Goal: Information Seeking & Learning: Learn about a topic

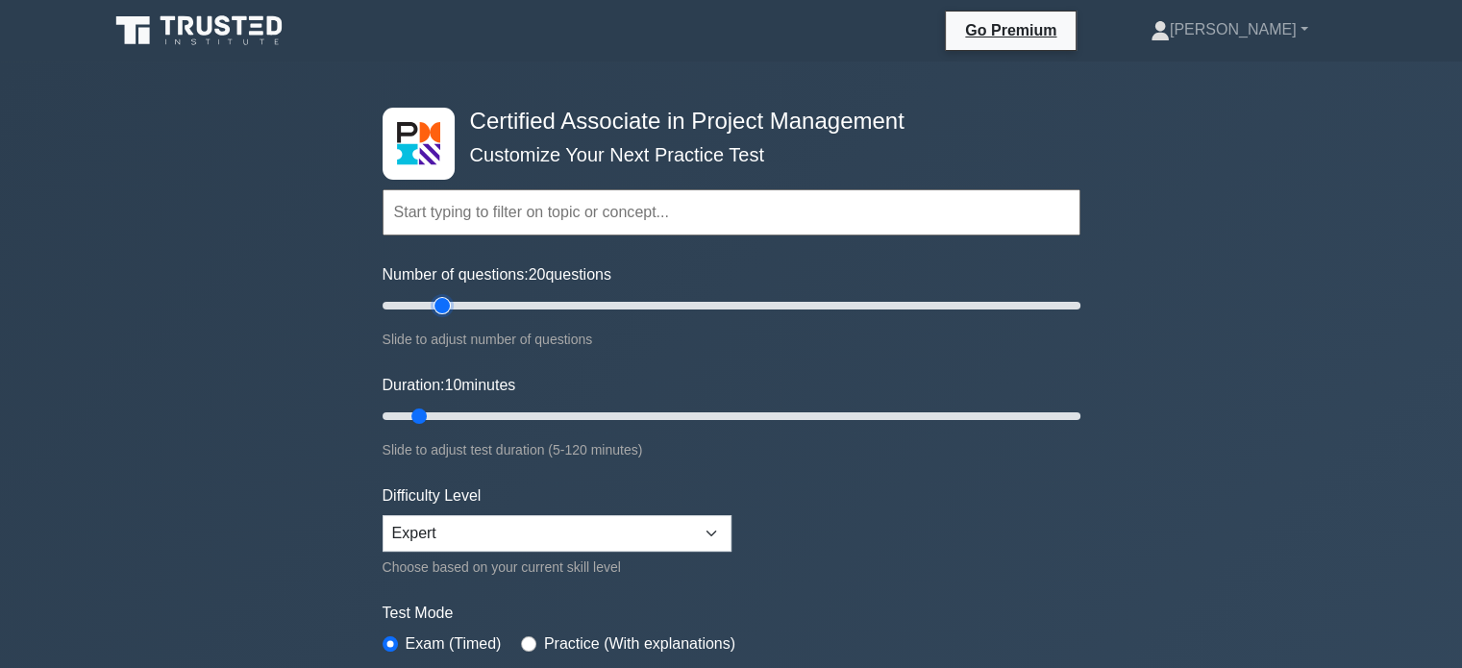
click at [437, 306] on input "Number of questions: 20 questions" at bounding box center [731, 305] width 698 height 23
type input "15"
click at [420, 307] on input "Number of questions: 20 questions" at bounding box center [731, 305] width 698 height 23
click at [433, 418] on input "Duration: 10 minutes" at bounding box center [731, 416] width 698 height 23
type input "15"
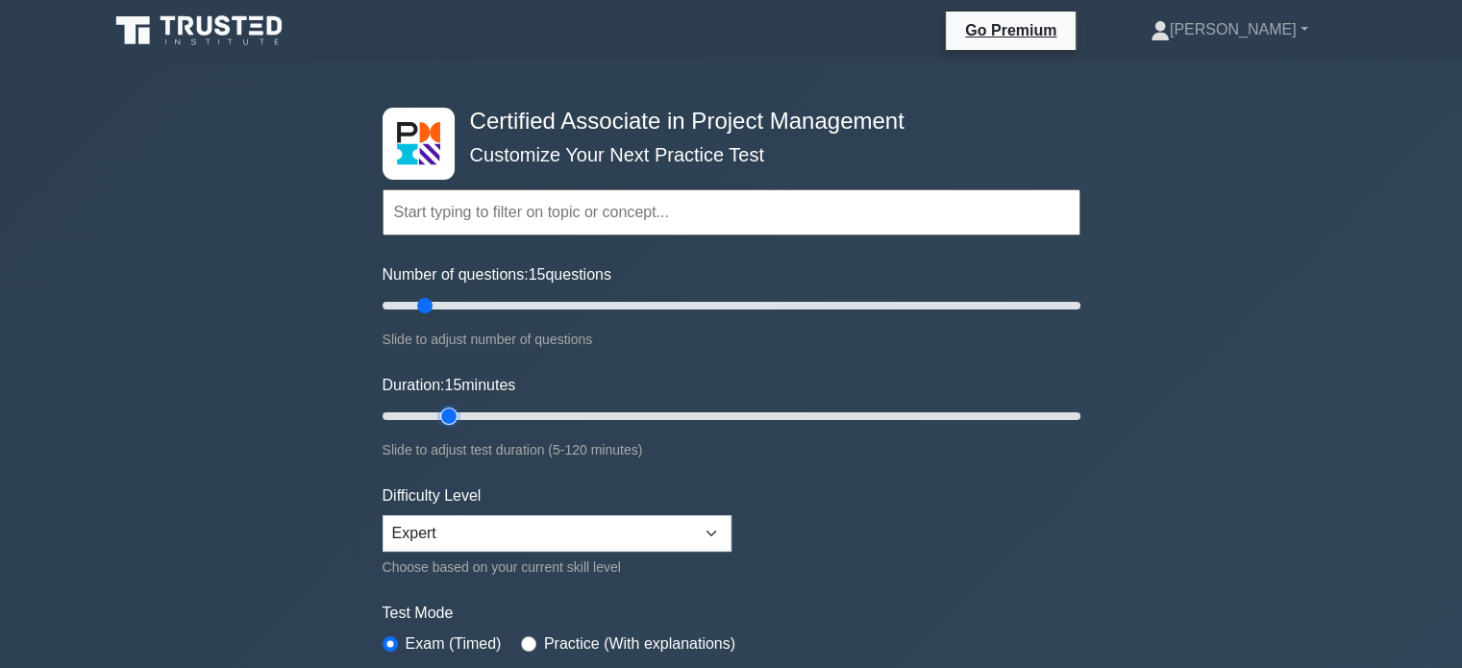
click at [435, 416] on input "Duration: 15 minutes" at bounding box center [731, 416] width 698 height 23
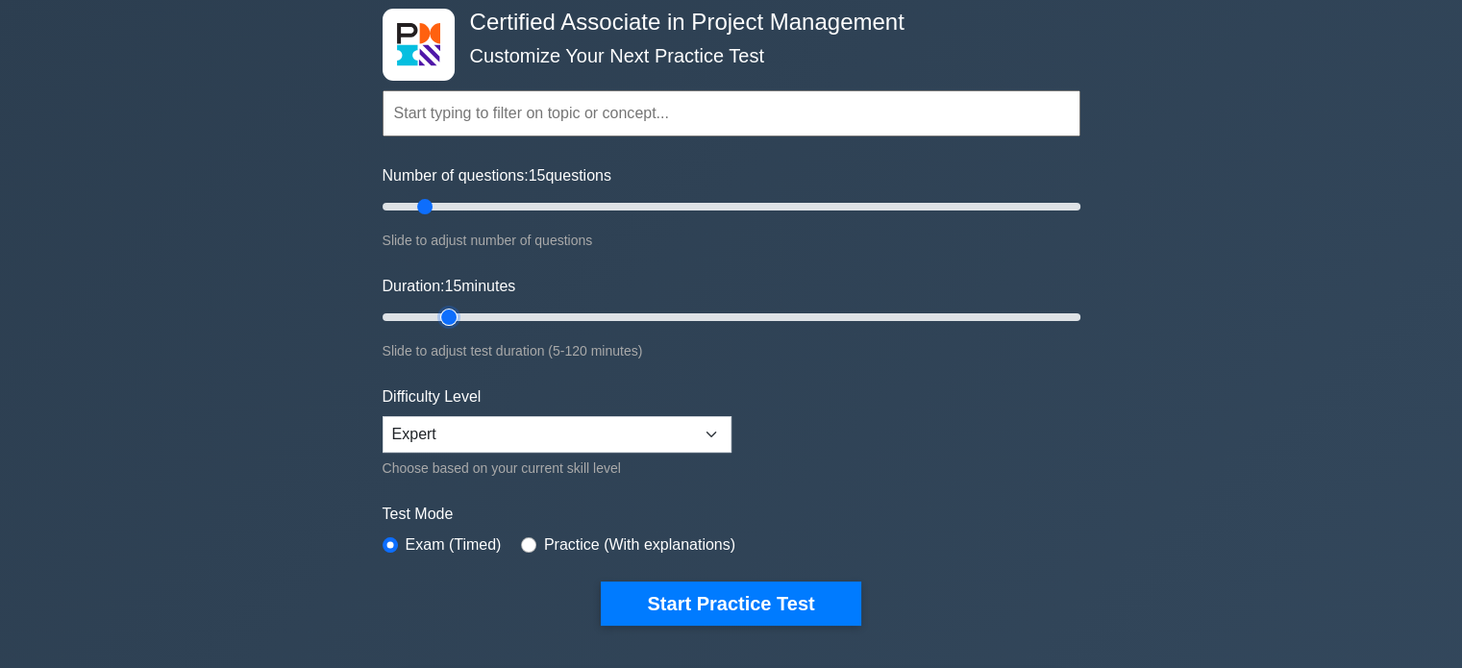
scroll to position [192, 0]
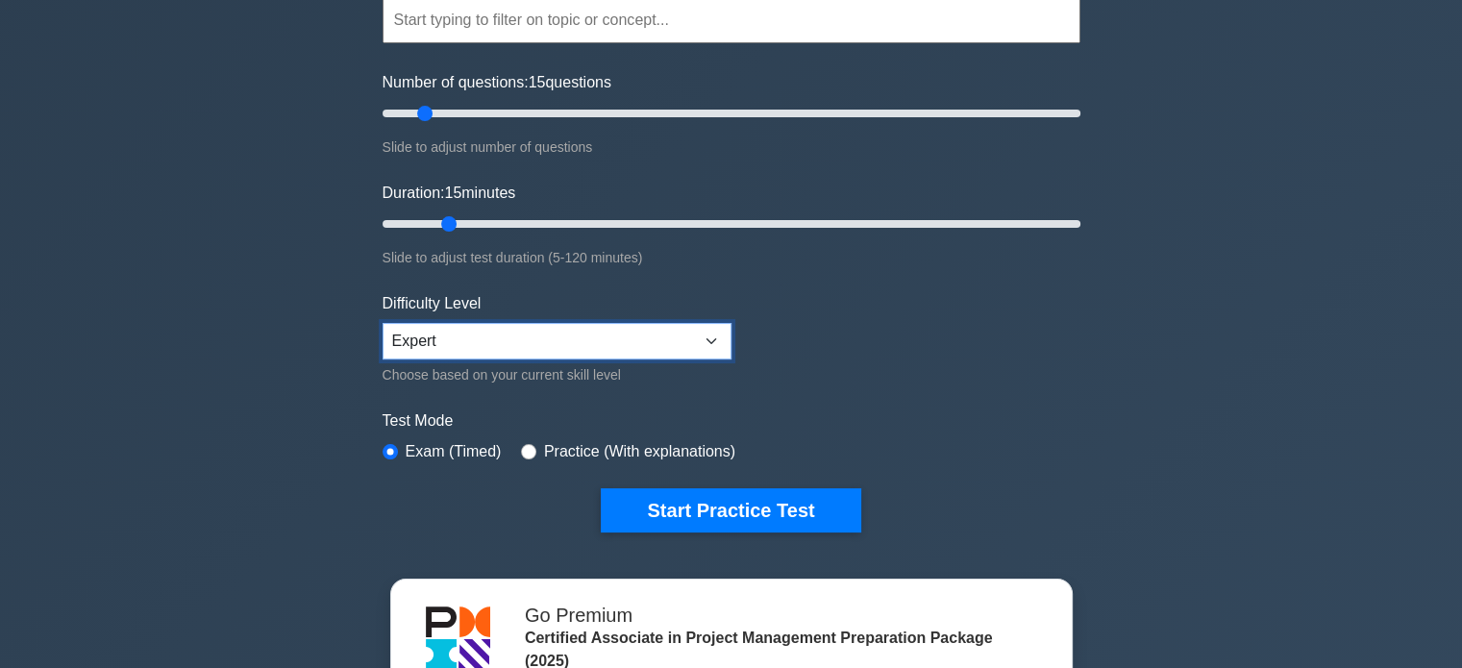
click at [706, 339] on select "Beginner Intermediate Expert" at bounding box center [556, 341] width 349 height 37
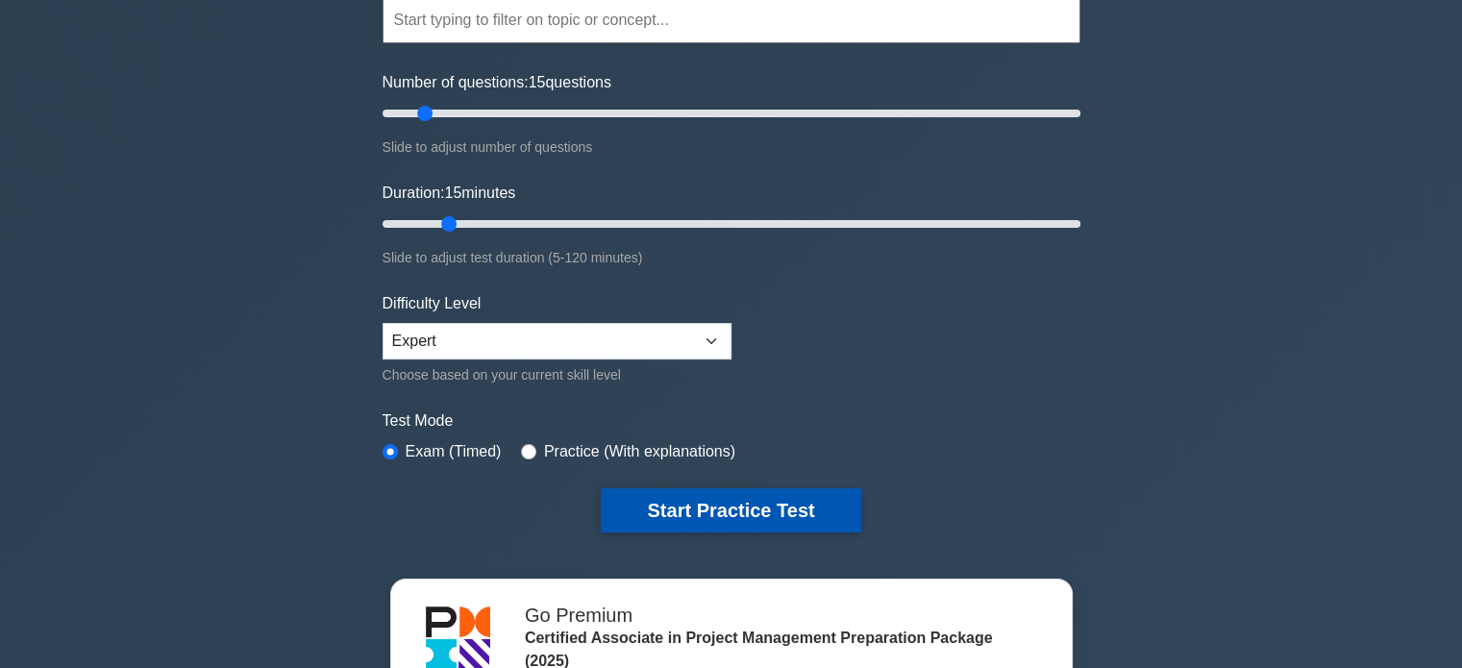
click at [730, 515] on button "Start Practice Test" at bounding box center [730, 510] width 259 height 44
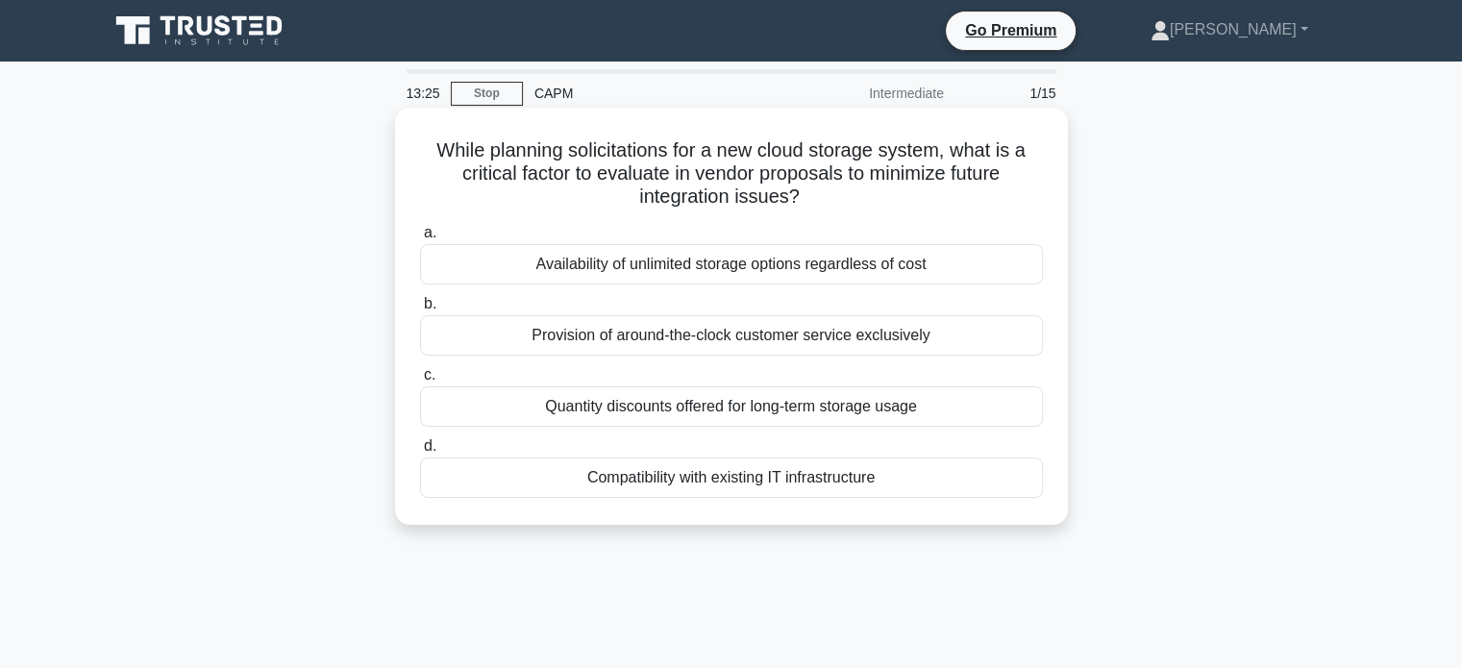
click at [666, 277] on div "Availability of unlimited storage options regardless of cost" at bounding box center [731, 264] width 623 height 40
click at [420, 239] on input "a. Availability of unlimited storage options regardless of cost" at bounding box center [420, 233] width 0 height 12
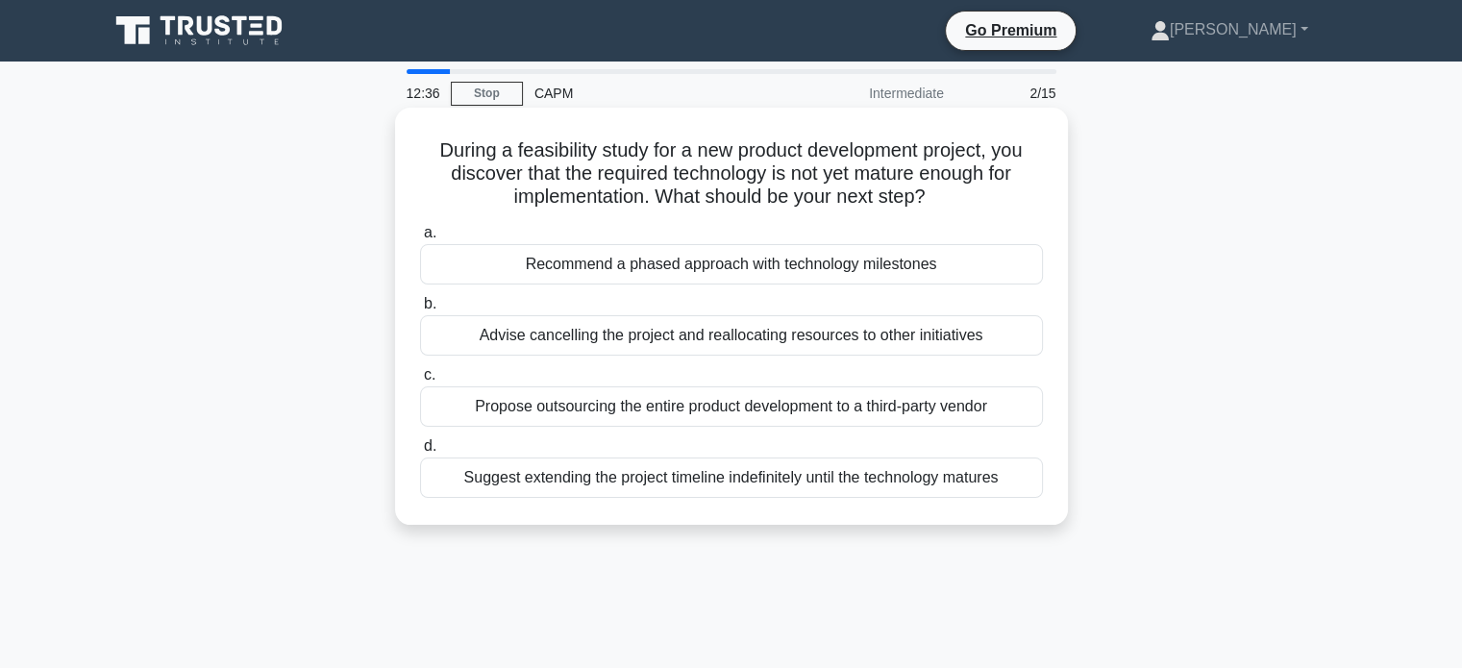
click at [526, 263] on div "Recommend a phased approach with technology milestones" at bounding box center [731, 264] width 623 height 40
click at [420, 239] on input "a. Recommend a phased approach with technology milestones" at bounding box center [420, 233] width 0 height 12
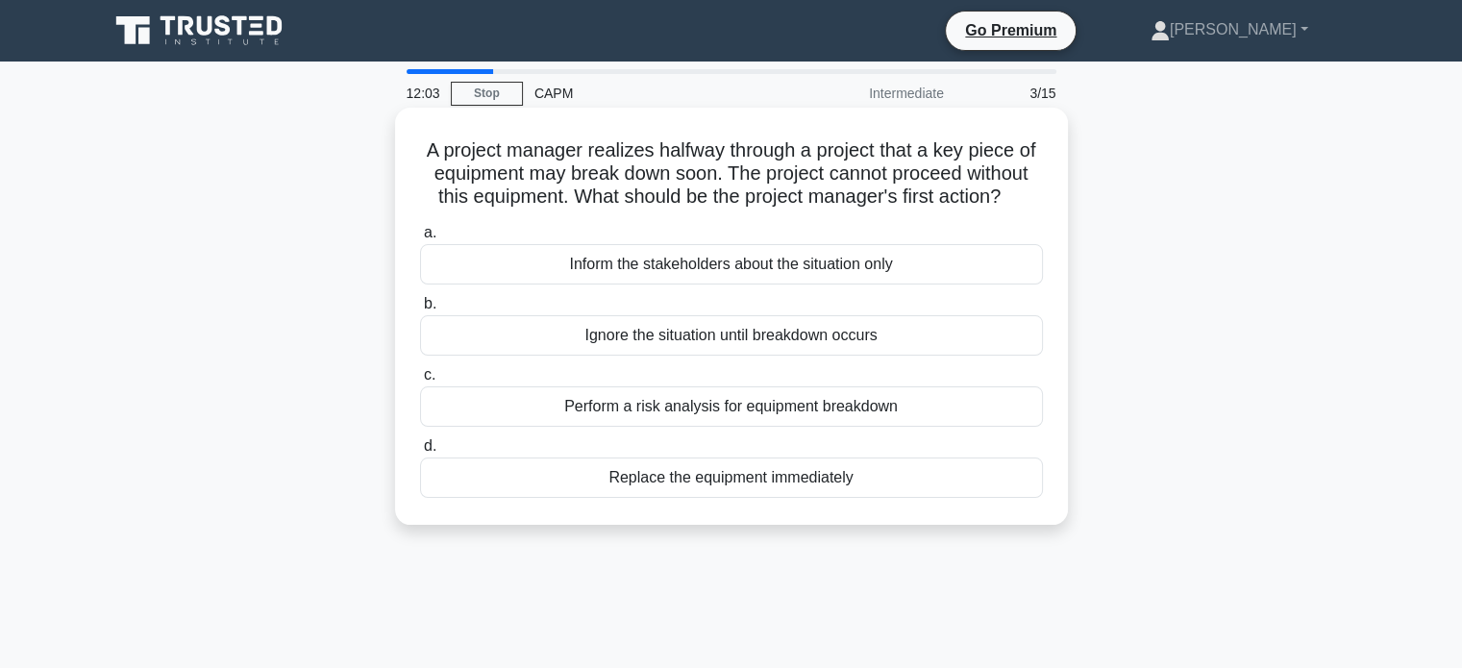
click at [631, 426] on div "Perform a risk analysis for equipment breakdown" at bounding box center [731, 406] width 623 height 40
click at [420, 381] on input "c. Perform a risk analysis for equipment breakdown" at bounding box center [420, 375] width 0 height 12
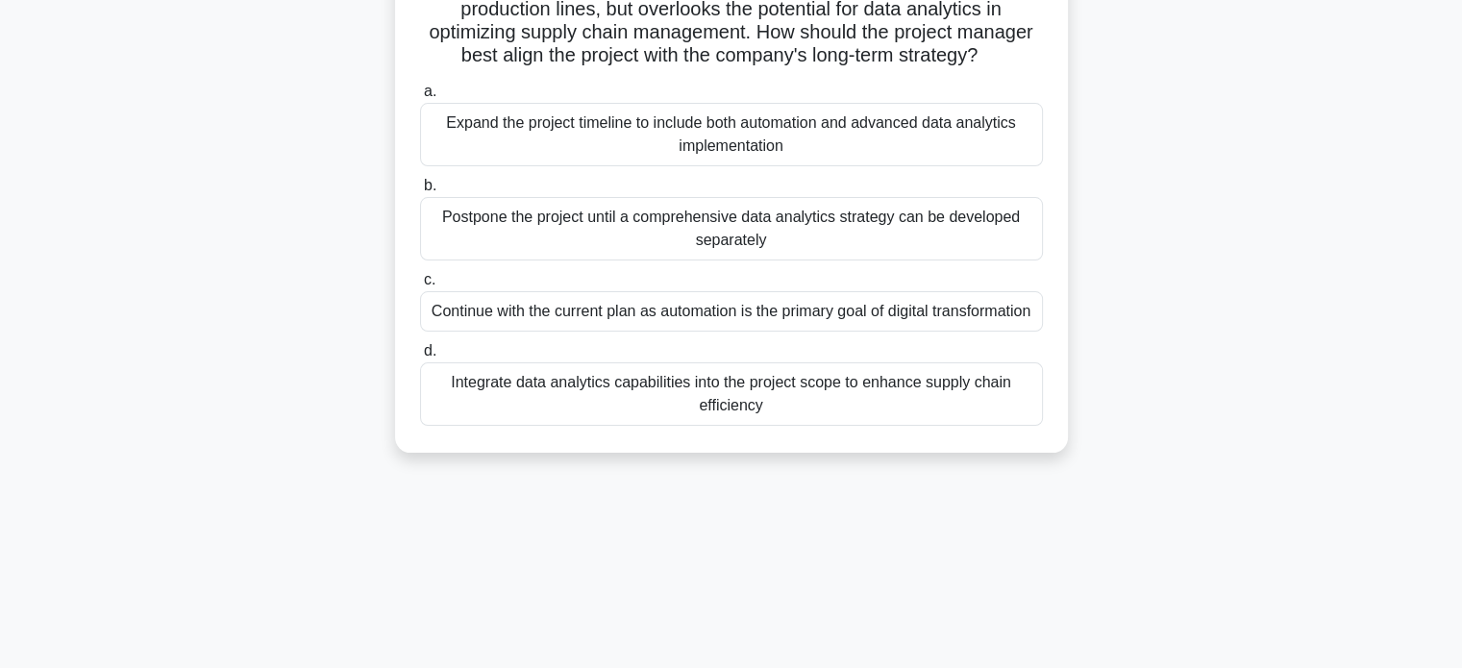
scroll to position [96, 0]
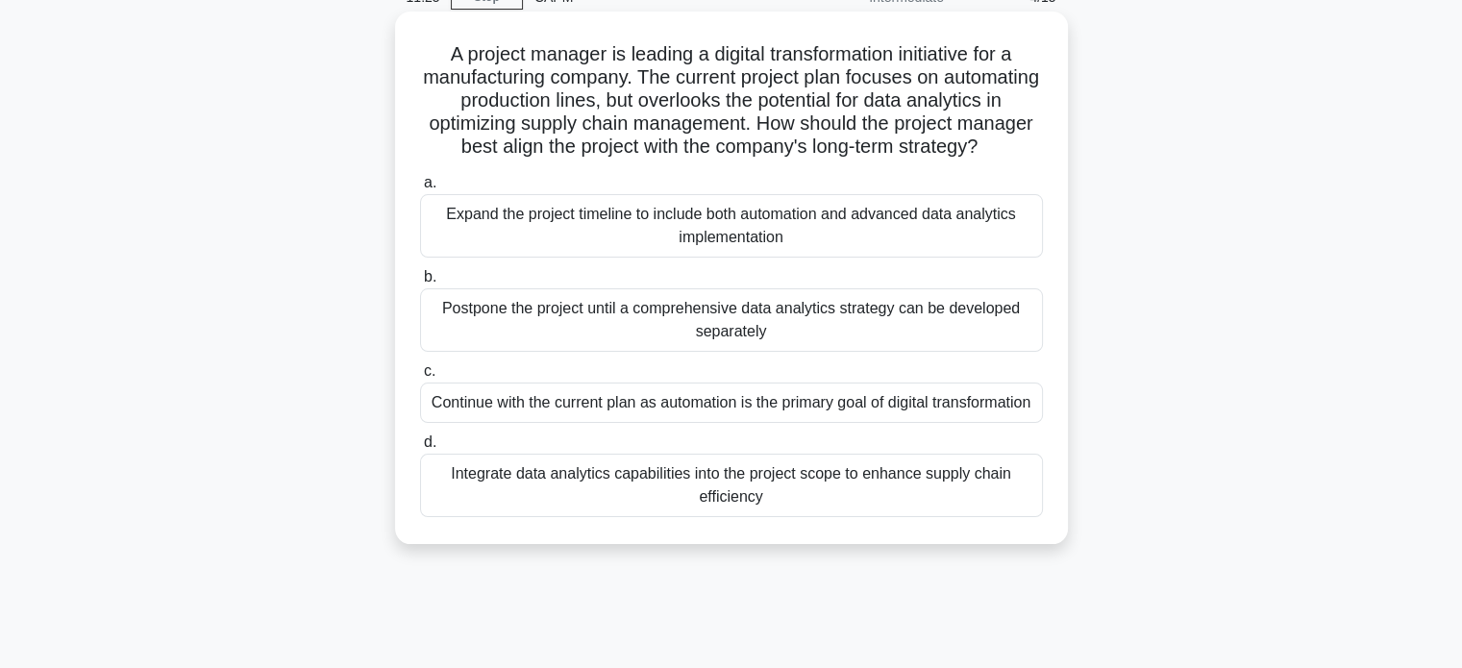
click at [587, 517] on div "Integrate data analytics capabilities into the project scope to enhance supply …" at bounding box center [731, 485] width 623 height 63
click at [420, 449] on input "d. Integrate data analytics capabilities into the project scope to enhance supp…" at bounding box center [420, 442] width 0 height 12
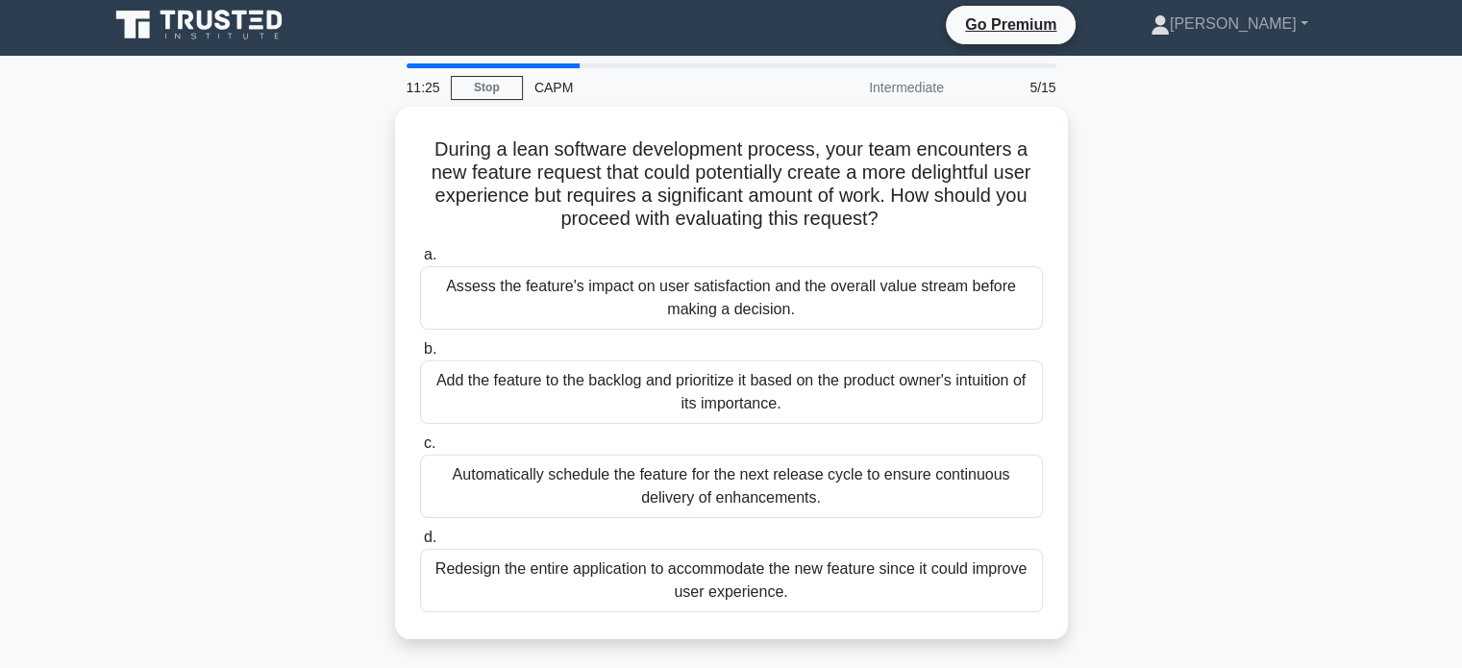
scroll to position [0, 0]
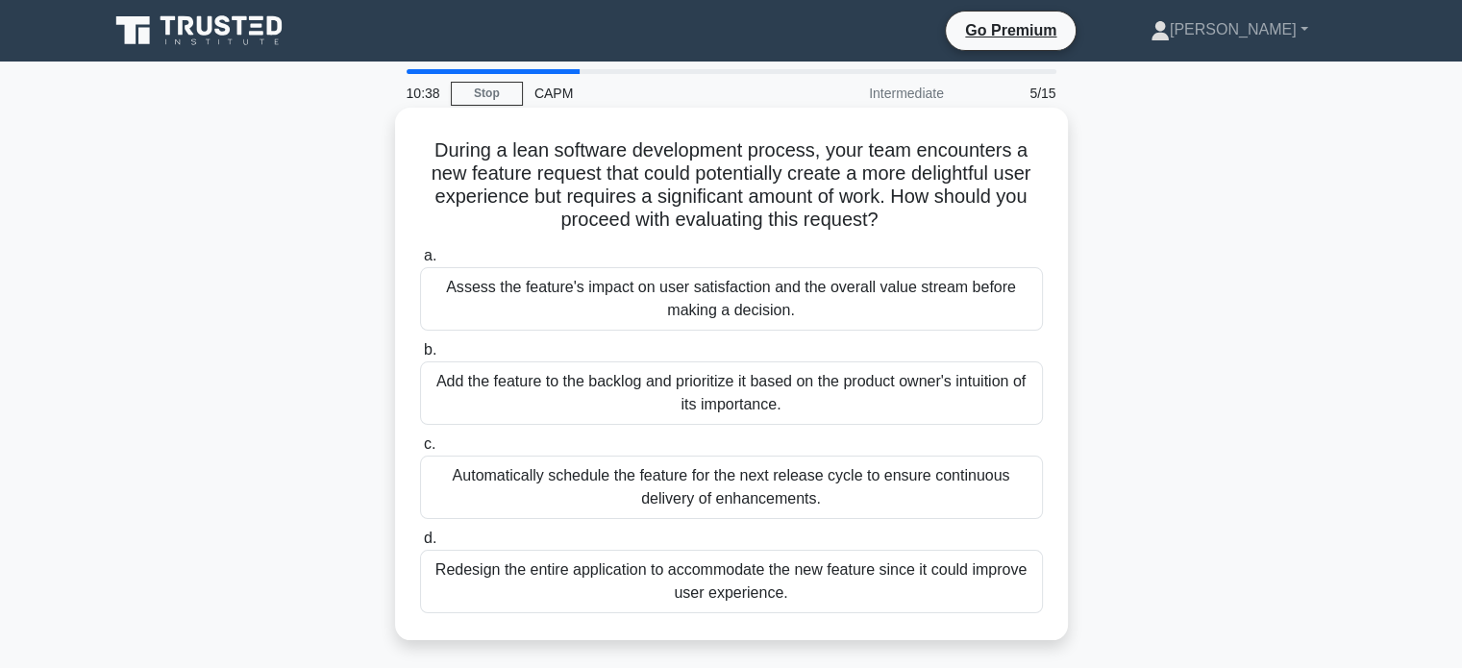
click at [684, 408] on div "Add the feature to the backlog and prioritize it based on the product owner's i…" at bounding box center [731, 392] width 623 height 63
click at [420, 357] on input "b. Add the feature to the backlog and prioritize it based on the product owner'…" at bounding box center [420, 350] width 0 height 12
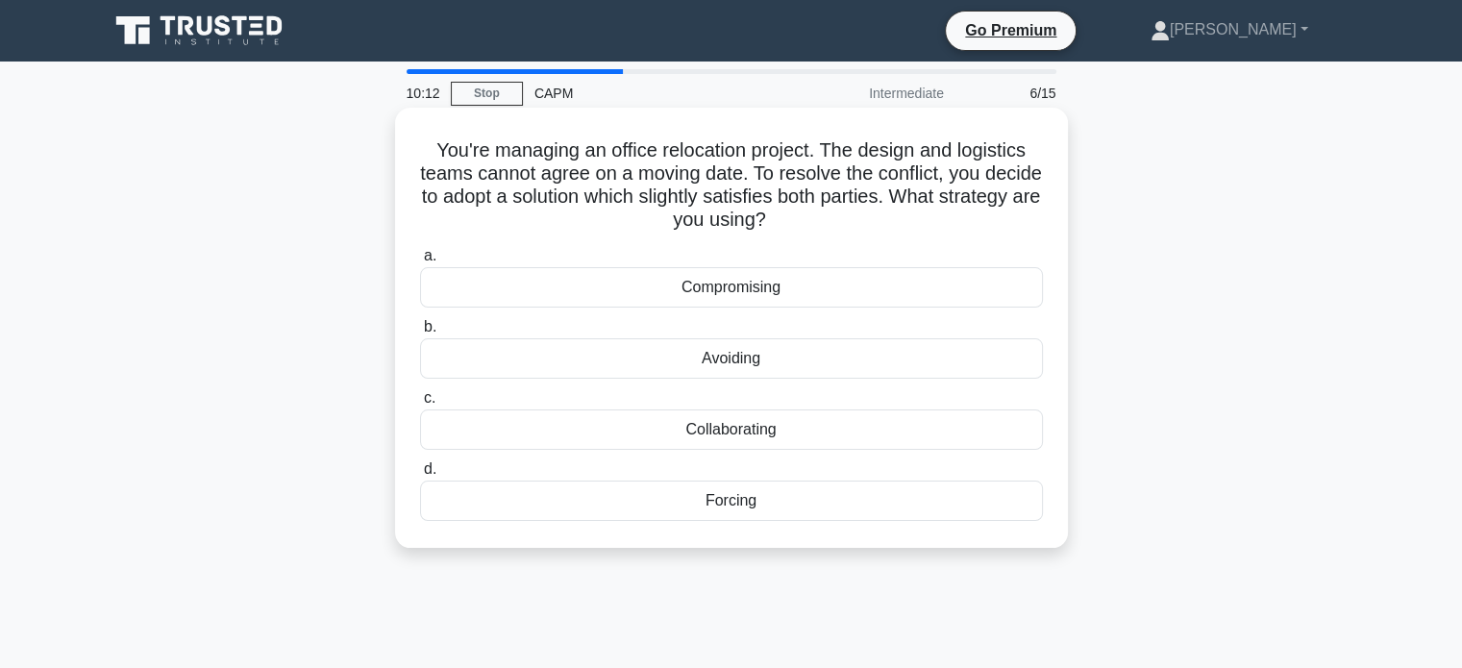
click at [550, 302] on div "Compromising" at bounding box center [731, 287] width 623 height 40
click at [420, 262] on input "a. Compromising" at bounding box center [420, 256] width 0 height 12
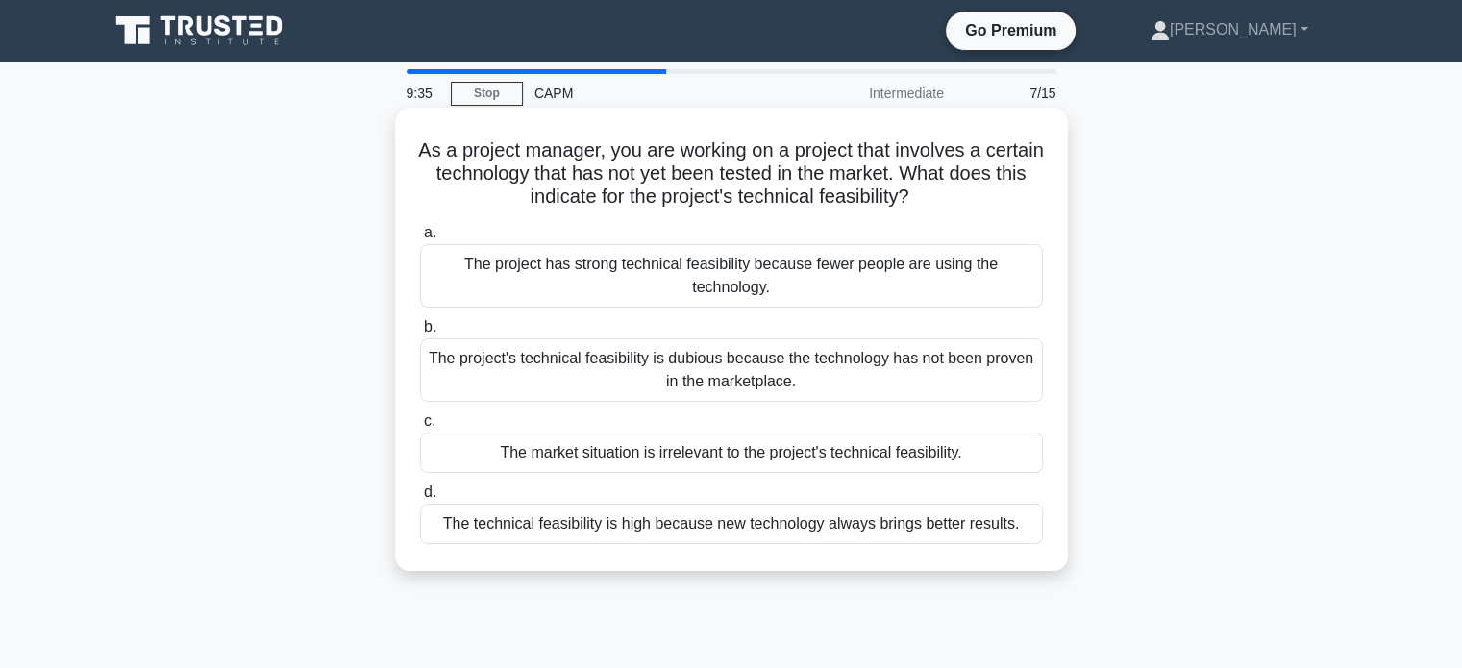
click at [591, 357] on div "The project's technical feasibility is dubious because the technology has not b…" at bounding box center [731, 369] width 623 height 63
click at [420, 333] on input "b. The project's technical feasibility is dubious because the technology has no…" at bounding box center [420, 327] width 0 height 12
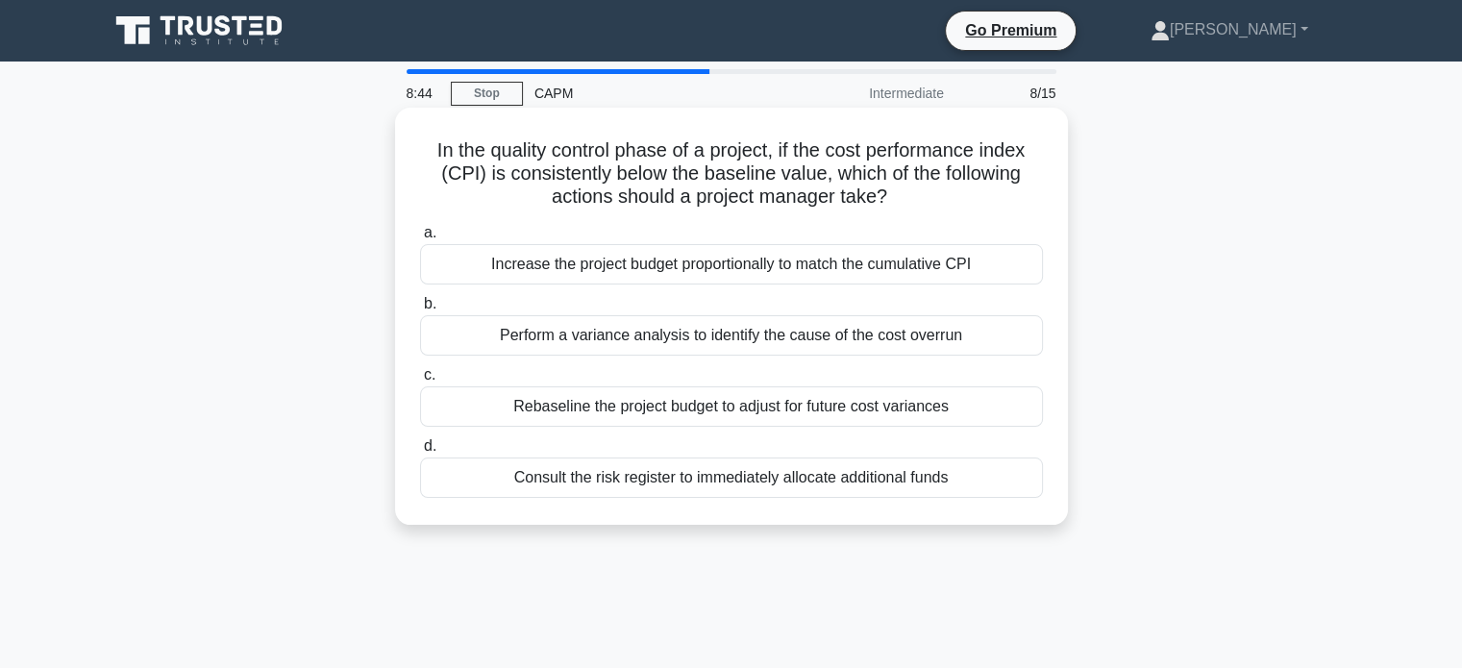
click at [503, 333] on div "Perform a variance analysis to identify the cause of the cost overrun" at bounding box center [731, 335] width 623 height 40
click at [420, 310] on input "b. Perform a variance analysis to identify the cause of the cost overrun" at bounding box center [420, 304] width 0 height 12
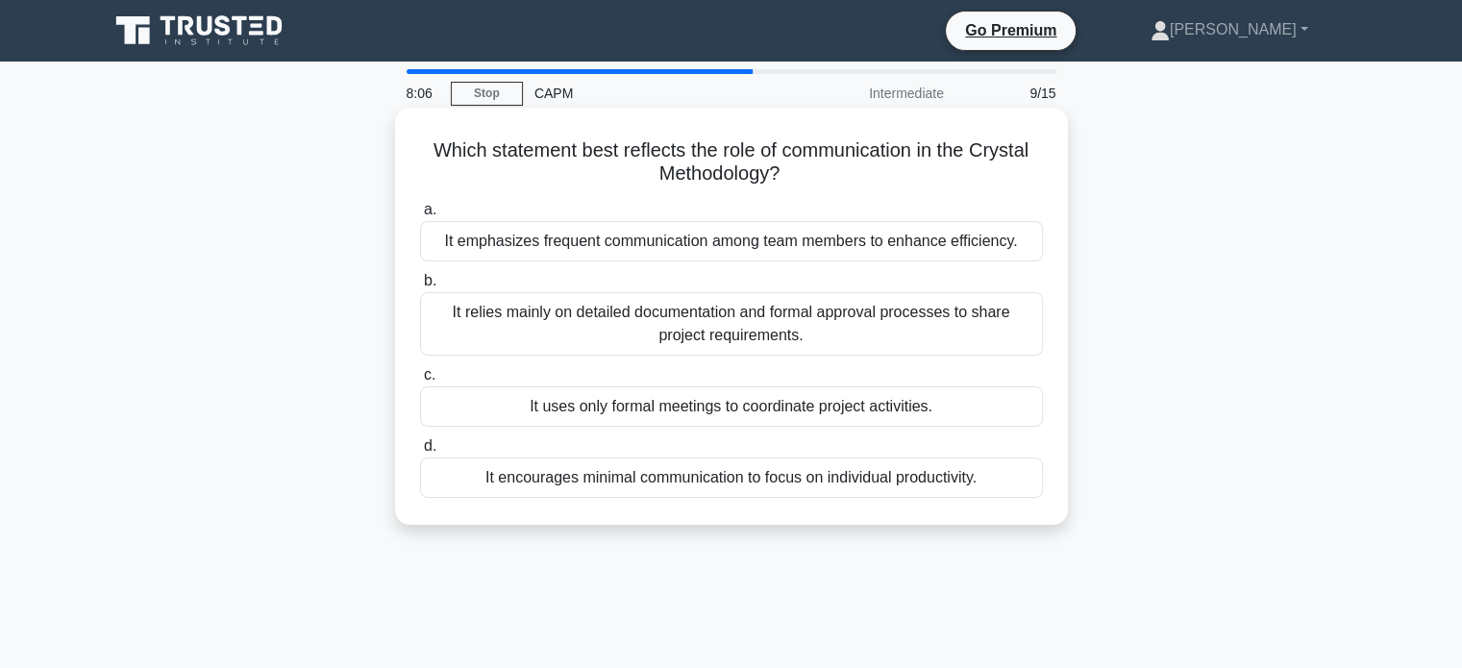
click at [630, 479] on div "It encourages minimal communication to focus on individual productivity." at bounding box center [731, 477] width 623 height 40
click at [420, 453] on input "d. It encourages minimal communication to focus on individual productivity." at bounding box center [420, 446] width 0 height 12
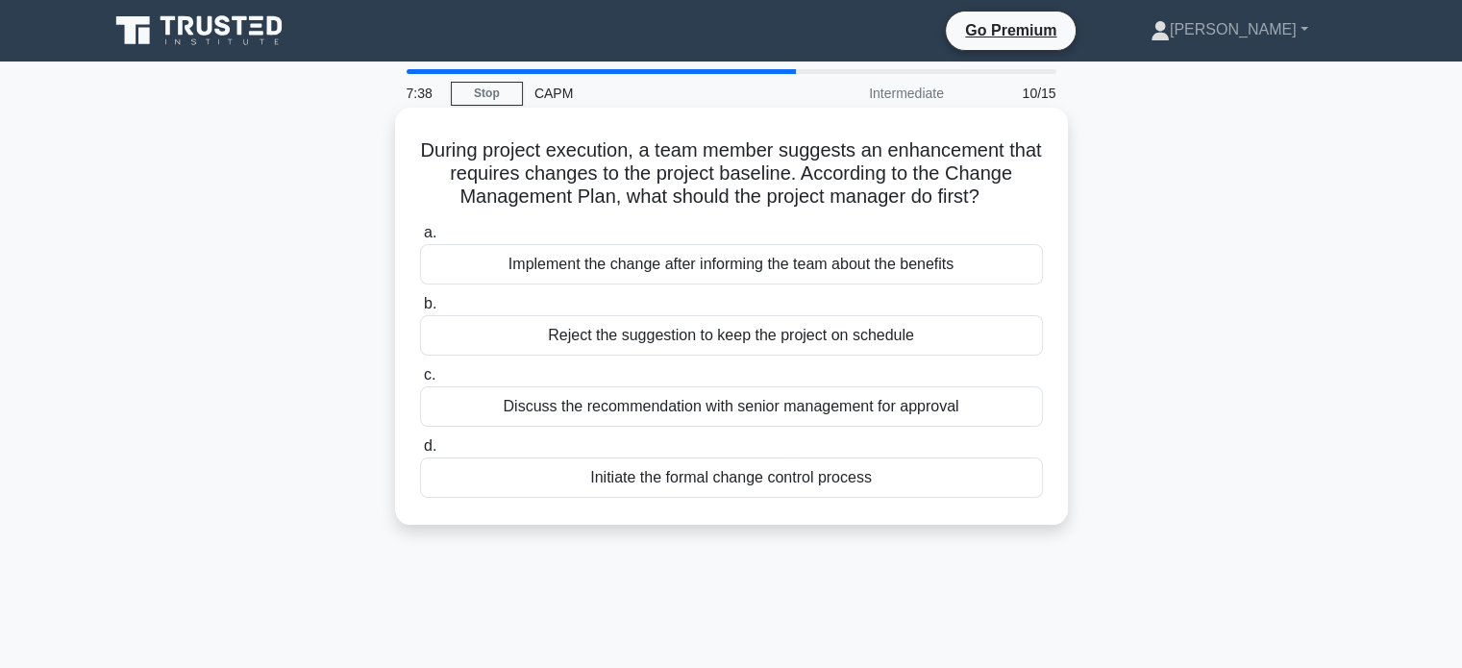
click at [571, 487] on div "Initiate the formal change control process" at bounding box center [731, 477] width 623 height 40
click at [420, 453] on input "d. Initiate the formal change control process" at bounding box center [420, 446] width 0 height 12
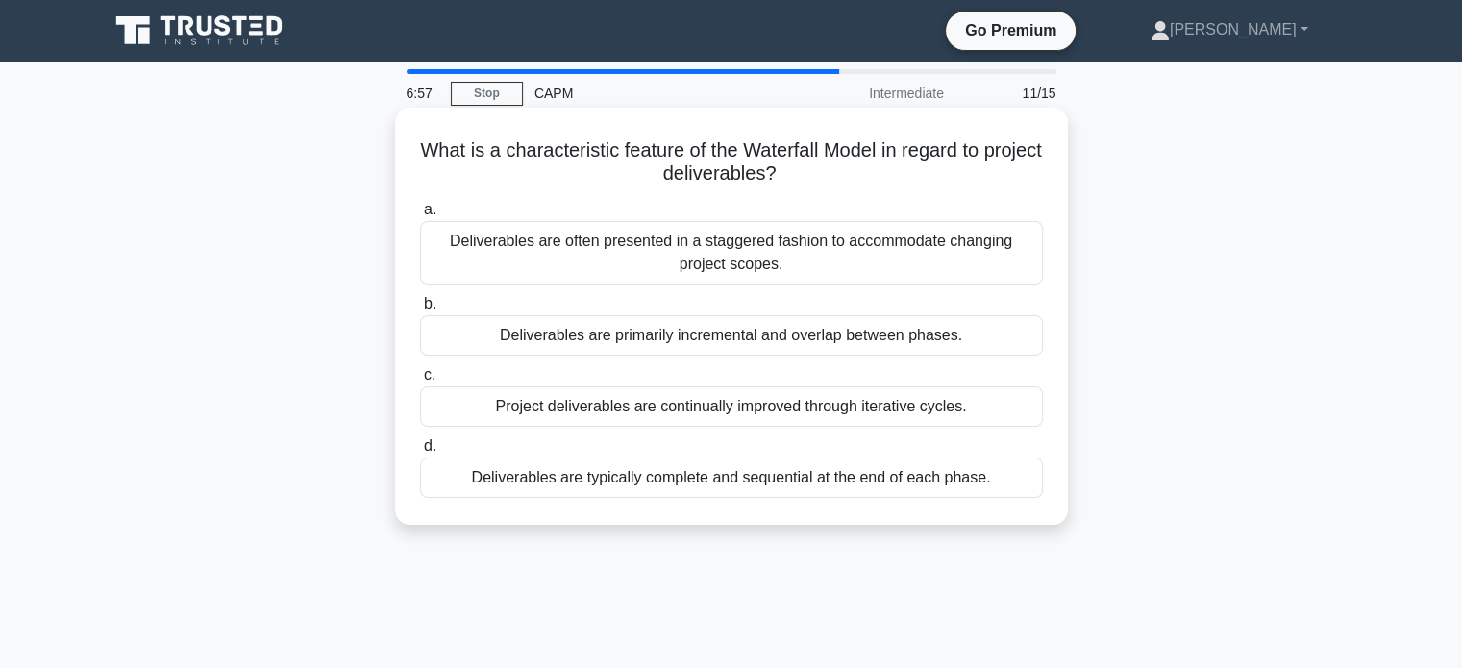
click at [565, 487] on div "Deliverables are typically complete and sequential at the end of each phase." at bounding box center [731, 477] width 623 height 40
click at [420, 453] on input "d. Deliverables are typically complete and sequential at the end of each phase." at bounding box center [420, 446] width 0 height 12
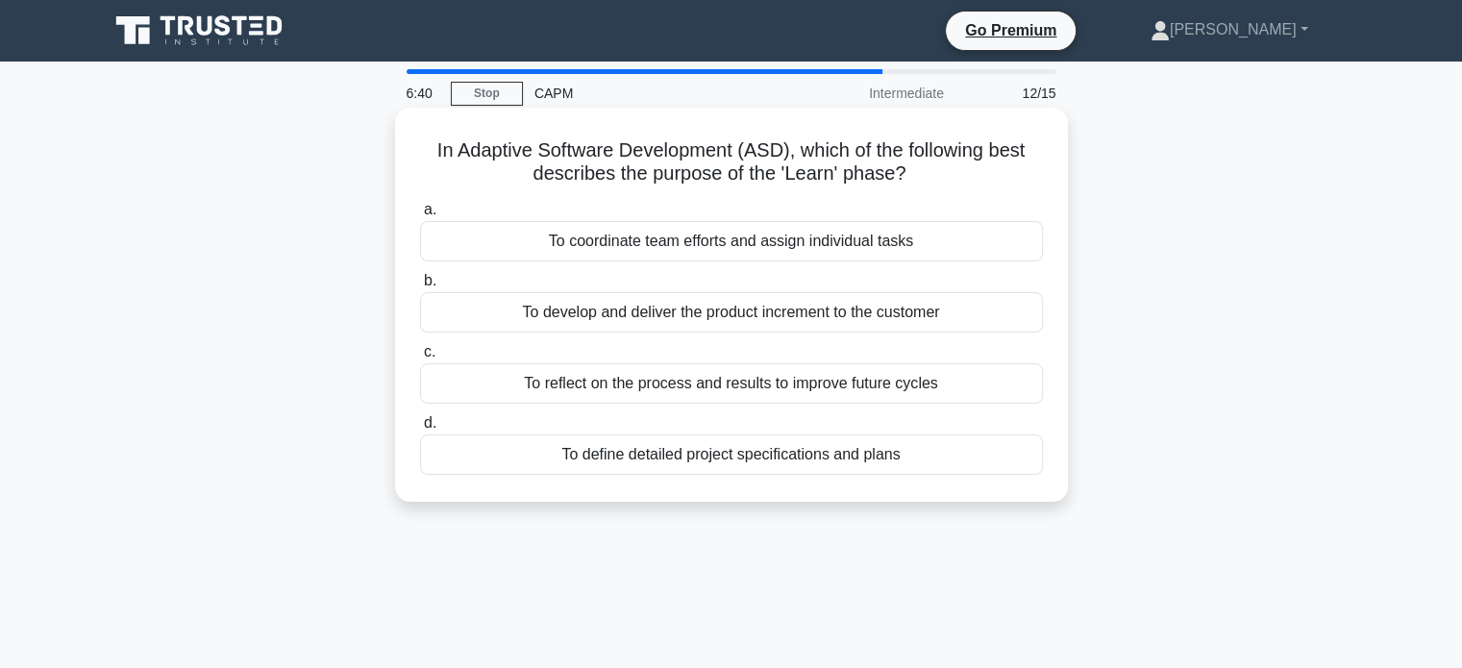
click at [560, 301] on div "To develop and deliver the product increment to the customer" at bounding box center [731, 312] width 623 height 40
click at [420, 287] on input "b. To develop and deliver the product increment to the customer" at bounding box center [420, 281] width 0 height 12
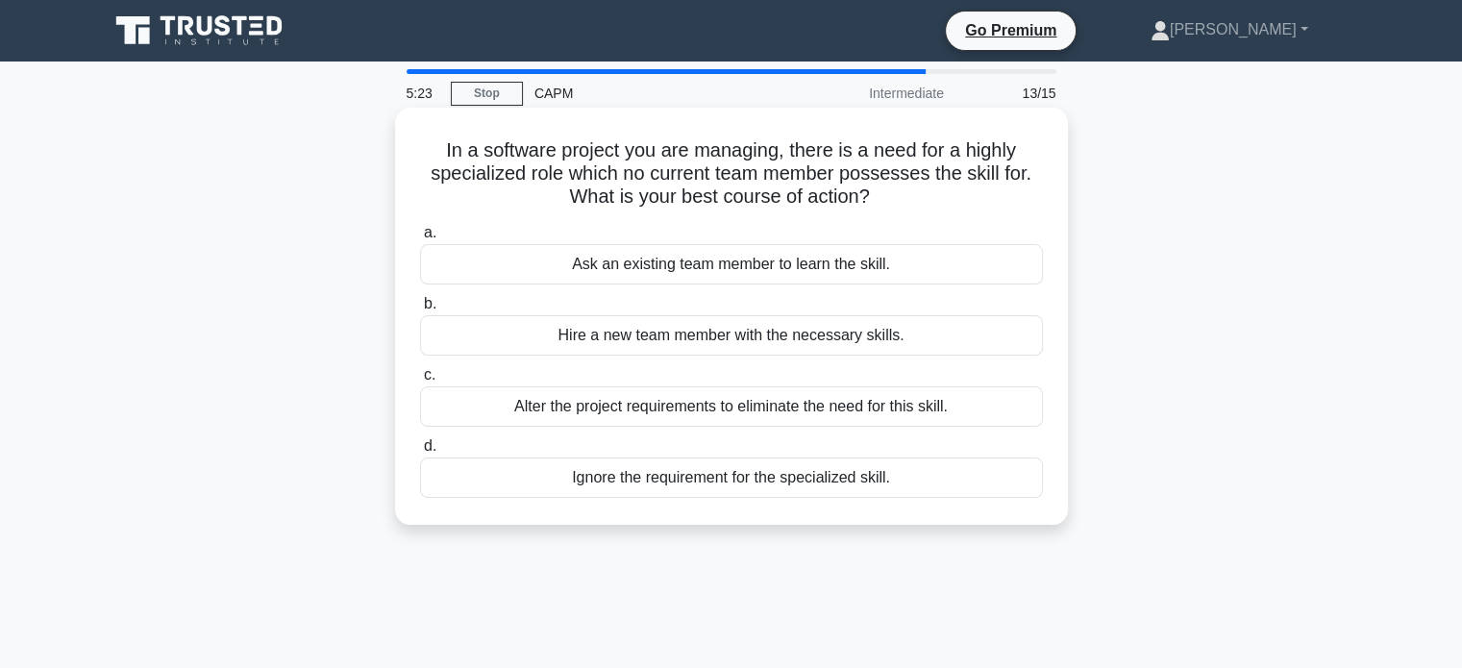
click at [534, 341] on div "Hire a new team member with the necessary skills." at bounding box center [731, 335] width 623 height 40
click at [420, 310] on input "b. Hire a new team member with the necessary skills." at bounding box center [420, 304] width 0 height 12
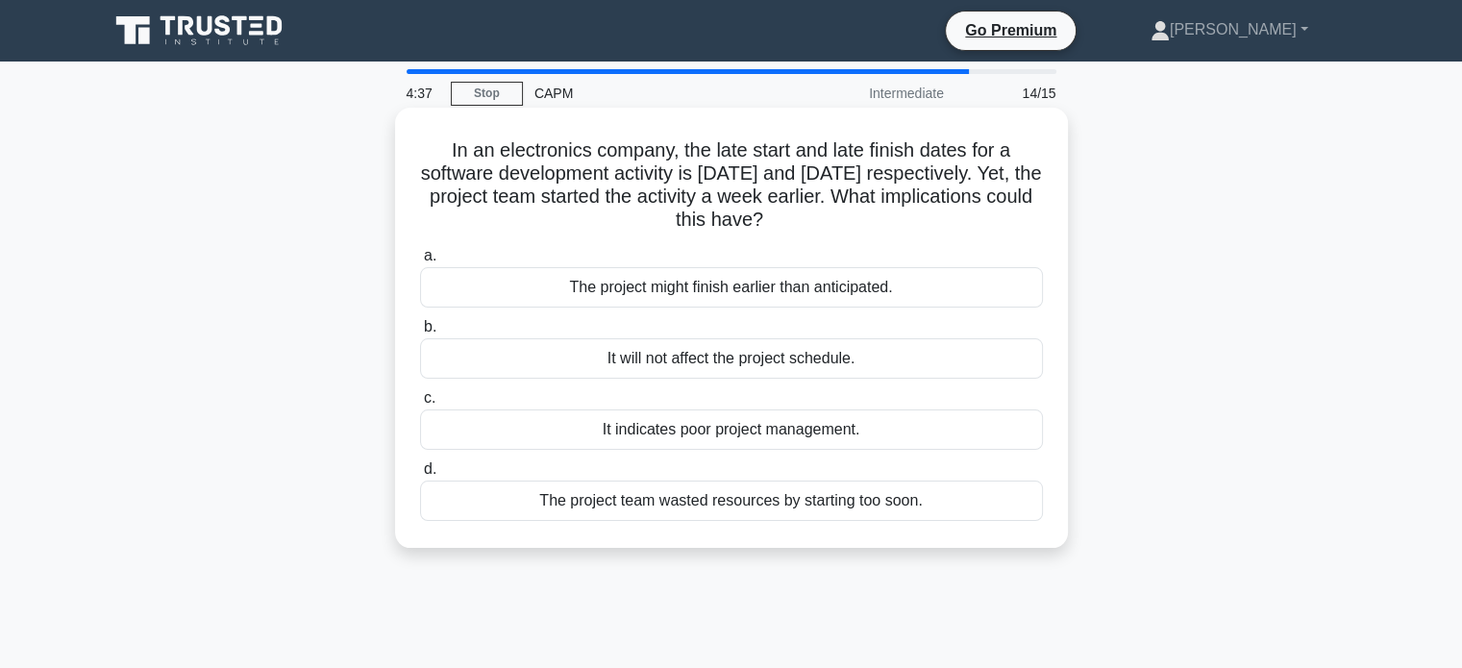
click at [602, 518] on div "The project team wasted resources by starting too soon." at bounding box center [731, 500] width 623 height 40
click at [420, 476] on input "d. The project team wasted resources by starting too soon." at bounding box center [420, 469] width 0 height 12
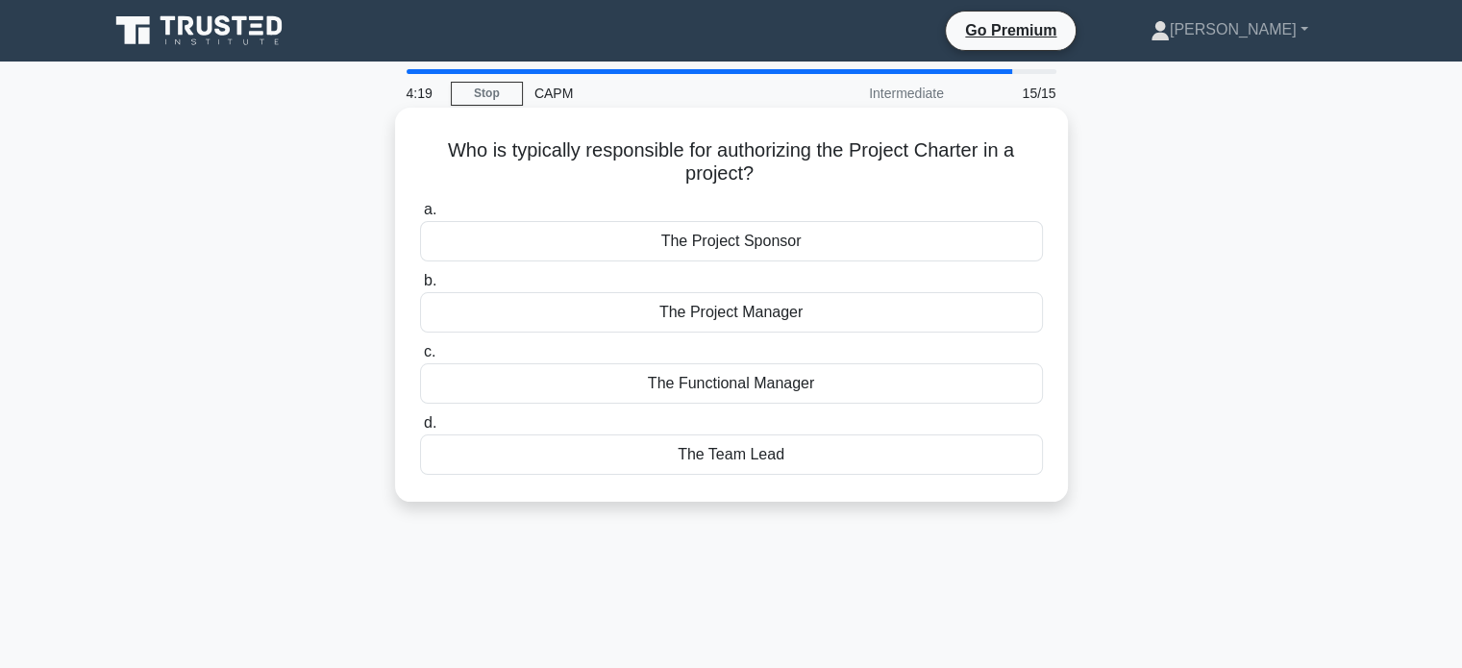
click at [627, 309] on div "The Project Manager" at bounding box center [731, 312] width 623 height 40
click at [420, 287] on input "b. The Project Manager" at bounding box center [420, 281] width 0 height 12
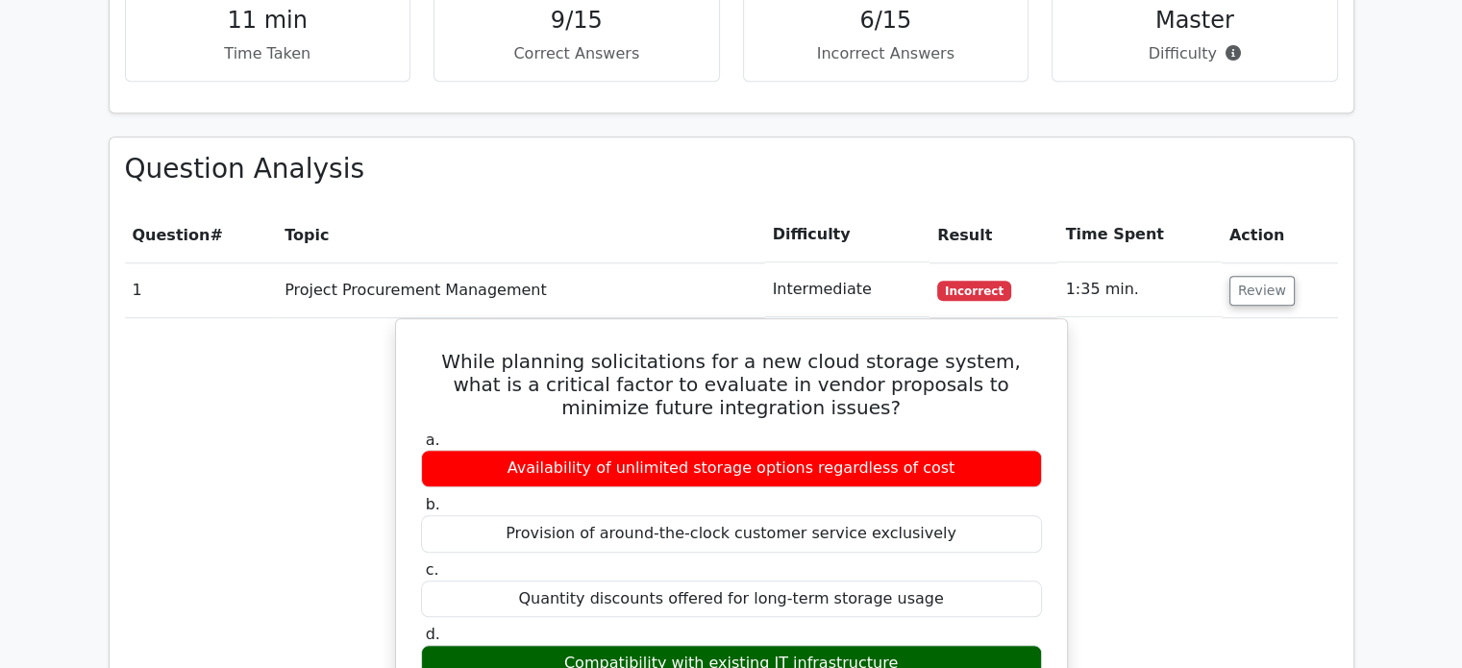
scroll to position [1772, 0]
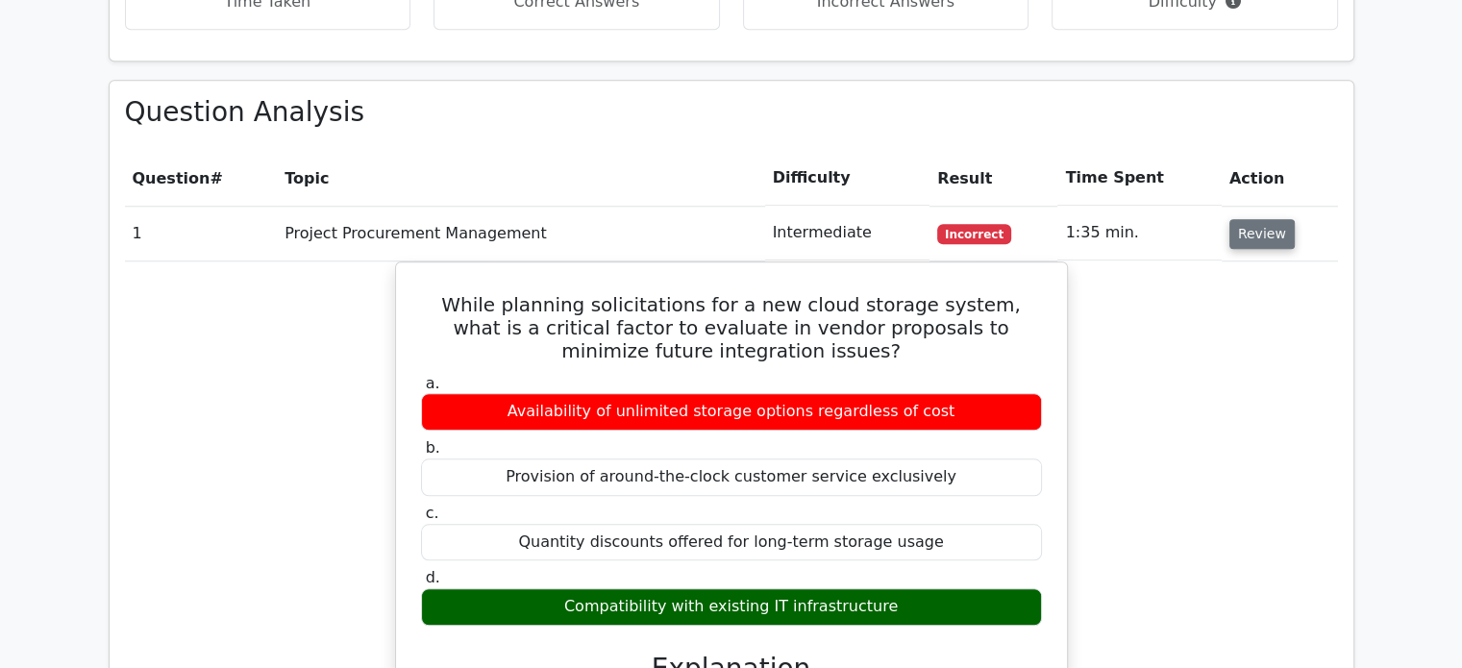
click at [1266, 219] on button "Review" at bounding box center [1261, 234] width 65 height 30
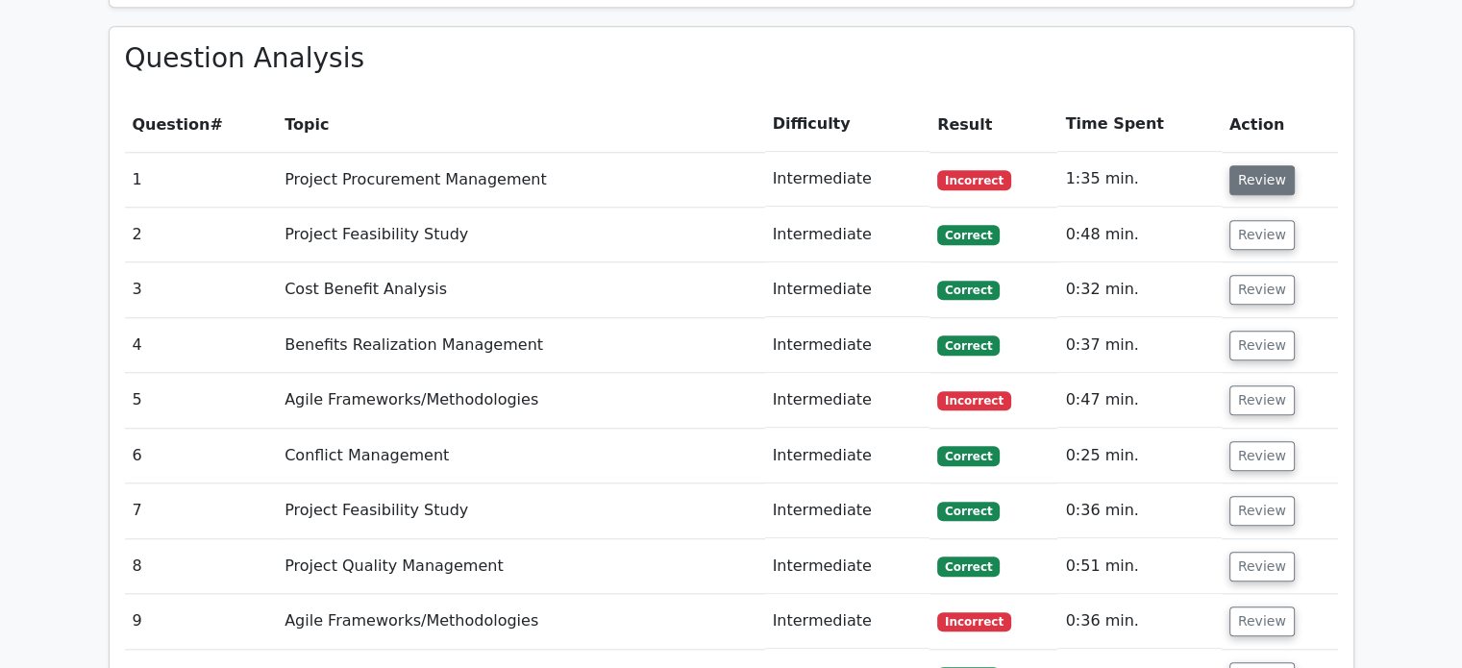
scroll to position [1828, 0]
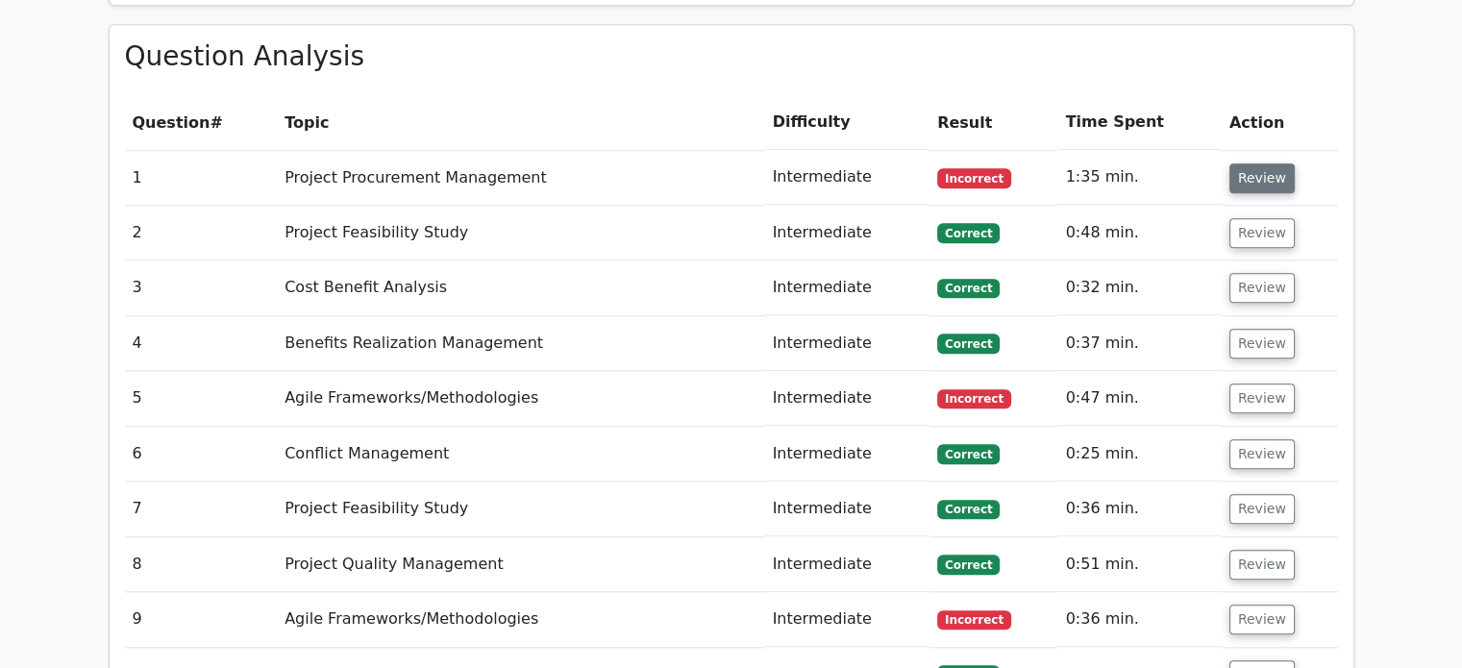
click at [1283, 163] on button "Review" at bounding box center [1261, 178] width 65 height 30
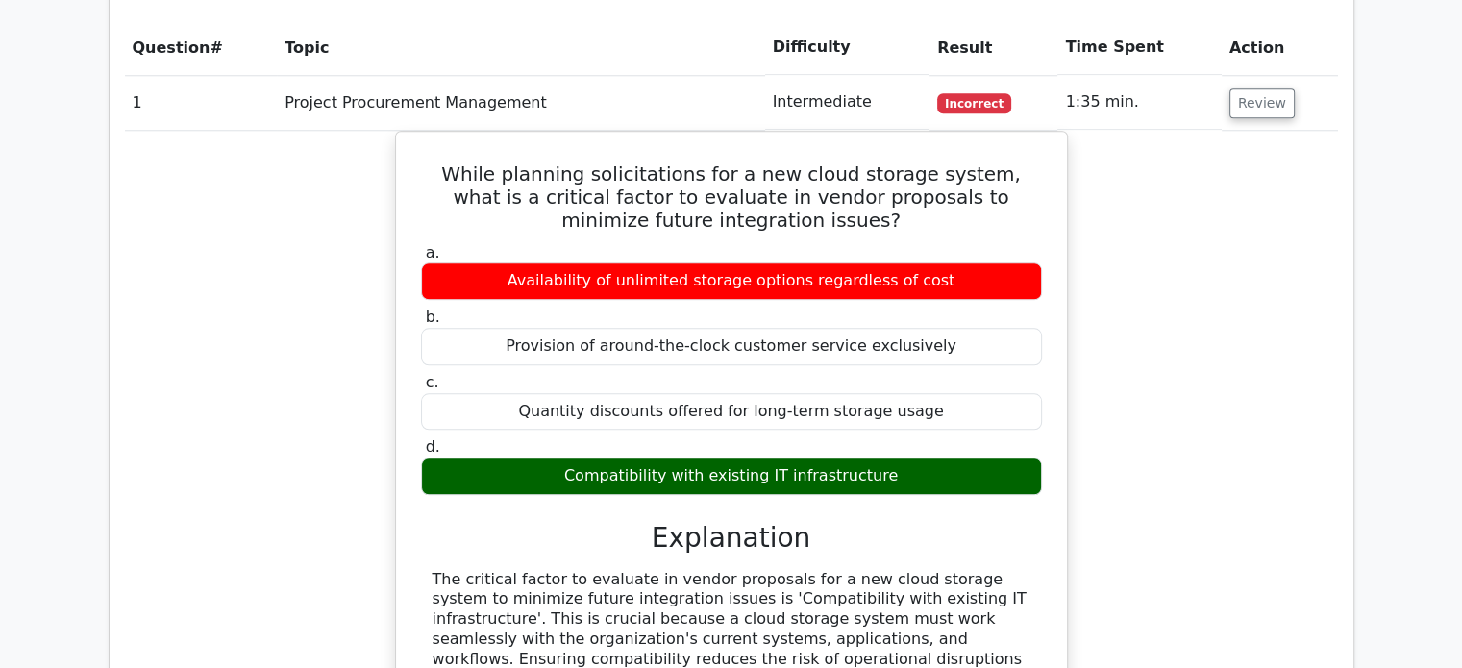
scroll to position [1710, 0]
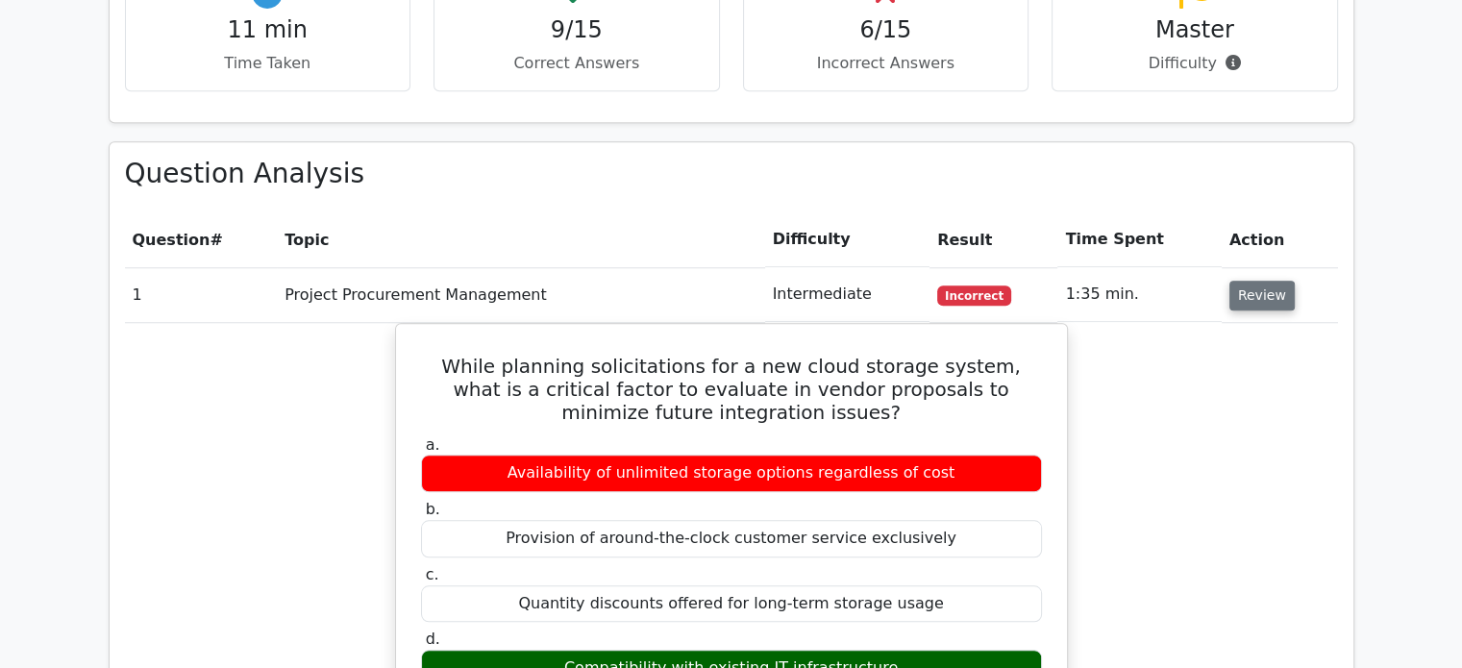
click at [1258, 281] on button "Review" at bounding box center [1261, 296] width 65 height 30
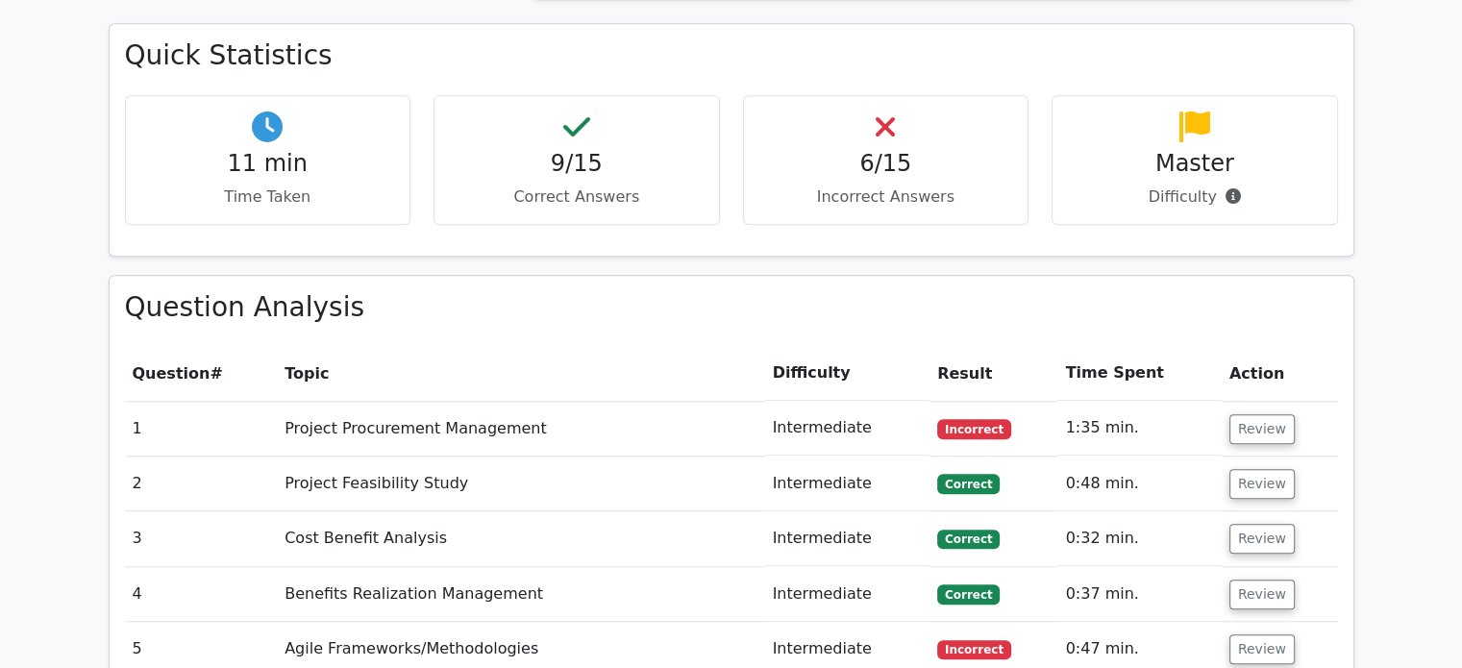
scroll to position [1580, 0]
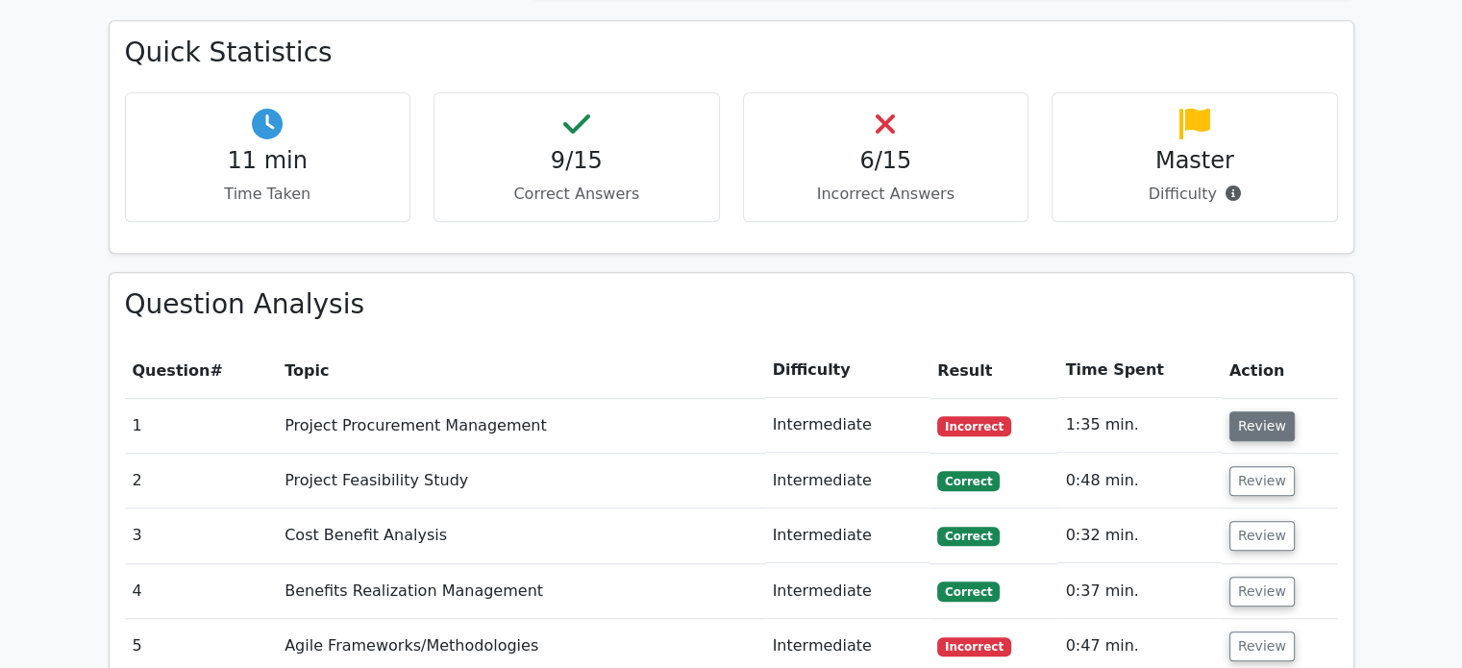
click at [1263, 411] on button "Review" at bounding box center [1261, 426] width 65 height 30
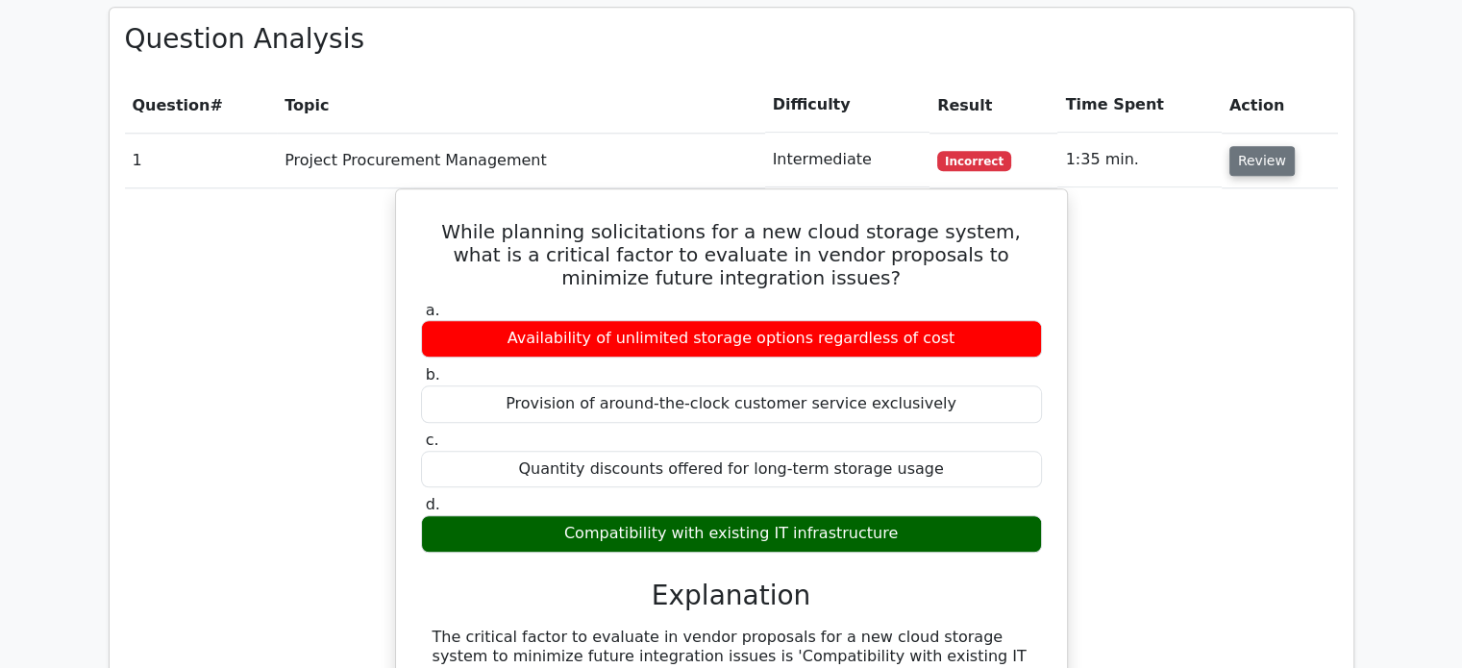
scroll to position [0, 12]
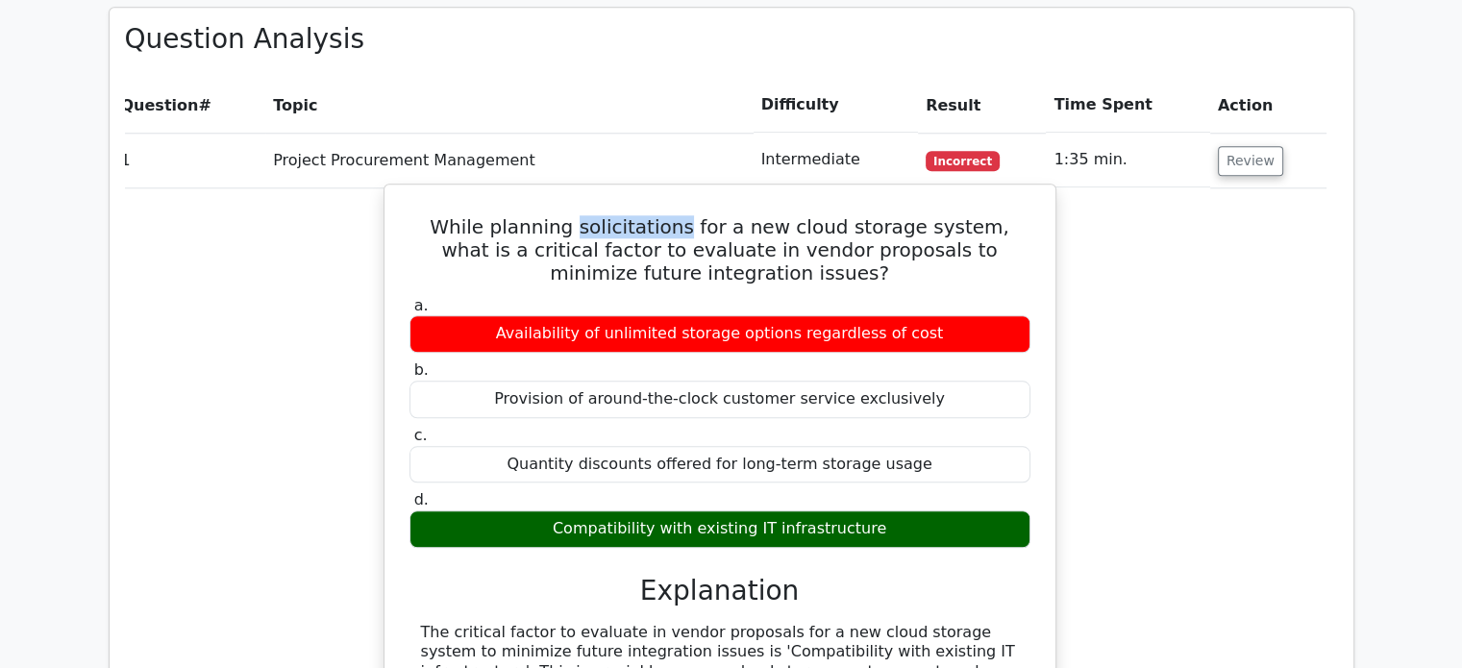
drag, startPoint x: 553, startPoint y: 131, endPoint x: 653, endPoint y: 134, distance: 100.0
click at [653, 215] on h5 "While planning solicitations for a new cloud storage system, what is a critical…" at bounding box center [719, 249] width 625 height 69
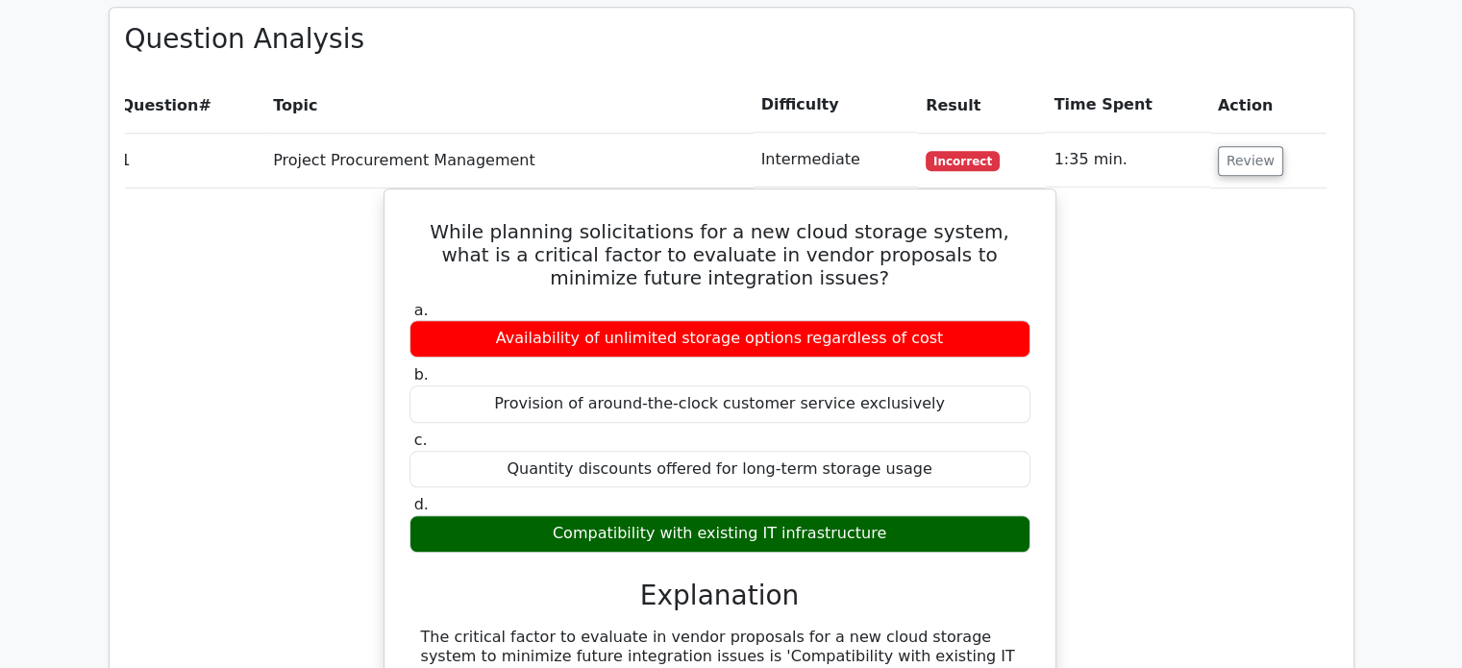
click at [243, 332] on div "While planning solicitations for a new cloud storage system, what is a critical…" at bounding box center [719, 618] width 1213 height 861
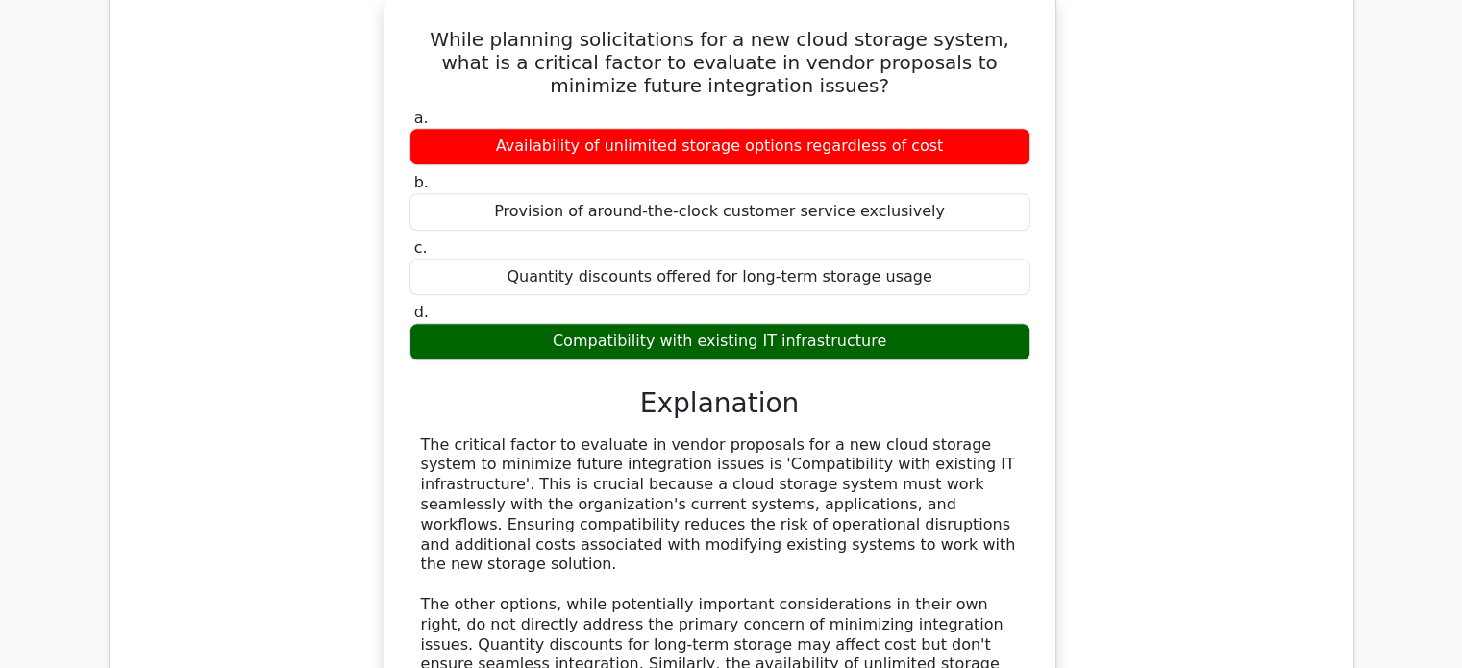
scroll to position [1845, 0]
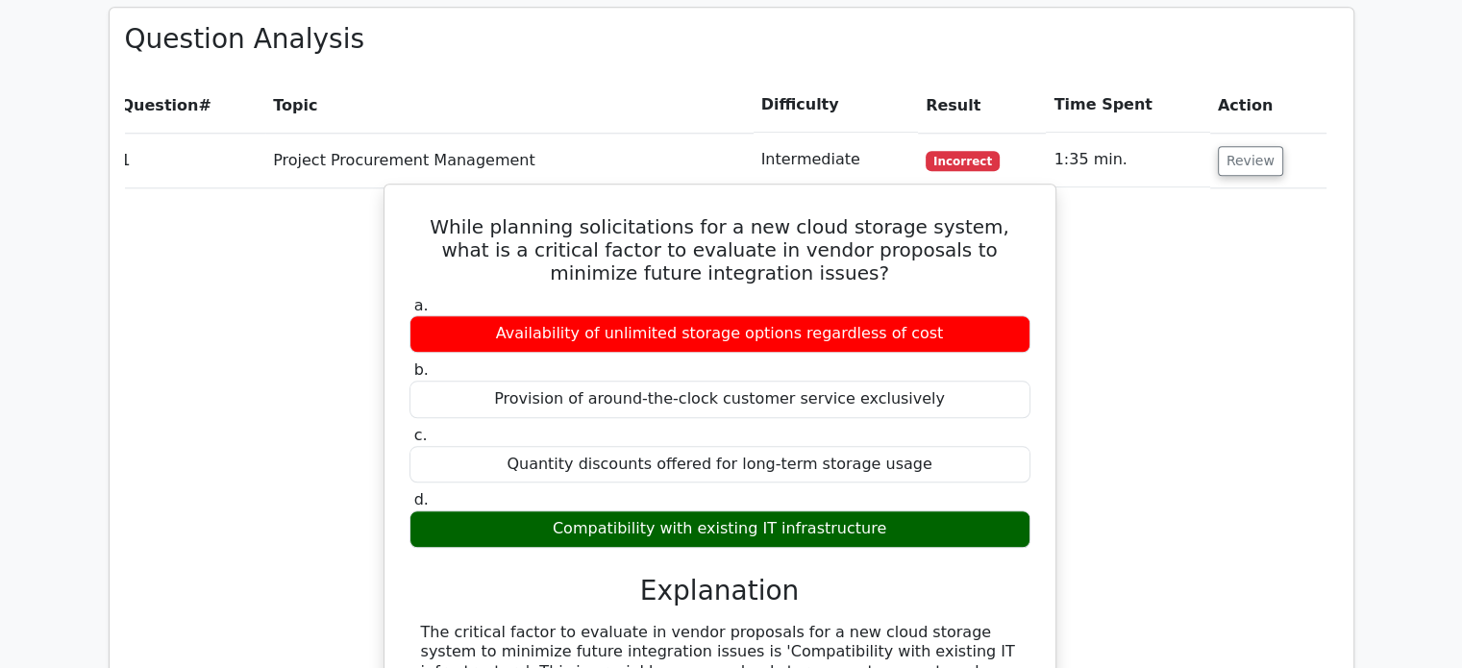
drag, startPoint x: 565, startPoint y: 433, endPoint x: 659, endPoint y: 429, distance: 94.3
click at [652, 510] on div "Compatibility with existing IT infrastructure" at bounding box center [719, 528] width 621 height 37
drag, startPoint x: 659, startPoint y: 429, endPoint x: 570, endPoint y: 437, distance: 89.8
click at [570, 510] on div "Compatibility with existing IT infrastructure" at bounding box center [719, 528] width 621 height 37
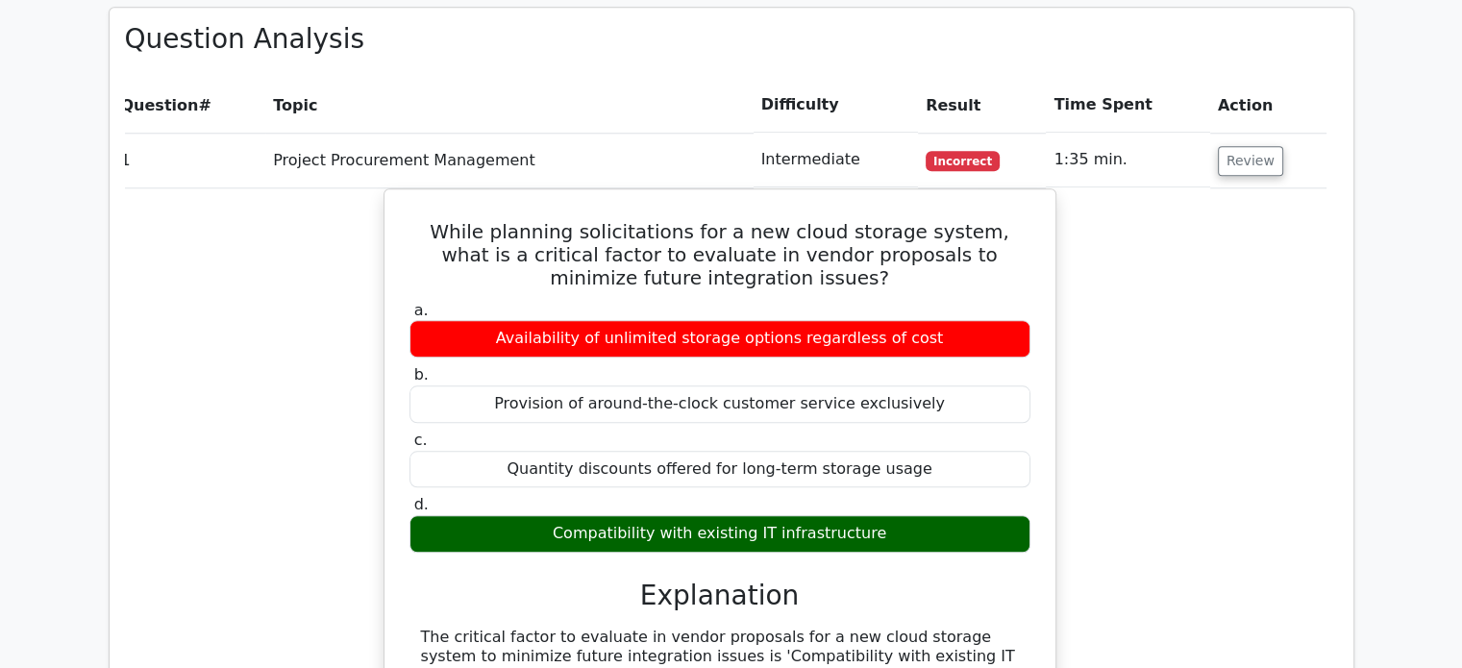
click at [1132, 422] on div "While planning solicitations for a new cloud storage system, what is a critical…" at bounding box center [719, 618] width 1213 height 861
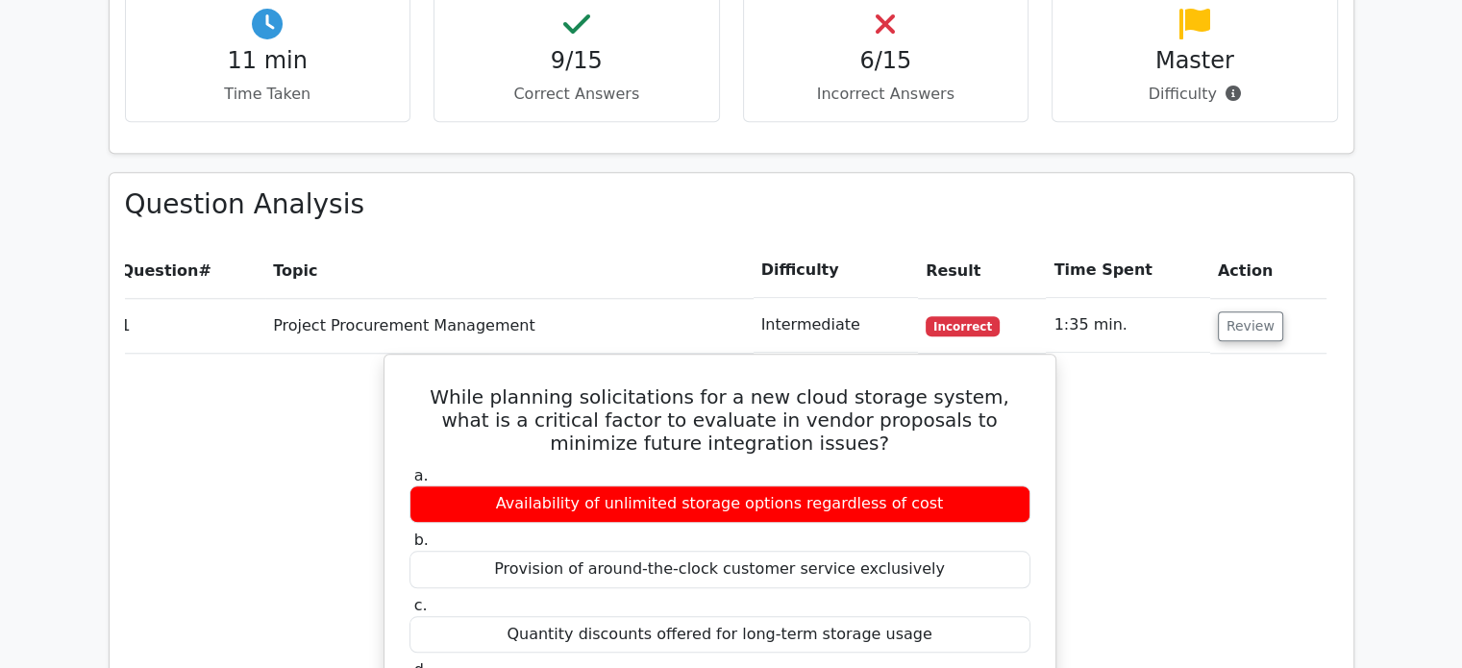
scroll to position [1653, 0]
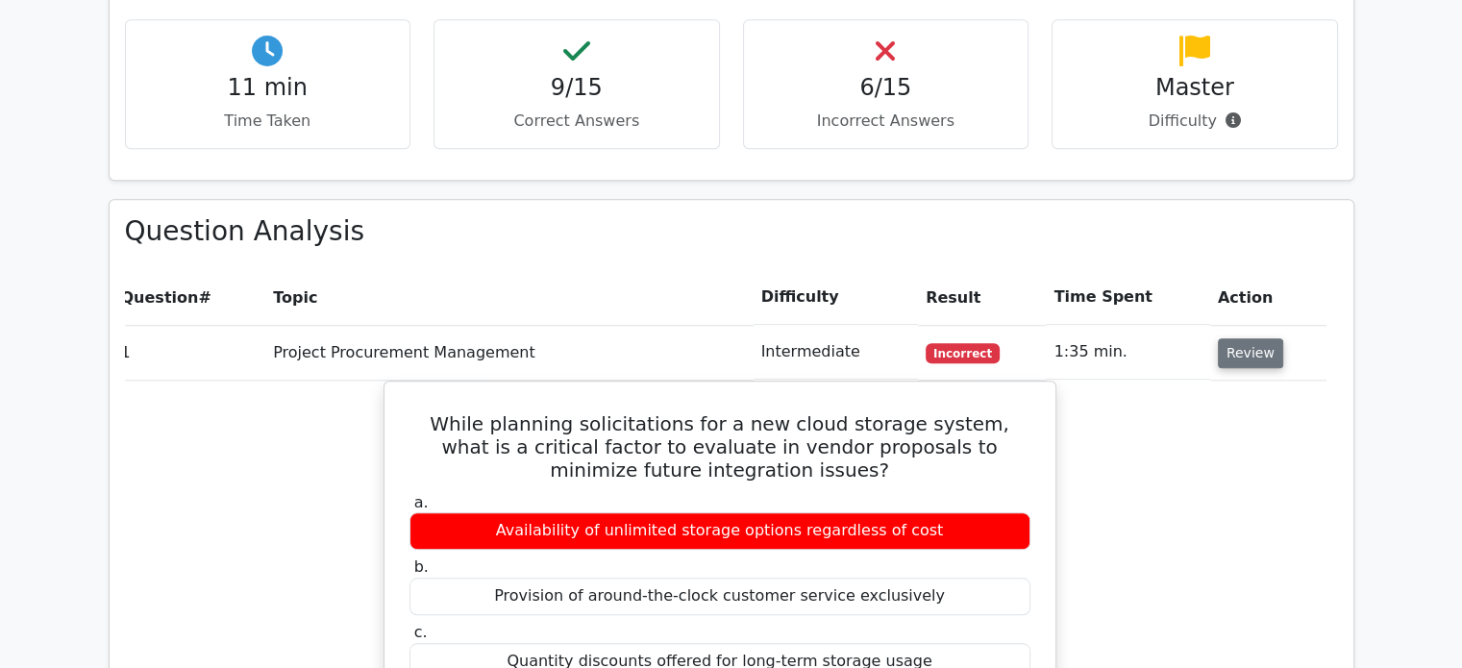
click at [1218, 338] on button "Review" at bounding box center [1249, 353] width 65 height 30
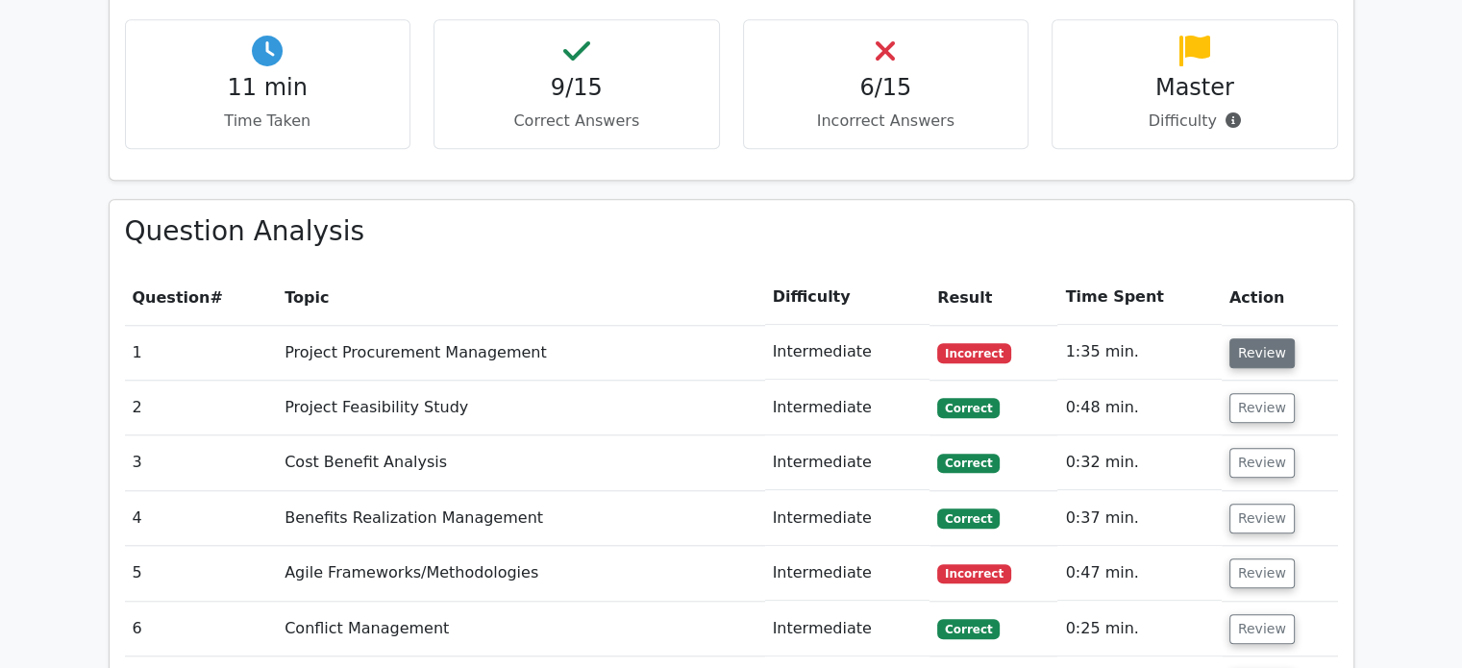
click at [1250, 338] on button "Review" at bounding box center [1261, 353] width 65 height 30
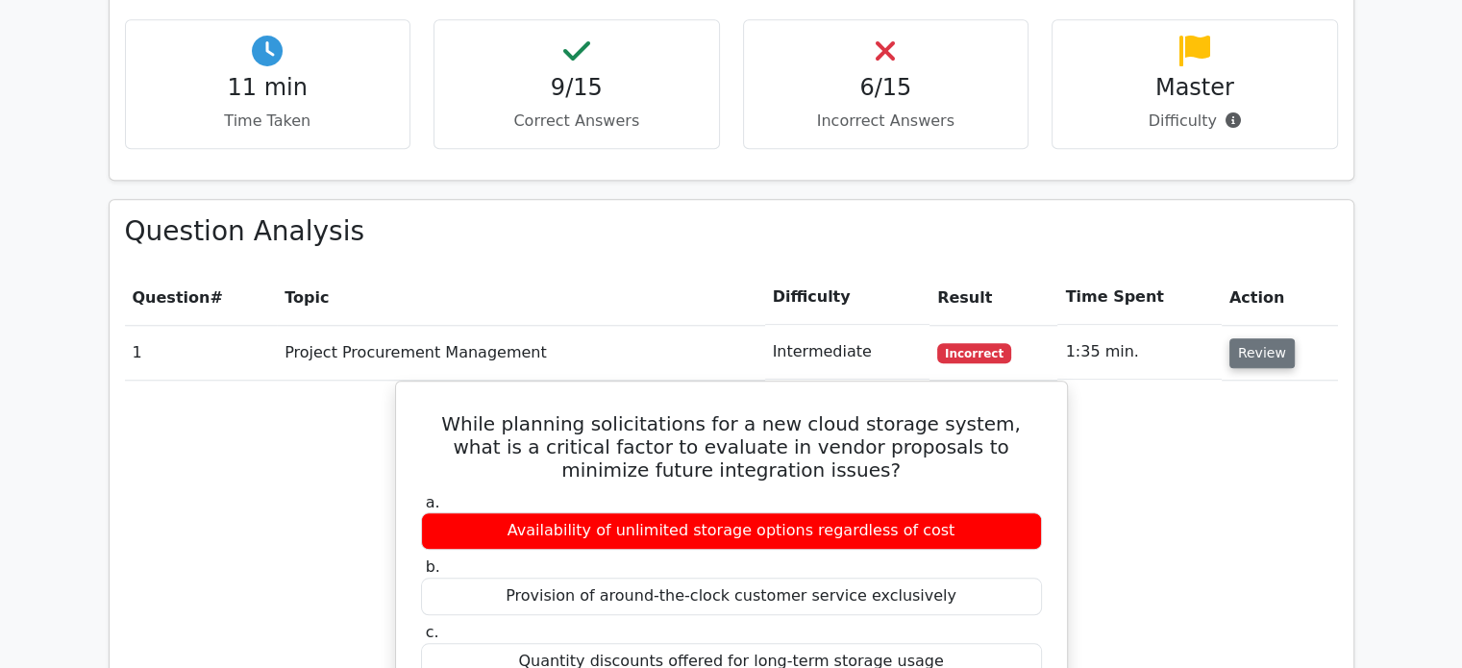
click at [1250, 338] on button "Review" at bounding box center [1261, 353] width 65 height 30
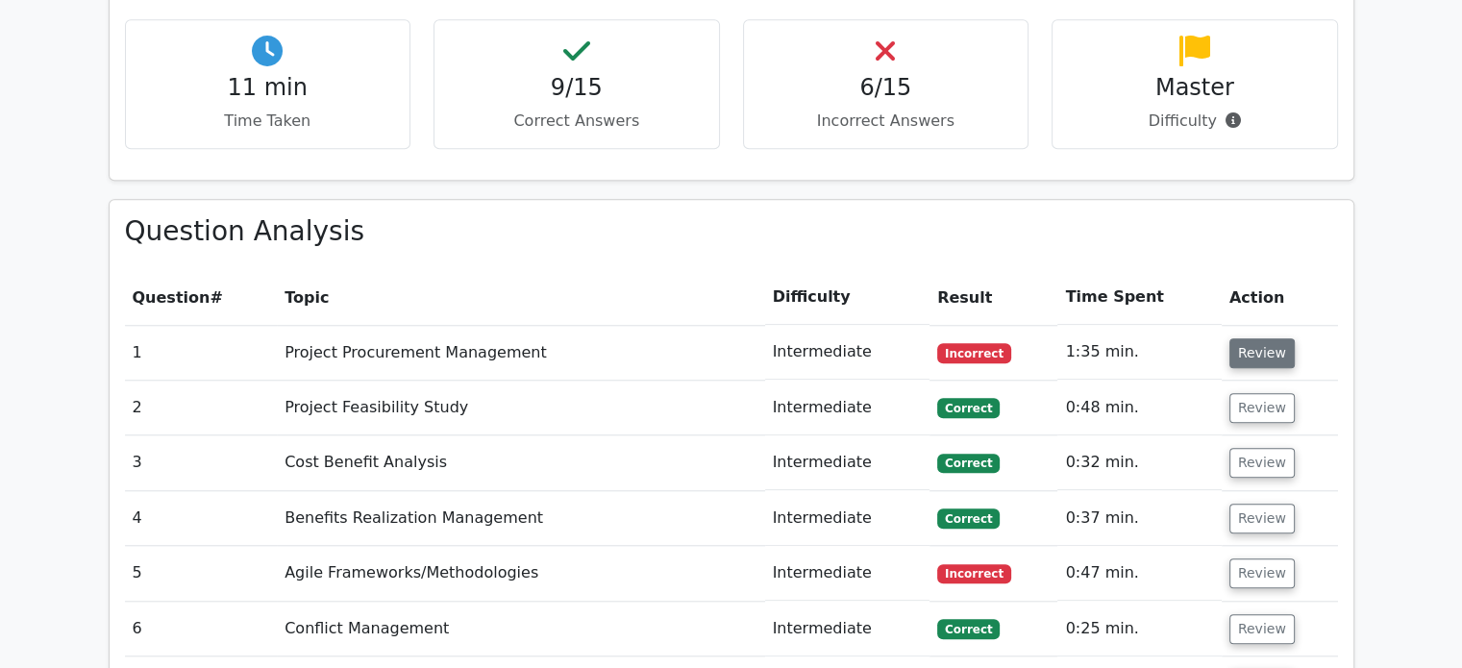
click at [1250, 338] on button "Review" at bounding box center [1261, 353] width 65 height 30
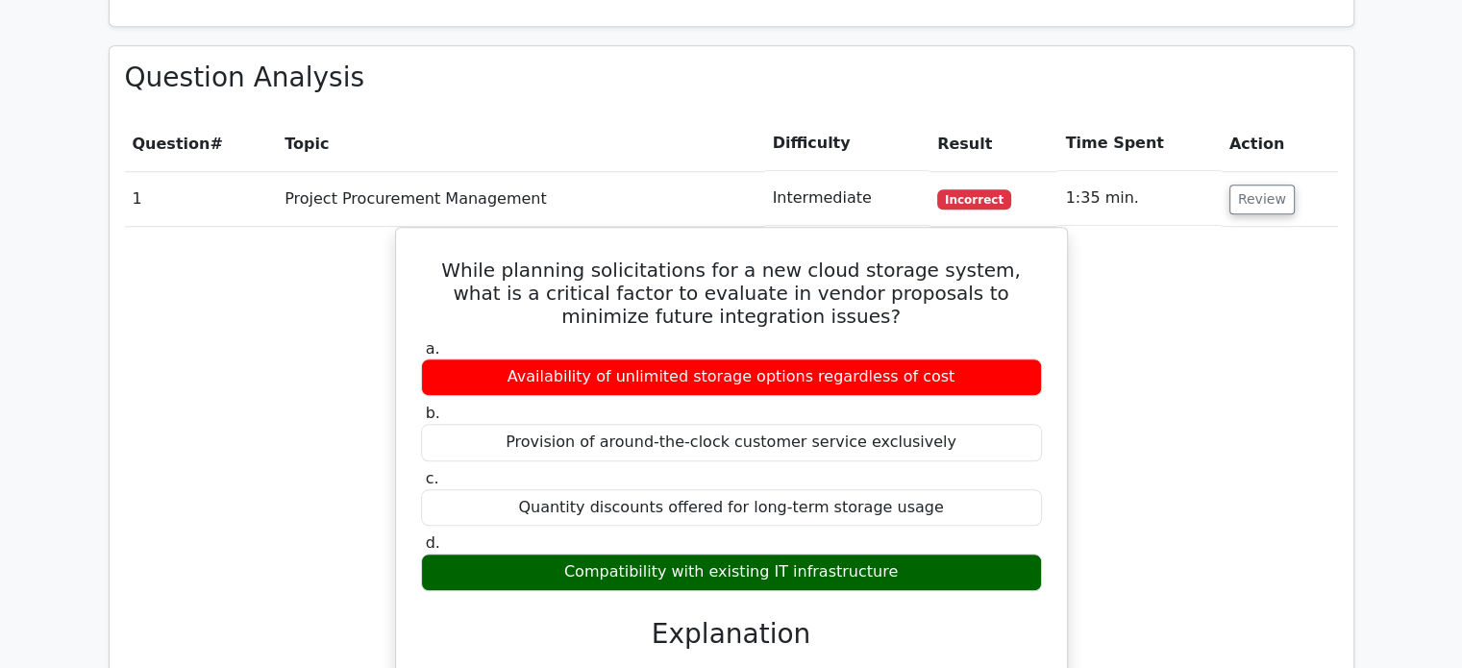
scroll to position [1653, 0]
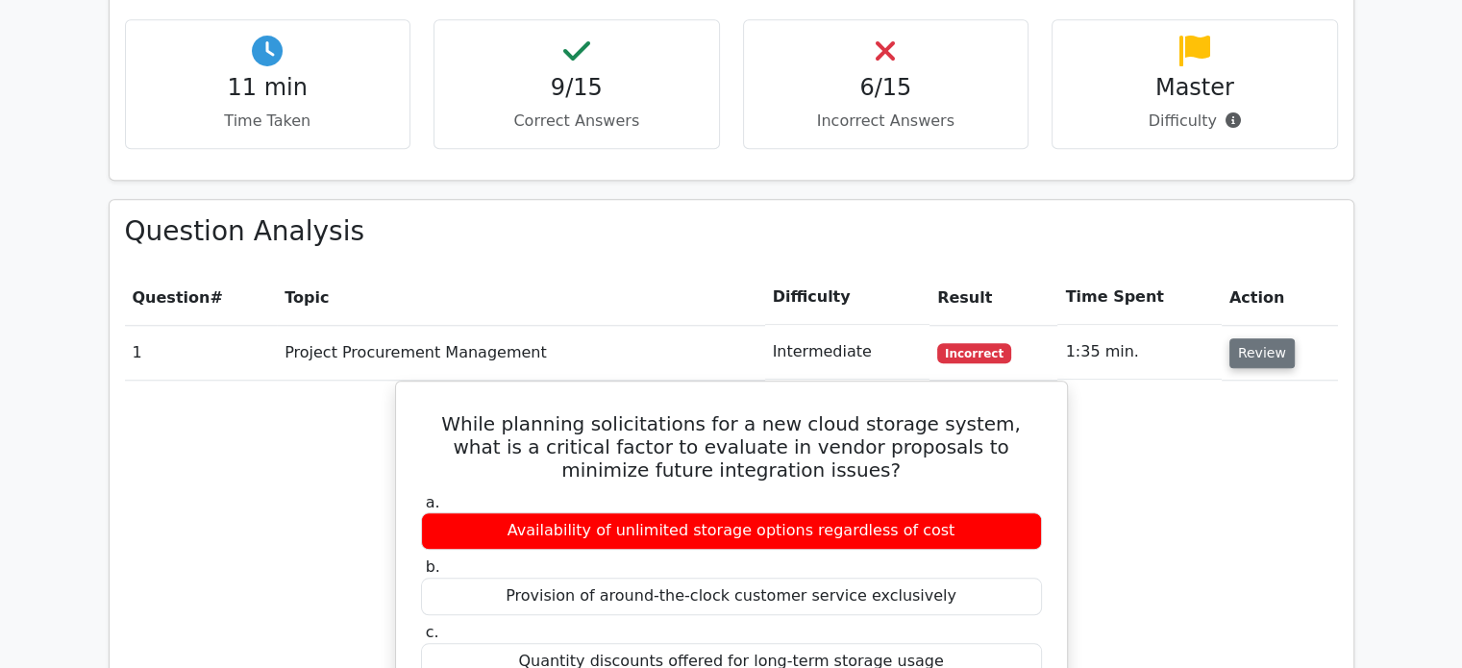
click at [1257, 338] on button "Review" at bounding box center [1261, 353] width 65 height 30
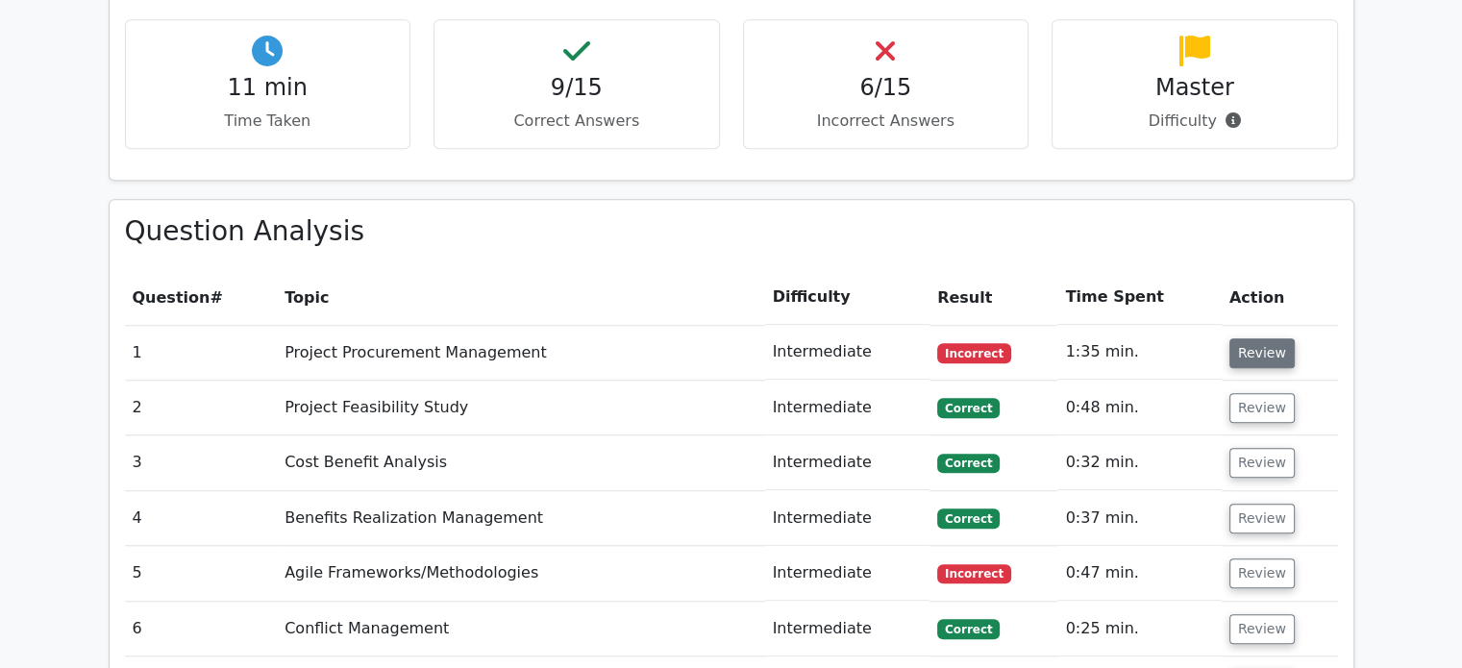
click at [1257, 338] on button "Review" at bounding box center [1261, 353] width 65 height 30
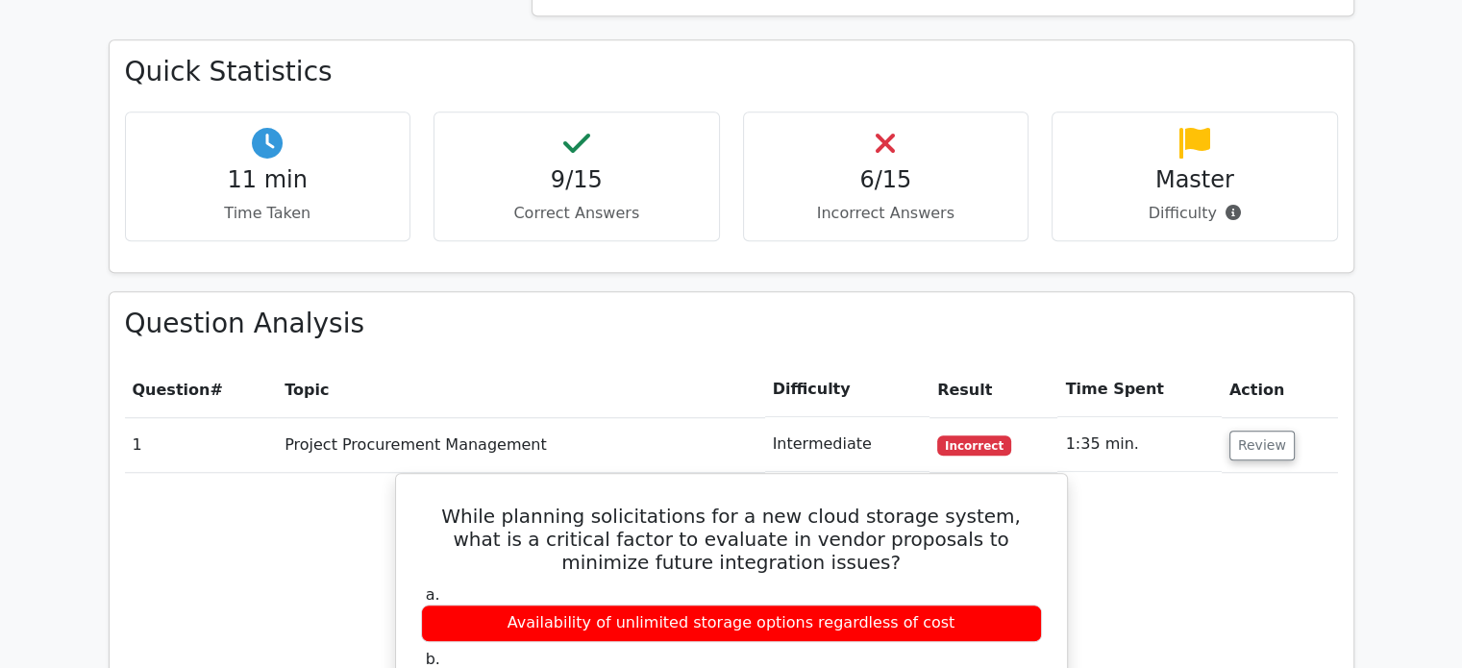
scroll to position [1557, 0]
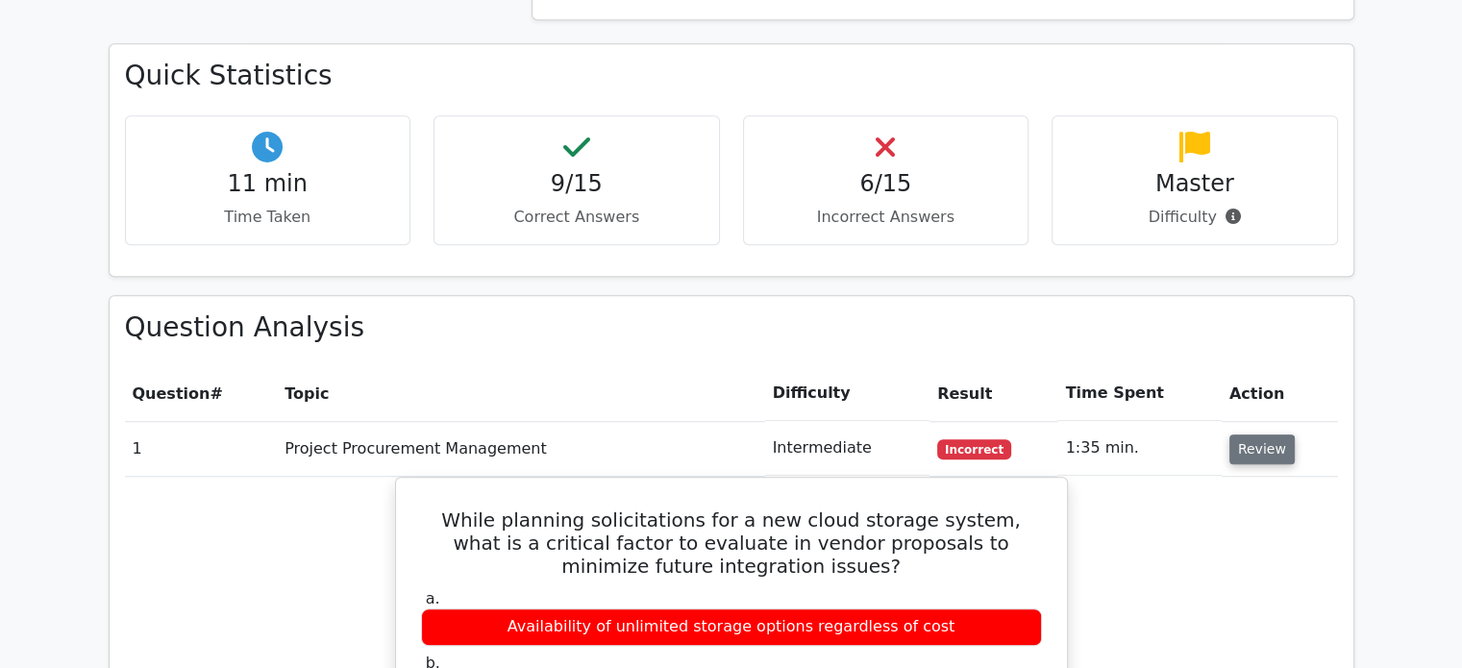
click at [1257, 434] on button "Review" at bounding box center [1261, 449] width 65 height 30
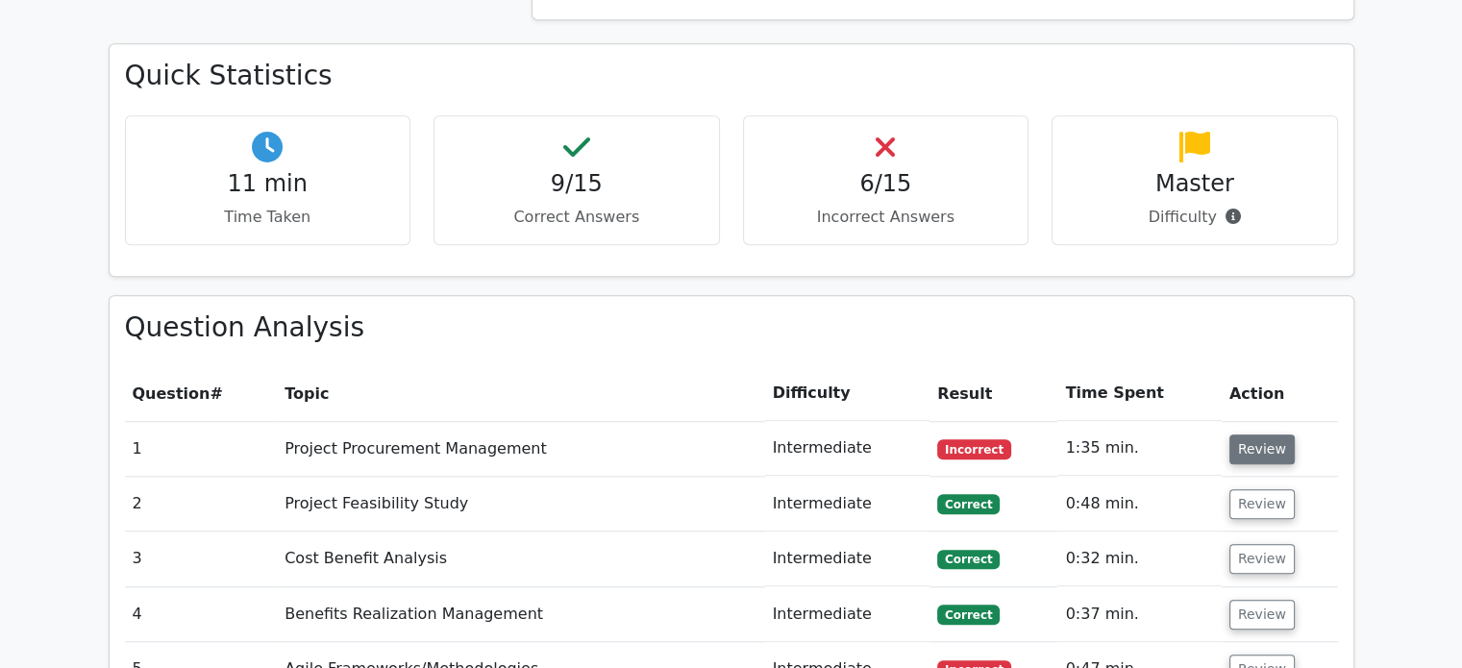
click at [1257, 434] on button "Review" at bounding box center [1261, 449] width 65 height 30
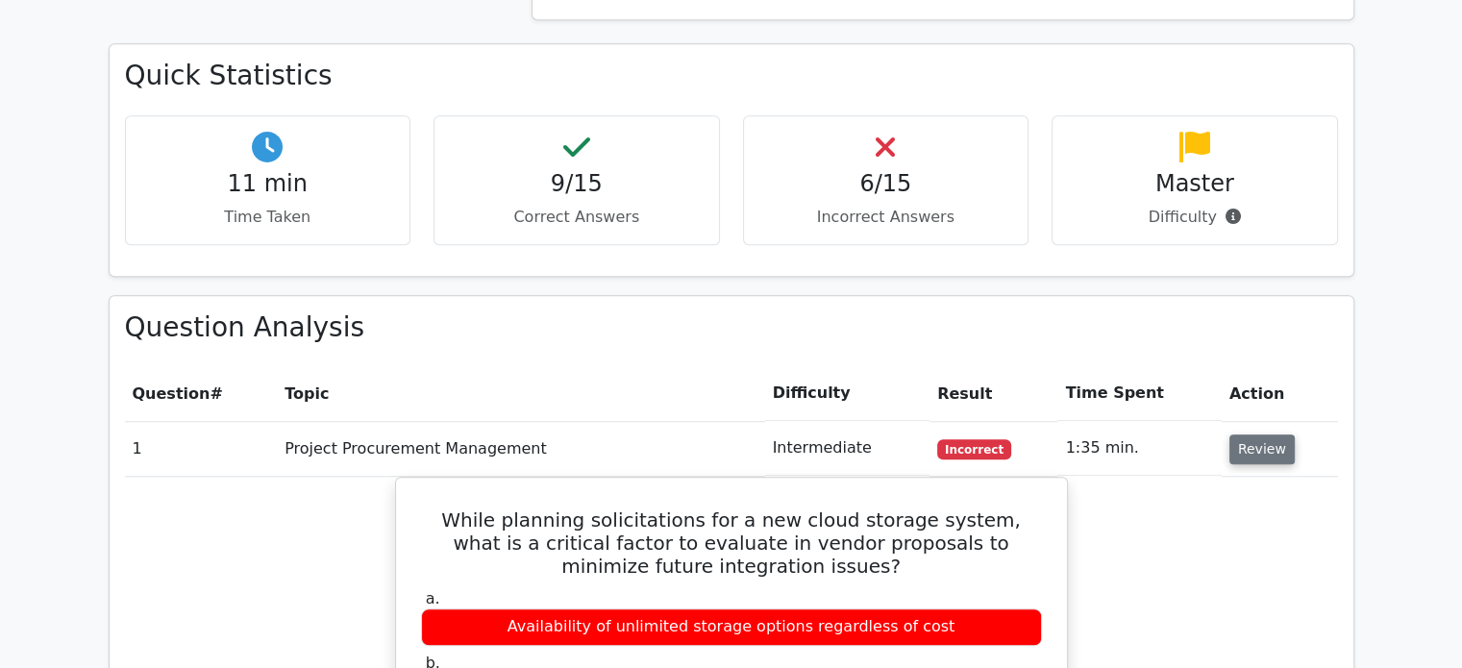
click at [1257, 434] on button "Review" at bounding box center [1261, 449] width 65 height 30
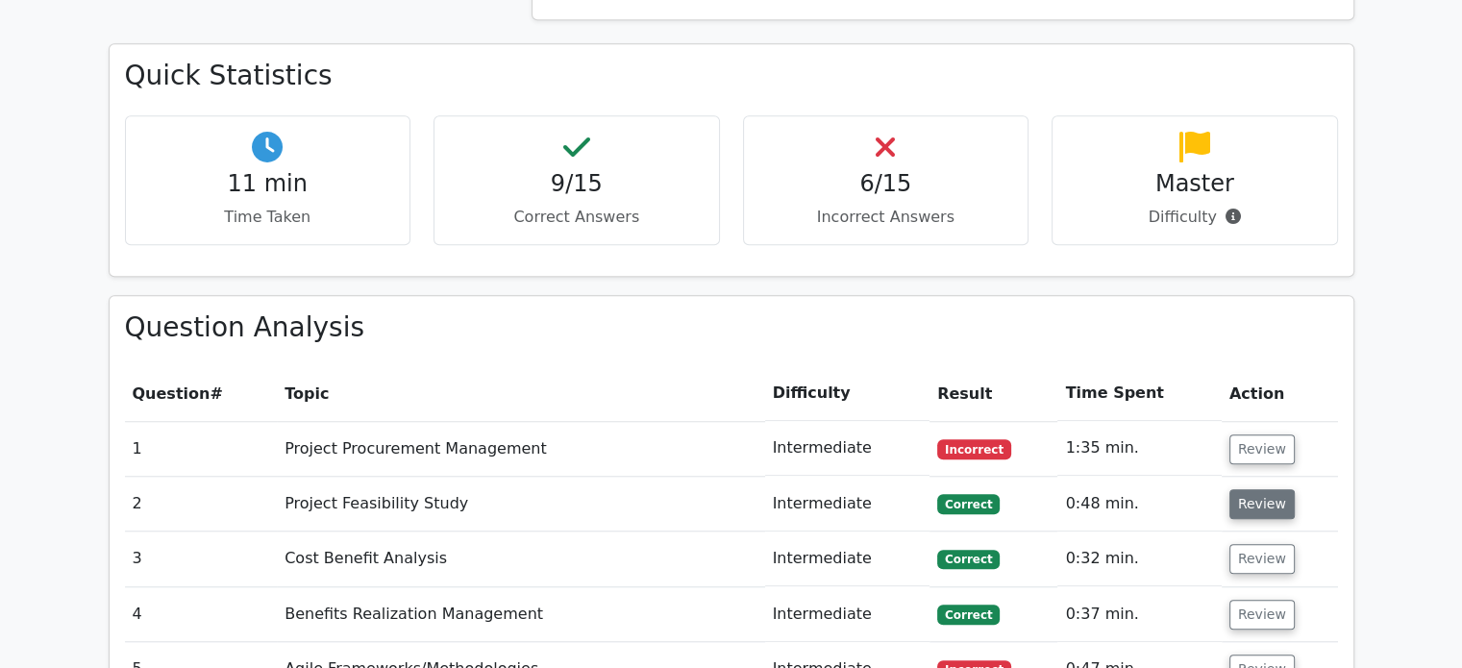
click at [1236, 489] on button "Review" at bounding box center [1261, 504] width 65 height 30
click at [1274, 489] on button "Review" at bounding box center [1261, 504] width 65 height 30
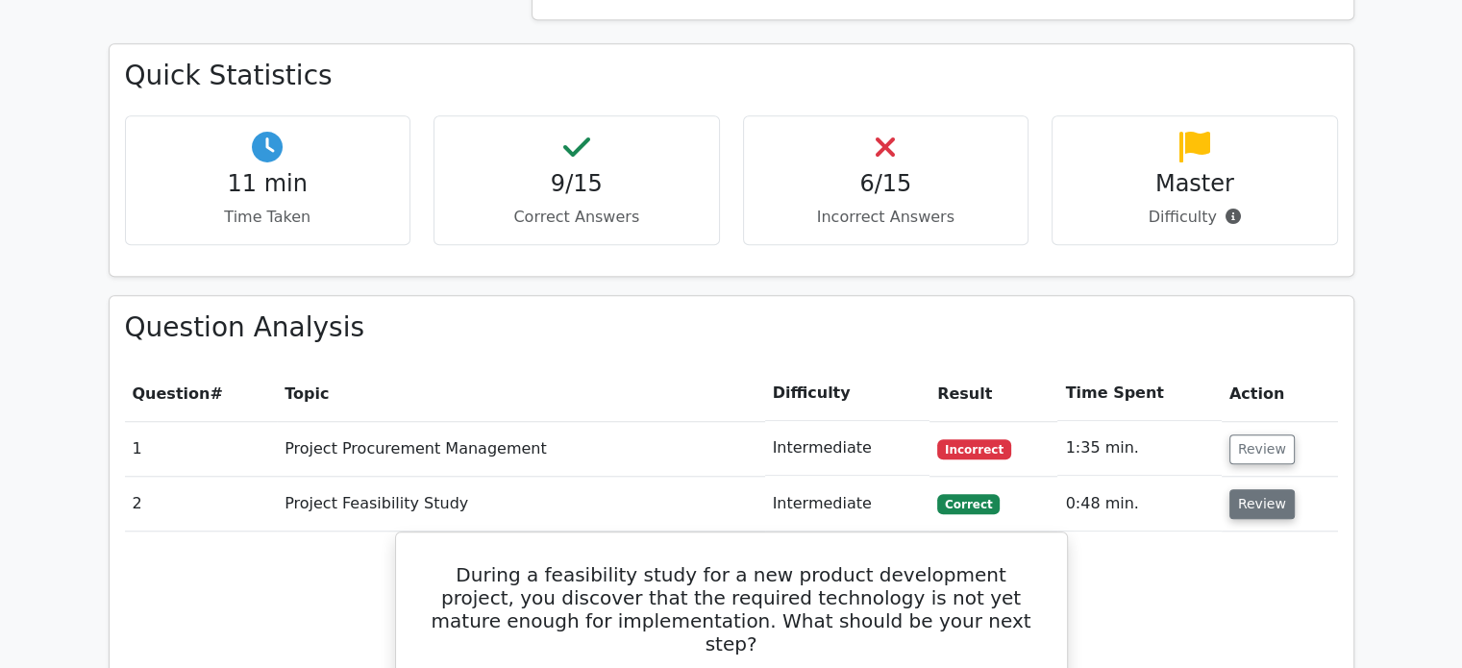
click at [1274, 489] on button "Review" at bounding box center [1261, 504] width 65 height 30
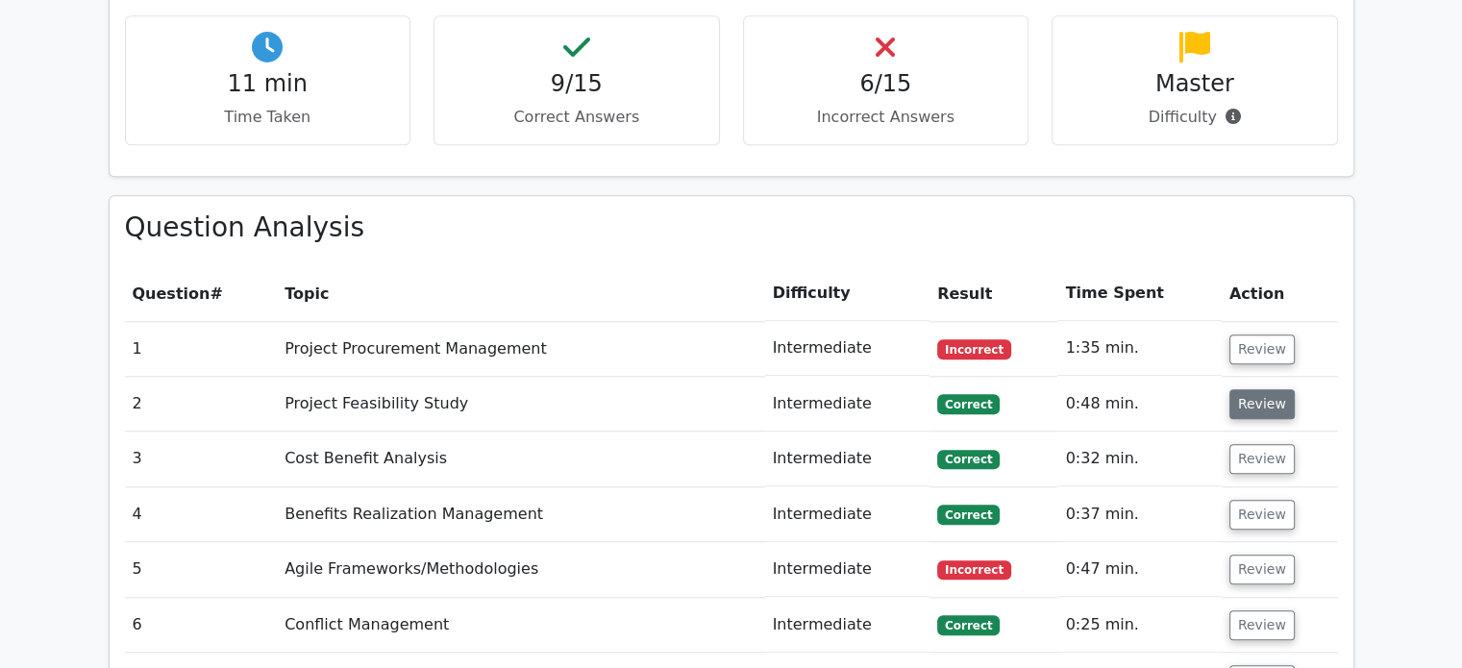
scroll to position [1749, 0]
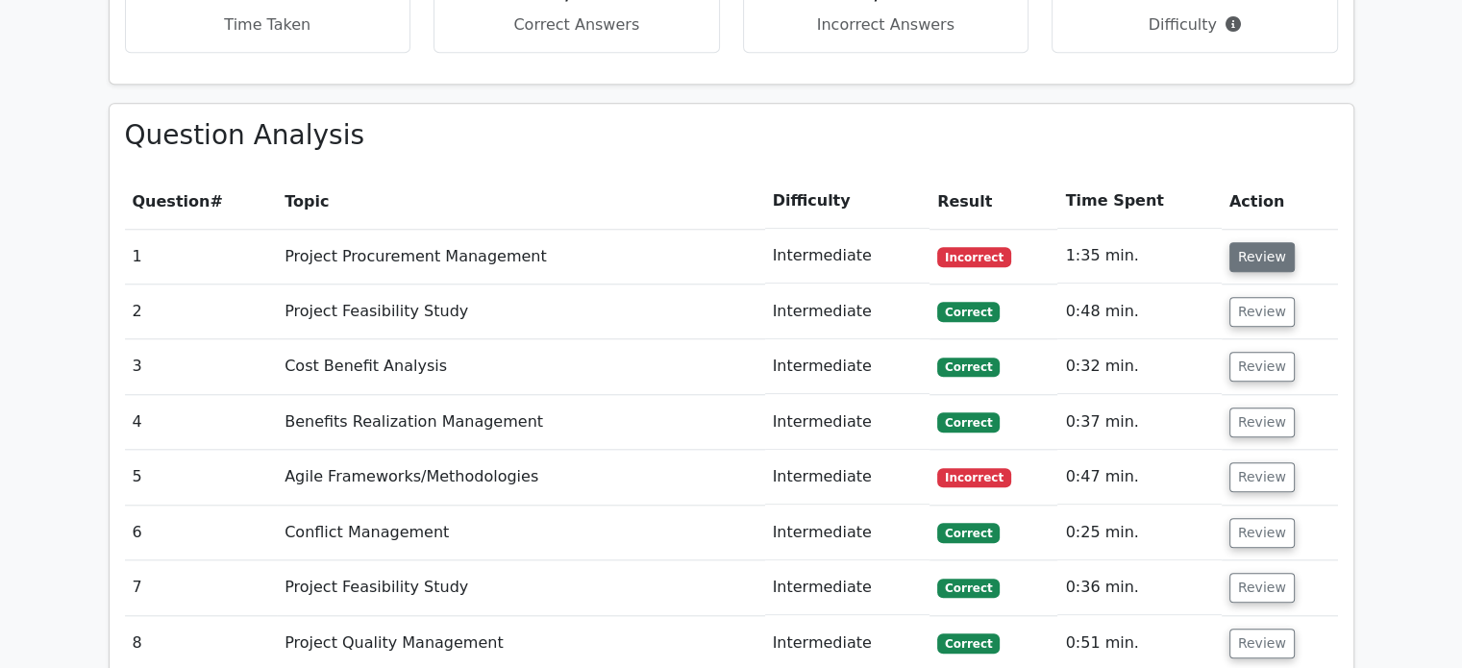
click at [1263, 242] on button "Review" at bounding box center [1261, 257] width 65 height 30
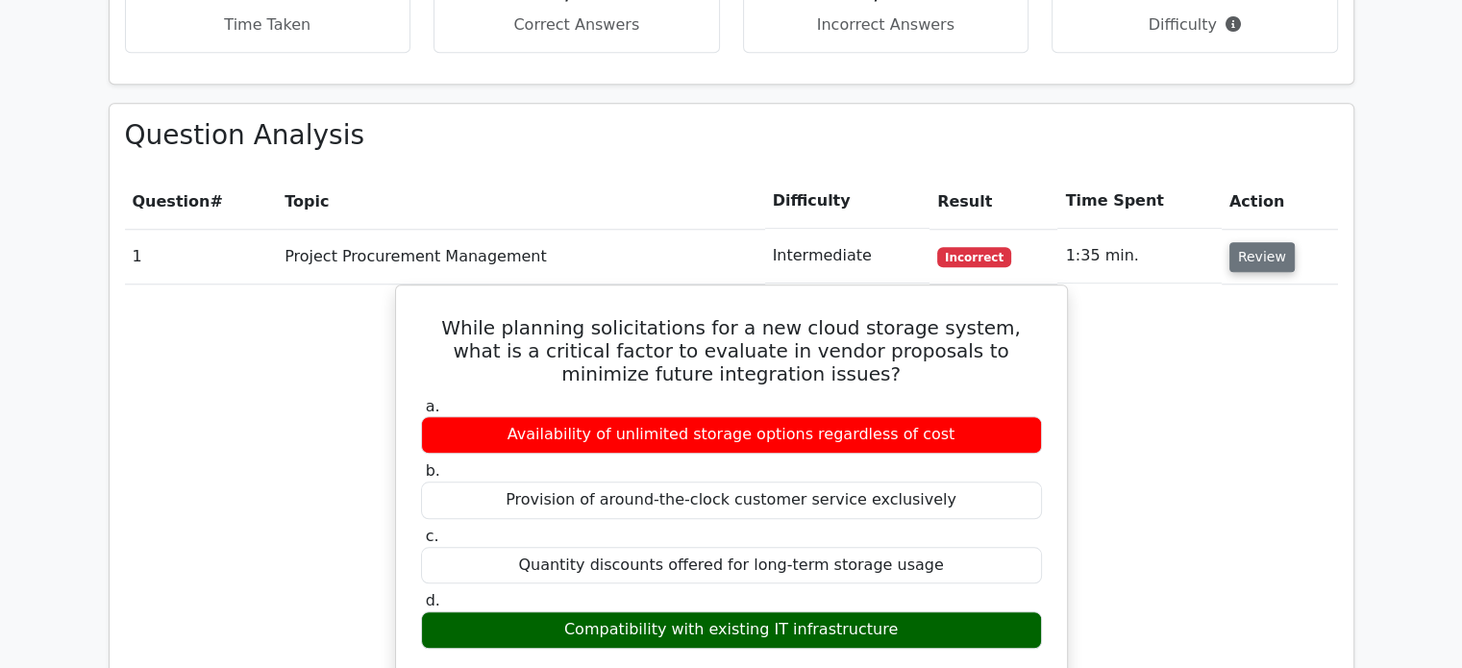
click at [1253, 242] on button "Review" at bounding box center [1261, 257] width 65 height 30
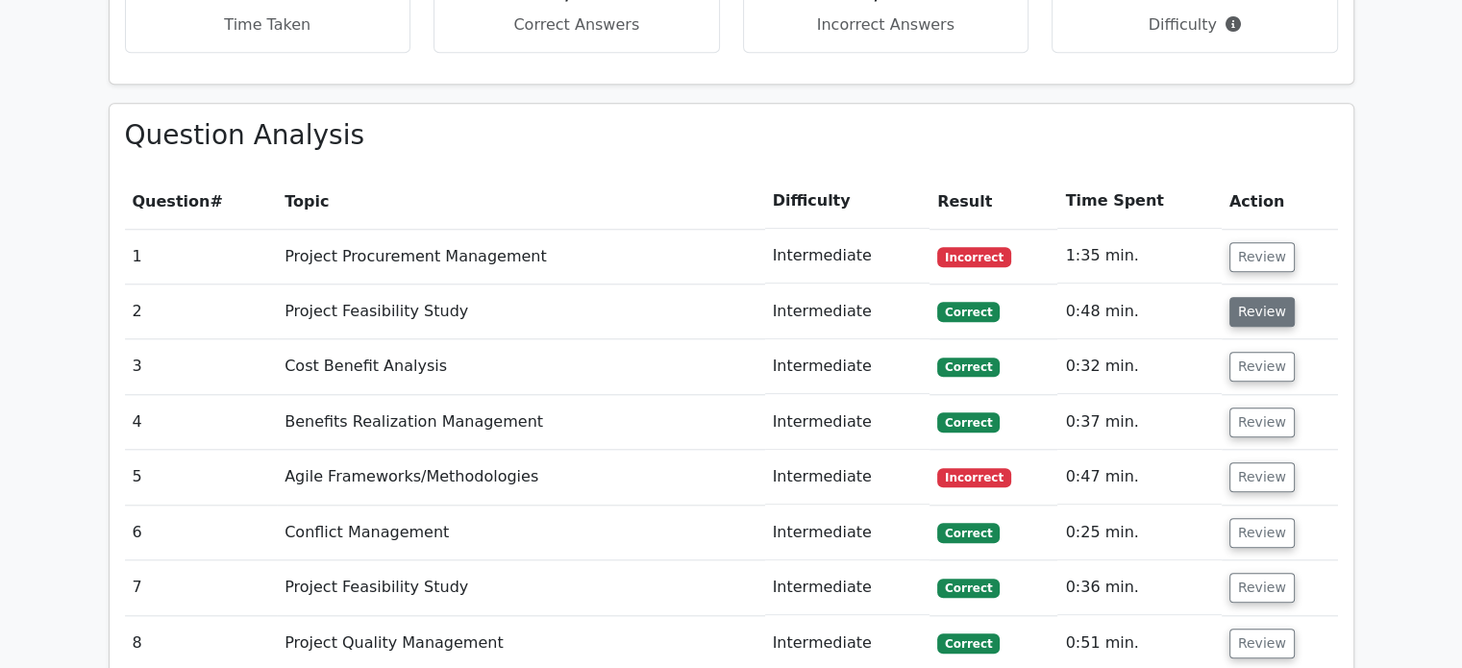
click at [1239, 297] on button "Review" at bounding box center [1261, 312] width 65 height 30
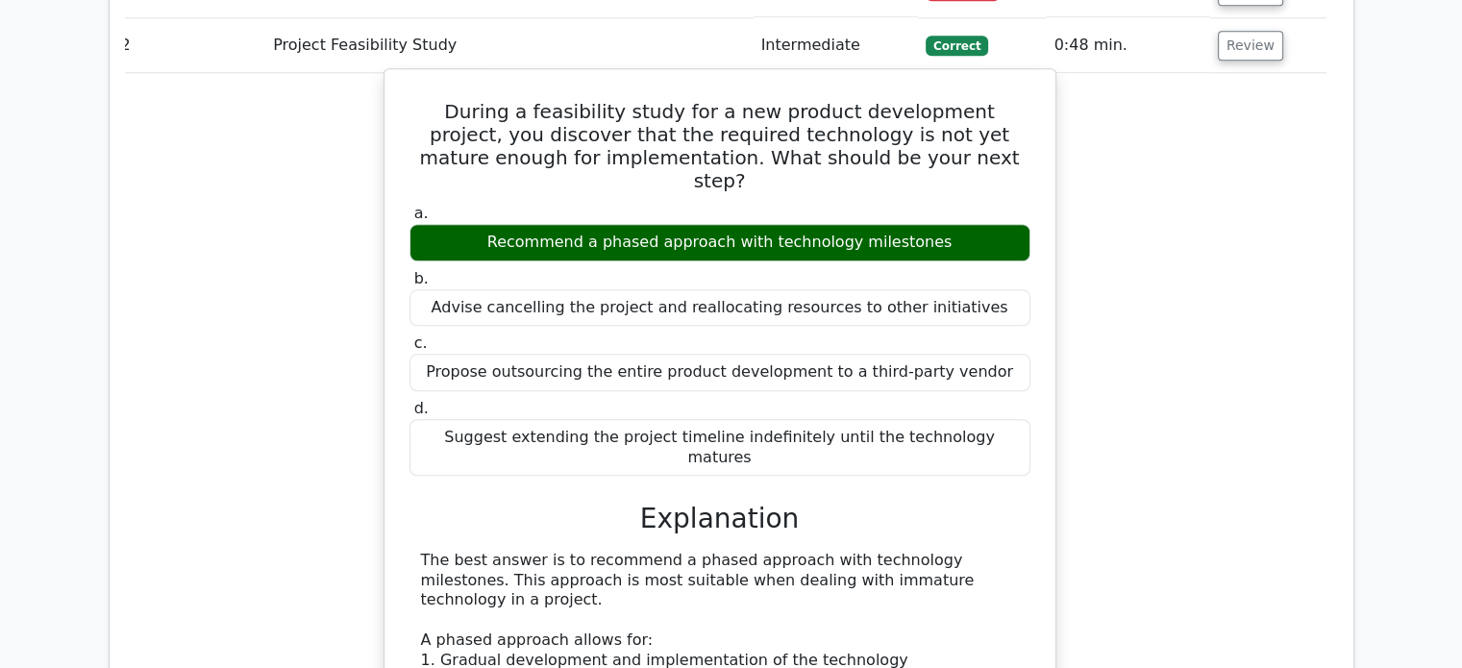
scroll to position [1816, 0]
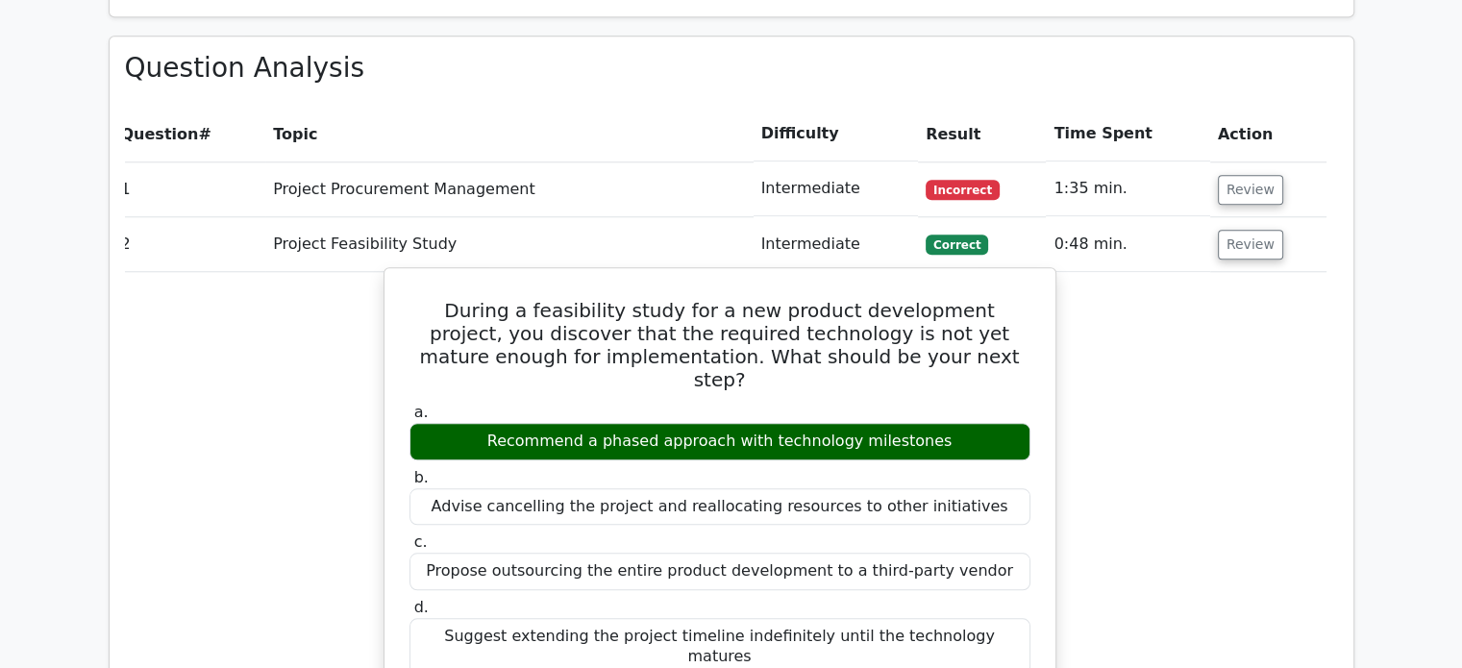
drag, startPoint x: 615, startPoint y: 326, endPoint x: 730, endPoint y: 327, distance: 115.3
click at [730, 423] on div "Recommend a phased approach with technology milestones" at bounding box center [719, 441] width 621 height 37
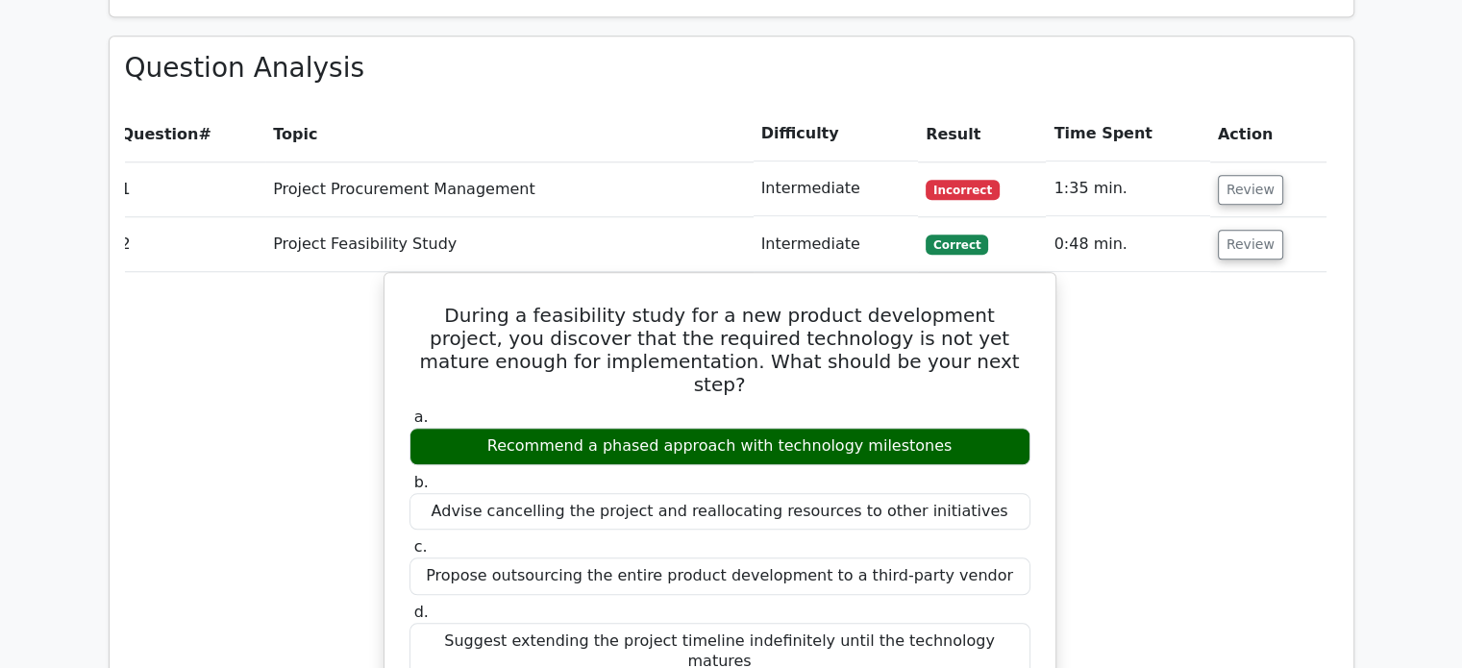
click at [1245, 230] on button "Review" at bounding box center [1249, 245] width 65 height 30
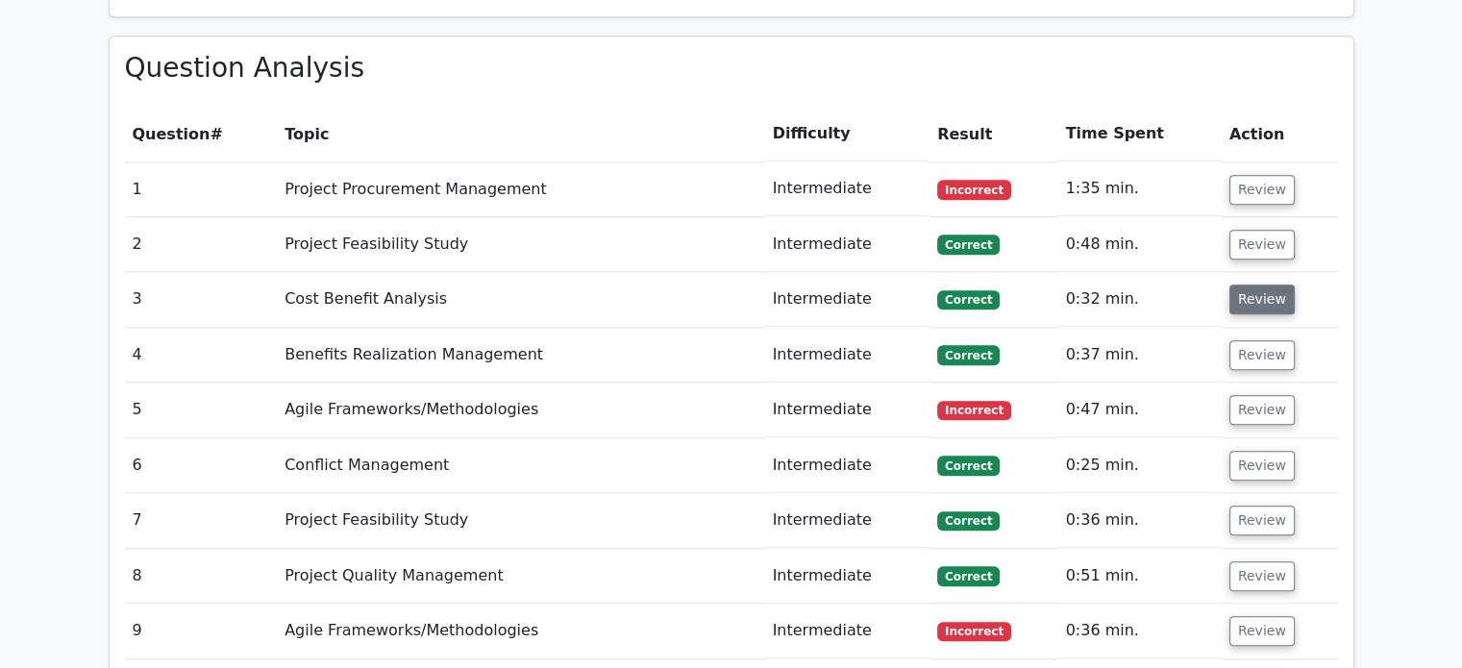
click at [1251, 284] on button "Review" at bounding box center [1261, 299] width 65 height 30
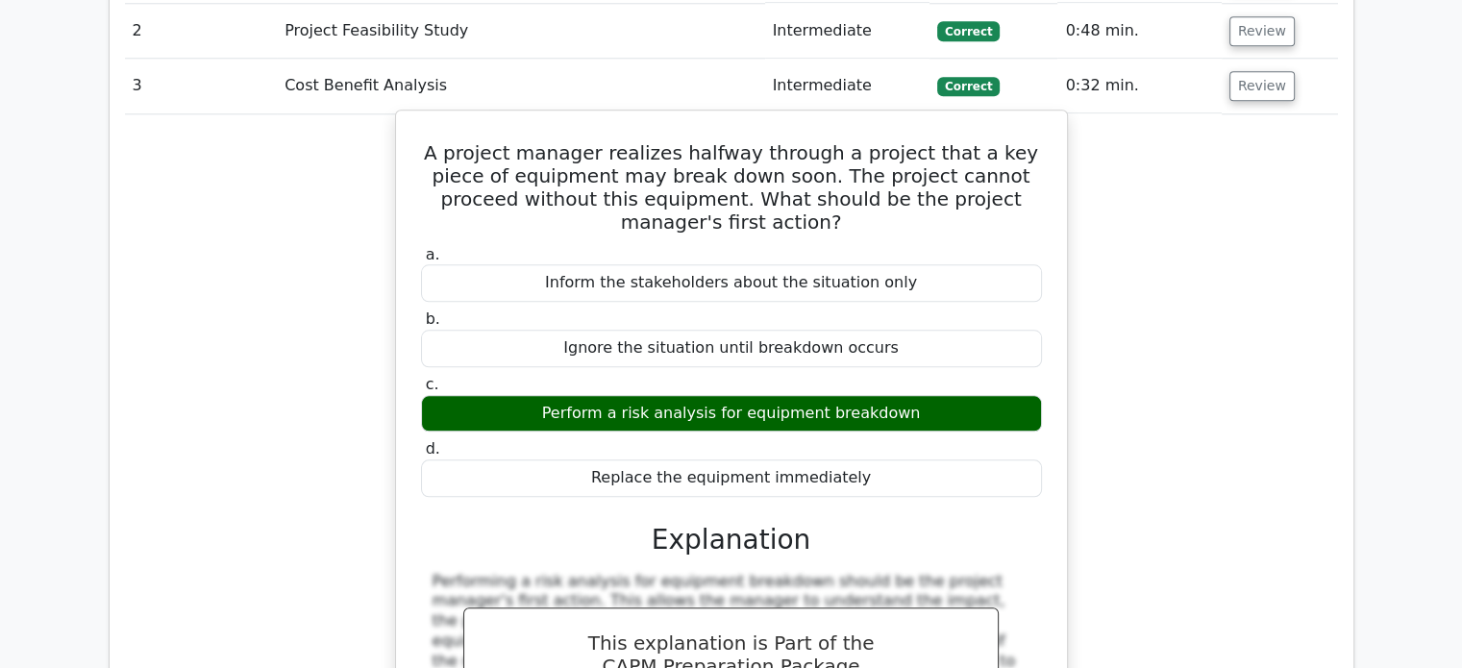
scroll to position [1912, 0]
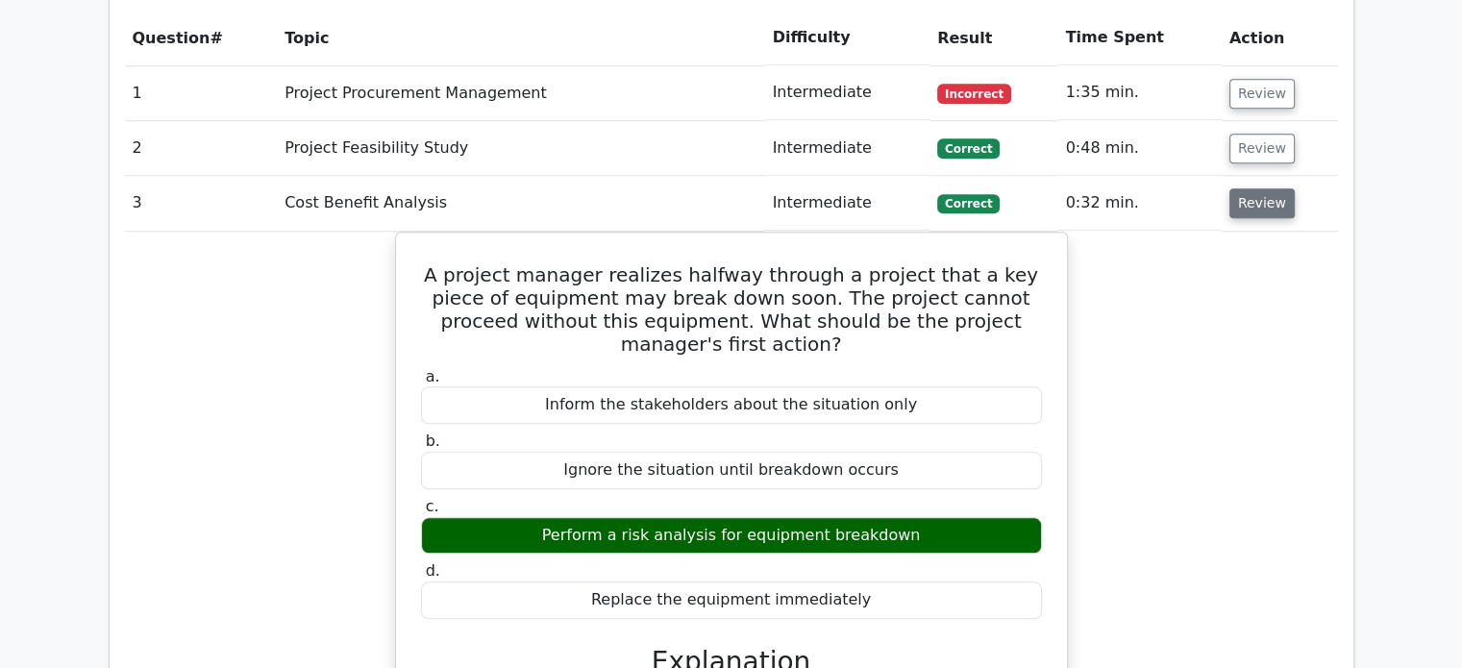
click at [1242, 188] on button "Review" at bounding box center [1261, 203] width 65 height 30
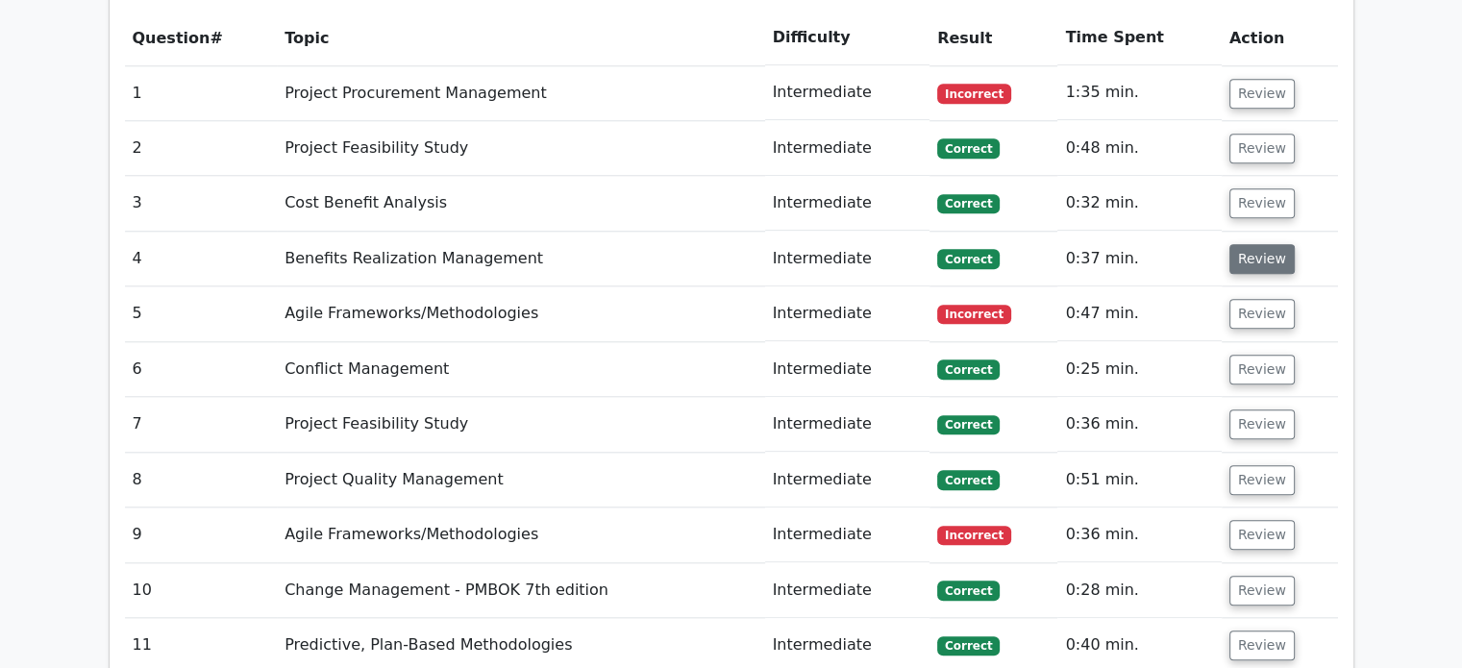
click at [1257, 244] on button "Review" at bounding box center [1261, 259] width 65 height 30
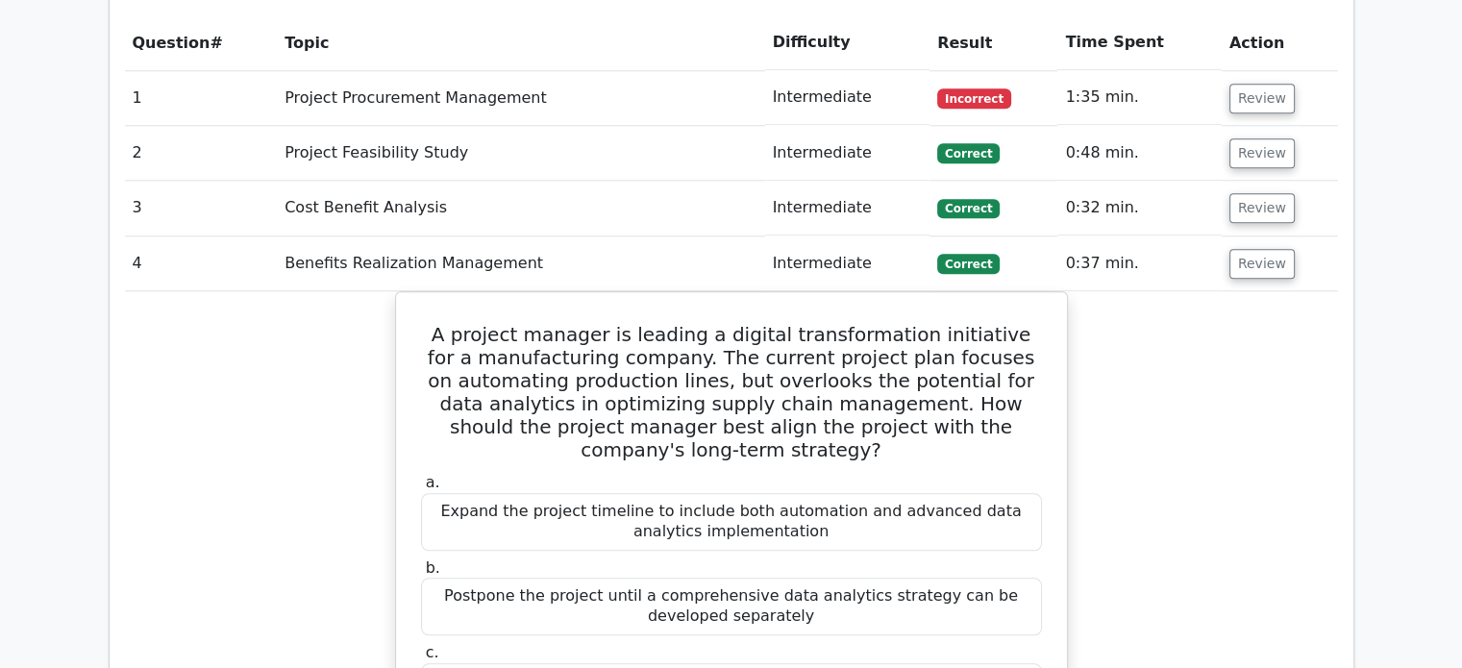
scroll to position [2008, 0]
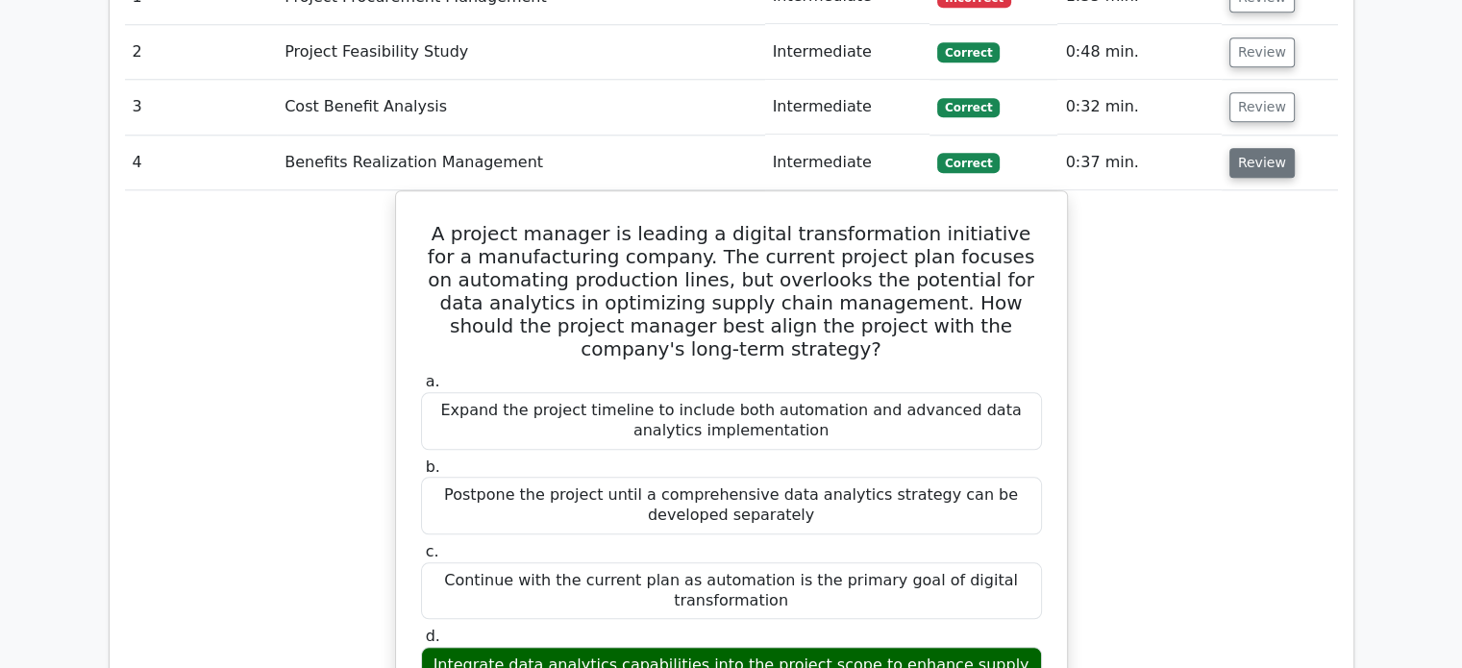
click at [1239, 148] on button "Review" at bounding box center [1261, 163] width 65 height 30
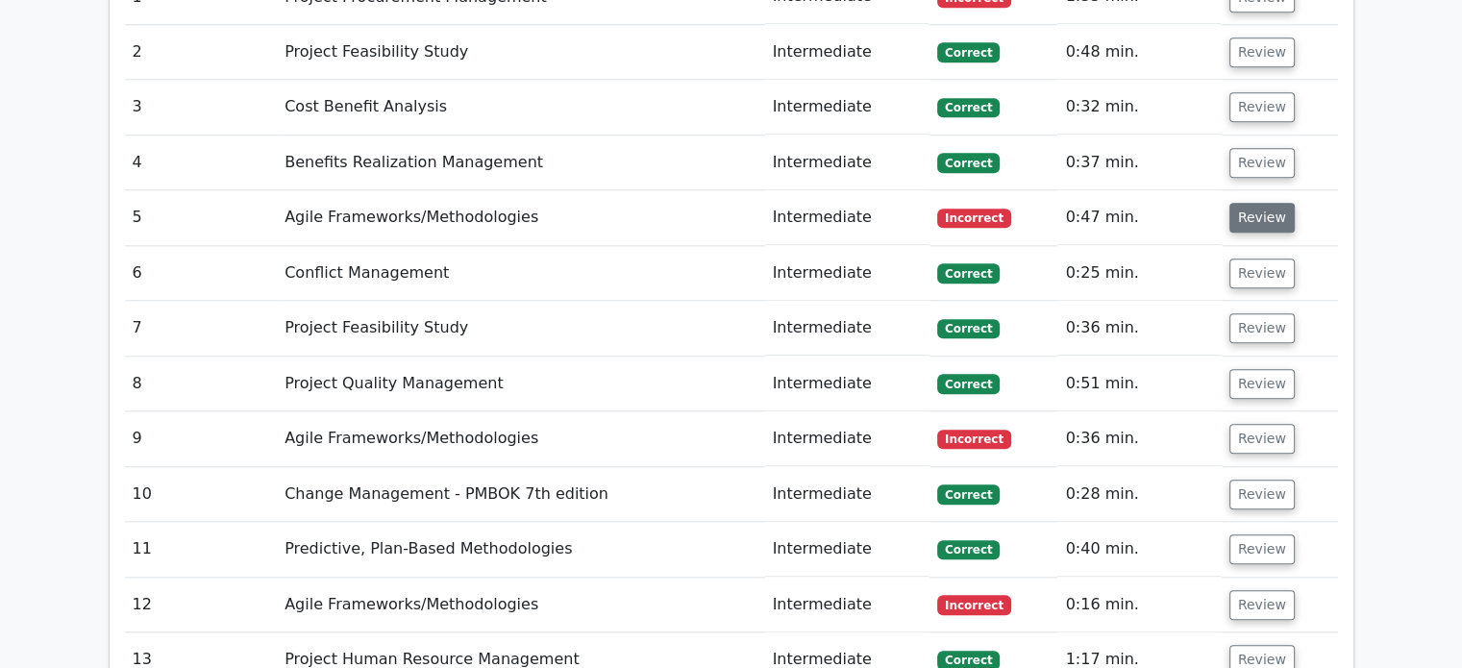
click at [1242, 203] on button "Review" at bounding box center [1261, 218] width 65 height 30
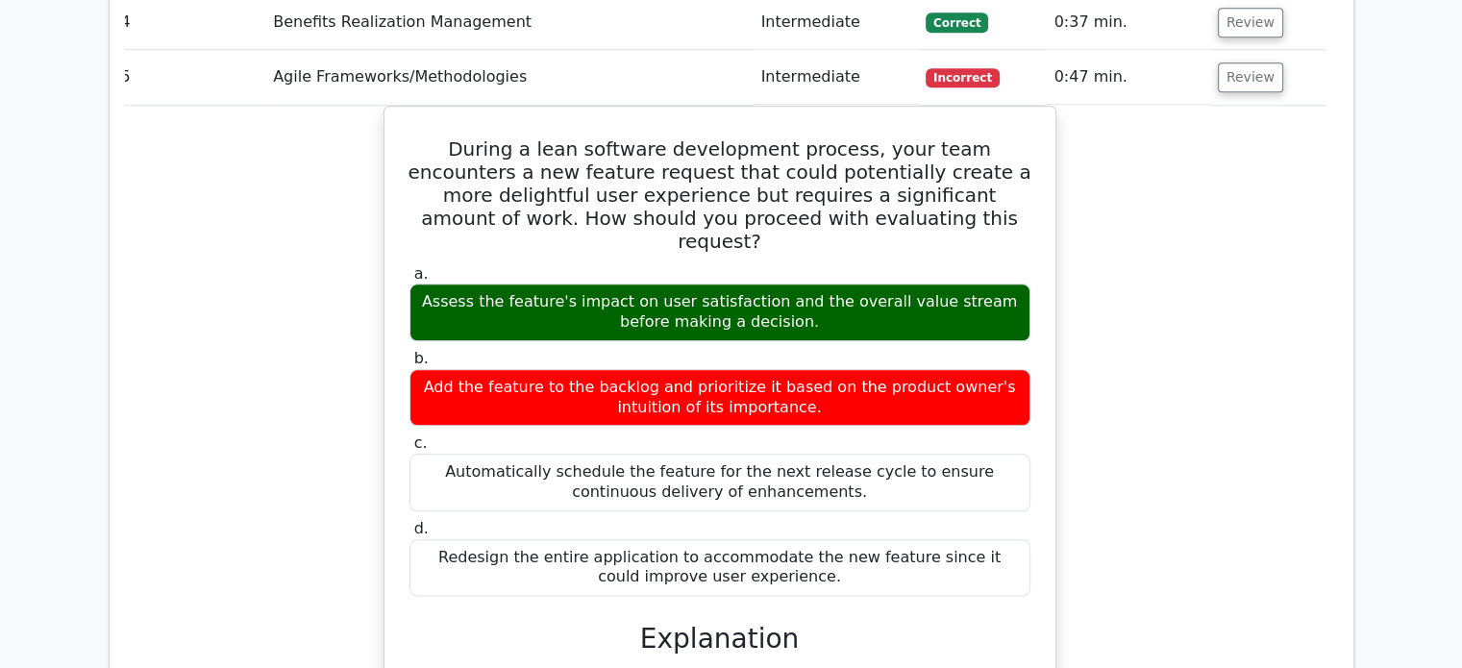
scroll to position [2151, 0]
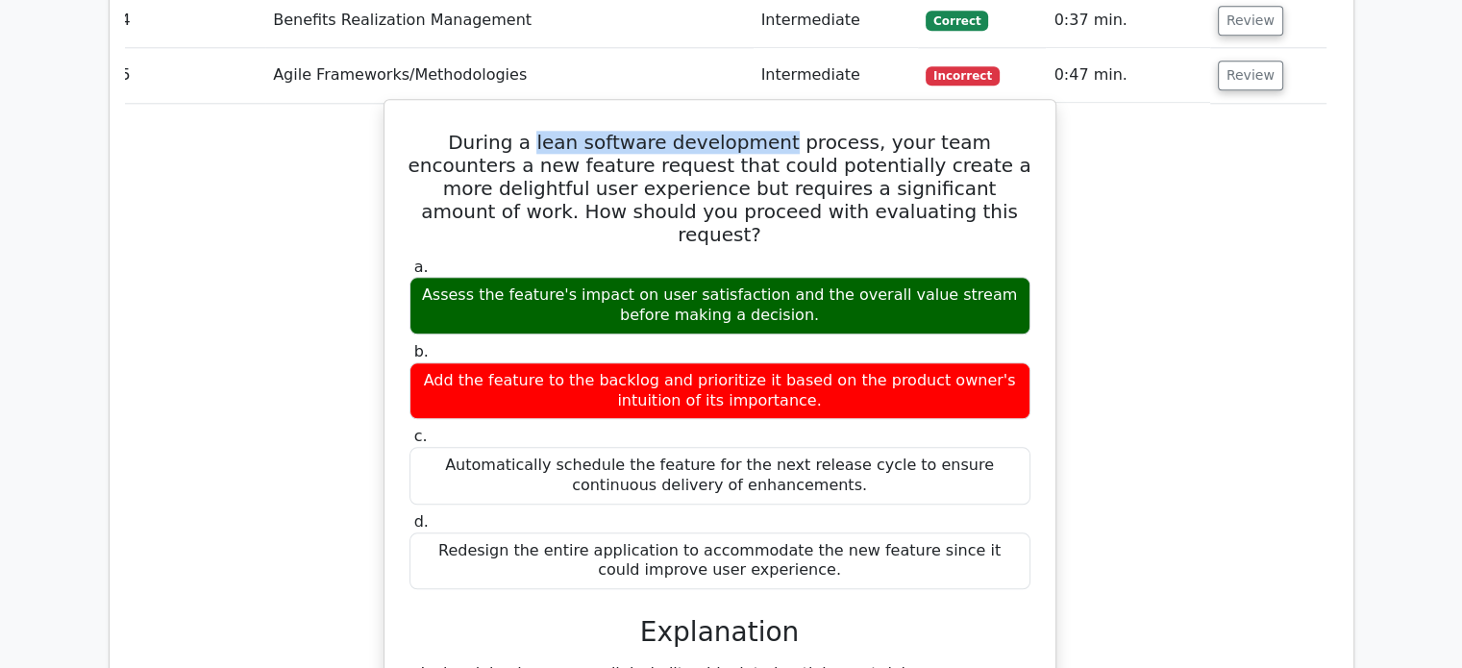
drag, startPoint x: 496, startPoint y: 48, endPoint x: 736, endPoint y: 42, distance: 240.3
click at [736, 131] on h5 "During a lean software development process, your team encounters a new feature …" at bounding box center [719, 188] width 625 height 115
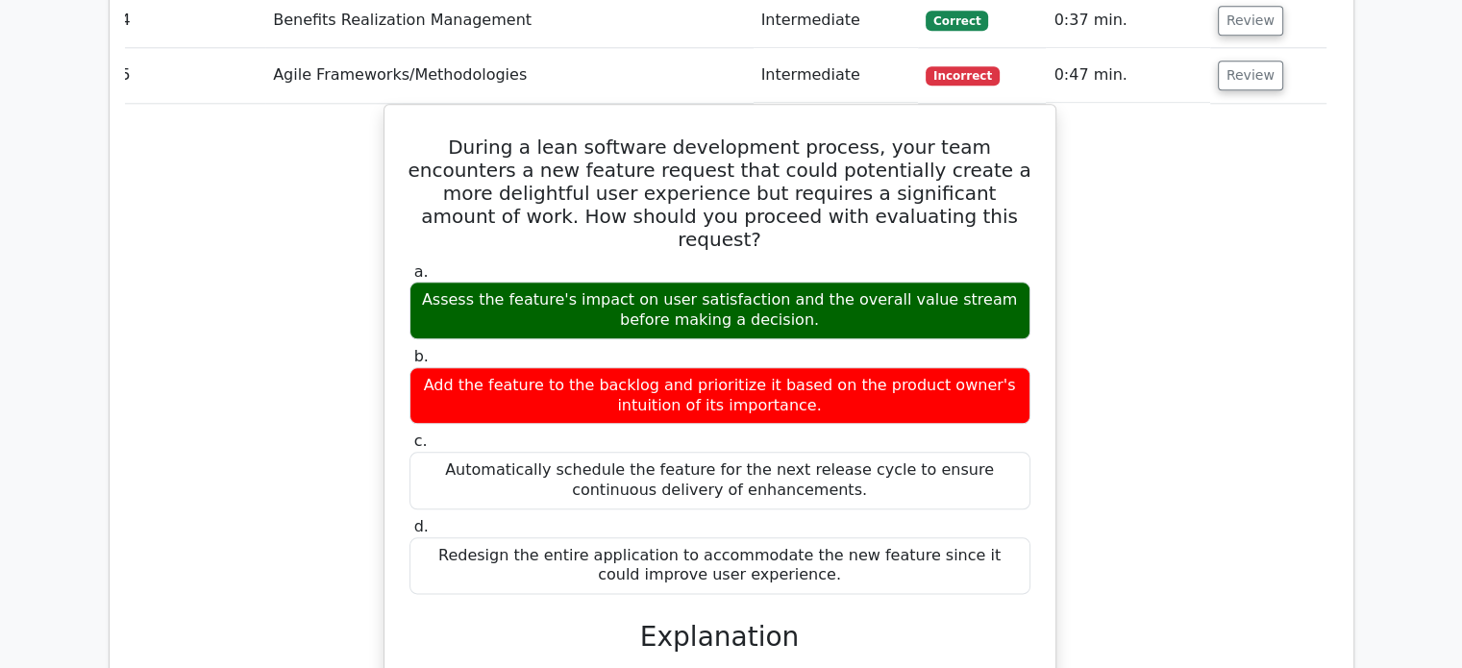
click at [342, 261] on div "During a lean software development process, your team encounters a new feature …" at bounding box center [719, 638] width 1213 height 1068
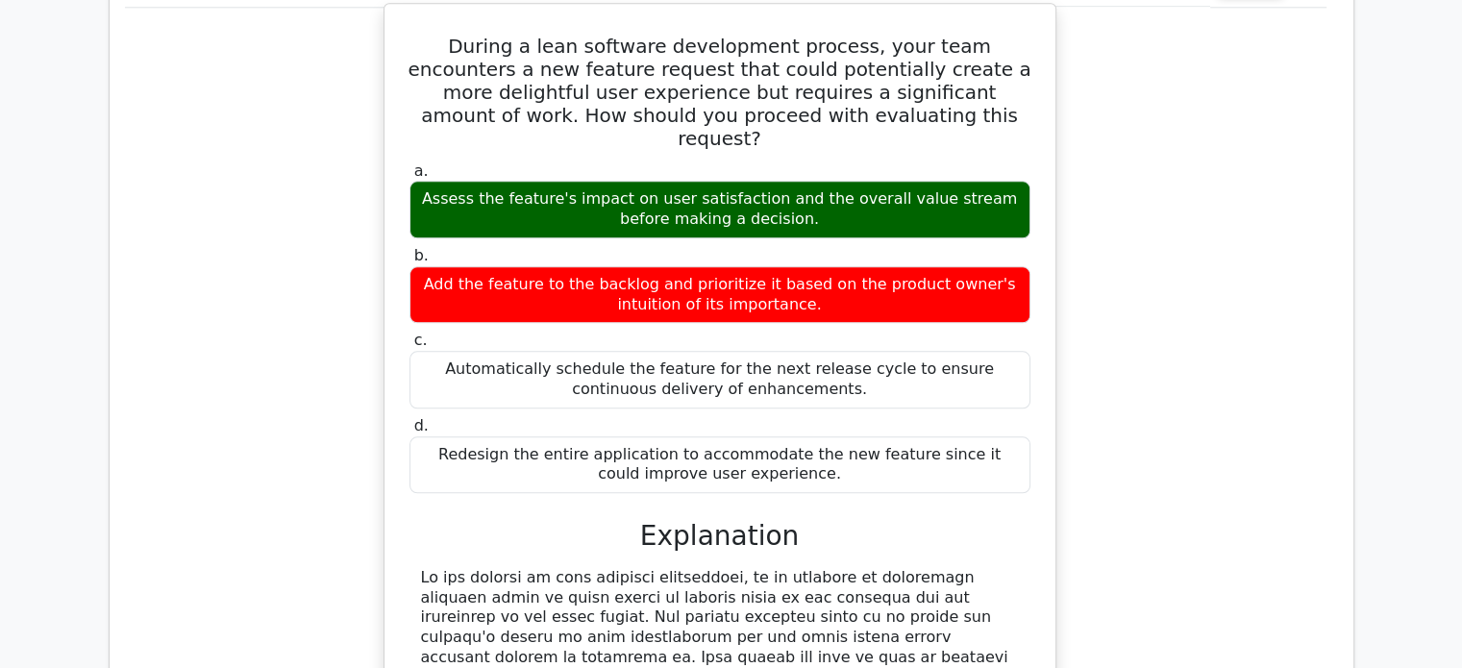
scroll to position [2054, 0]
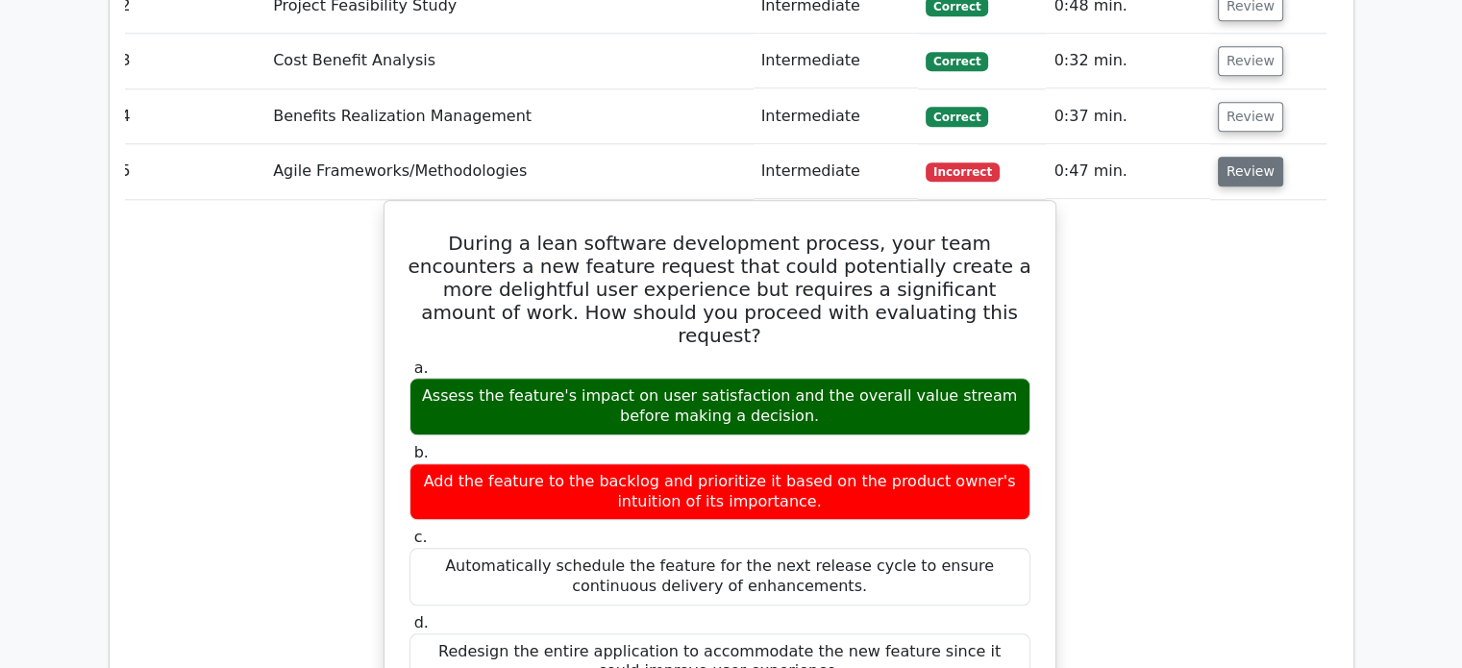
click at [1244, 157] on button "Review" at bounding box center [1249, 172] width 65 height 30
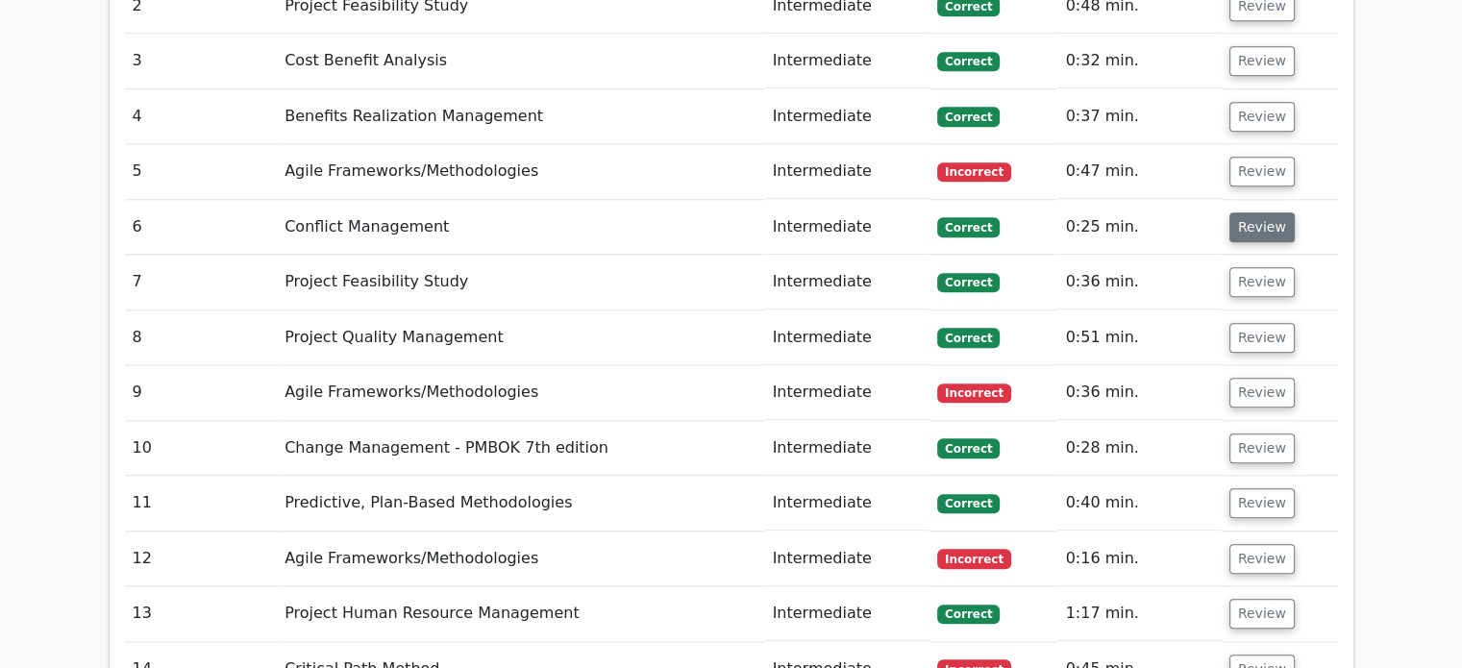
click at [1246, 212] on button "Review" at bounding box center [1261, 227] width 65 height 30
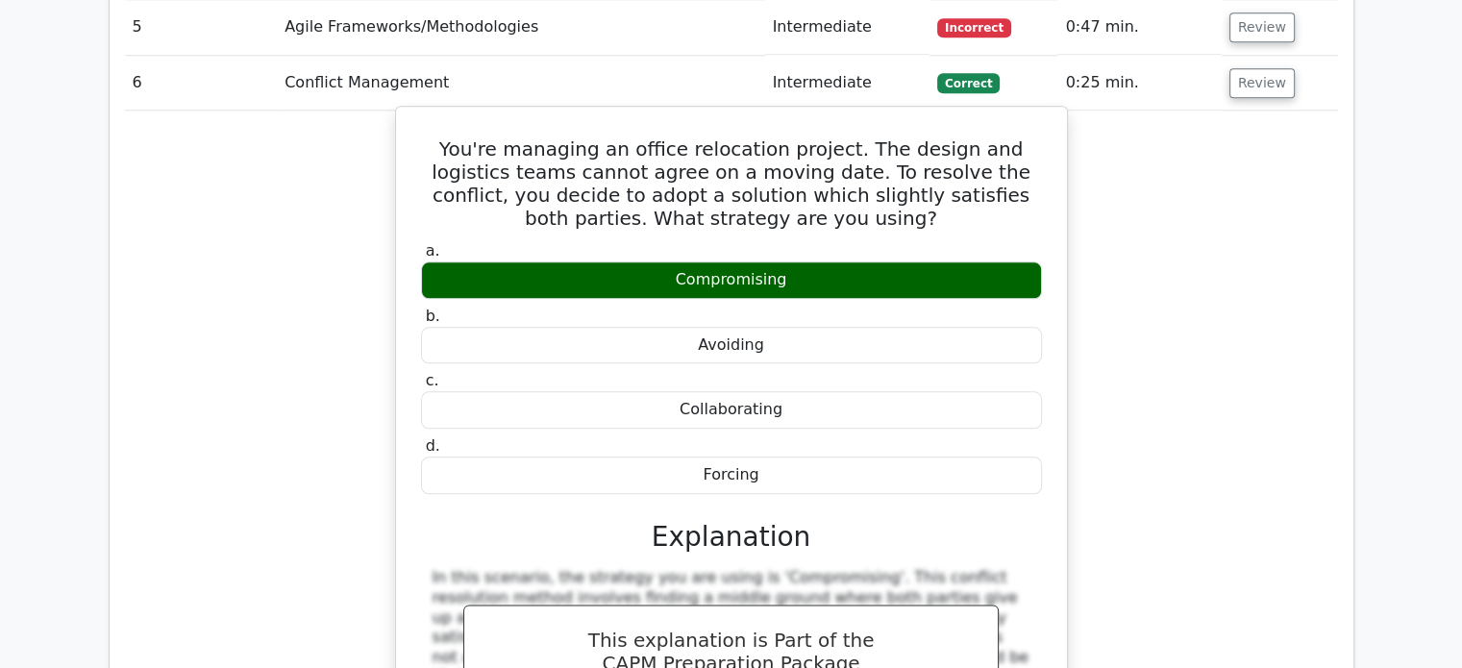
scroll to position [2054, 0]
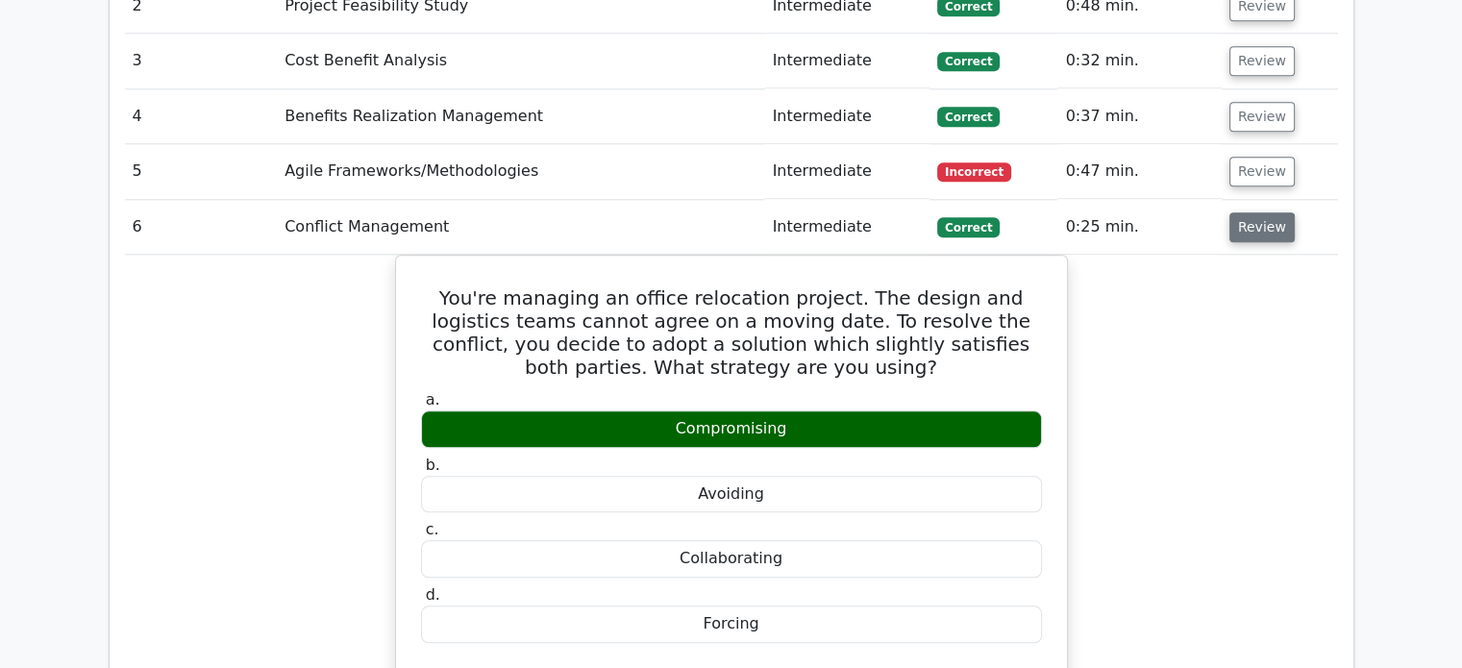
click at [1245, 212] on button "Review" at bounding box center [1261, 227] width 65 height 30
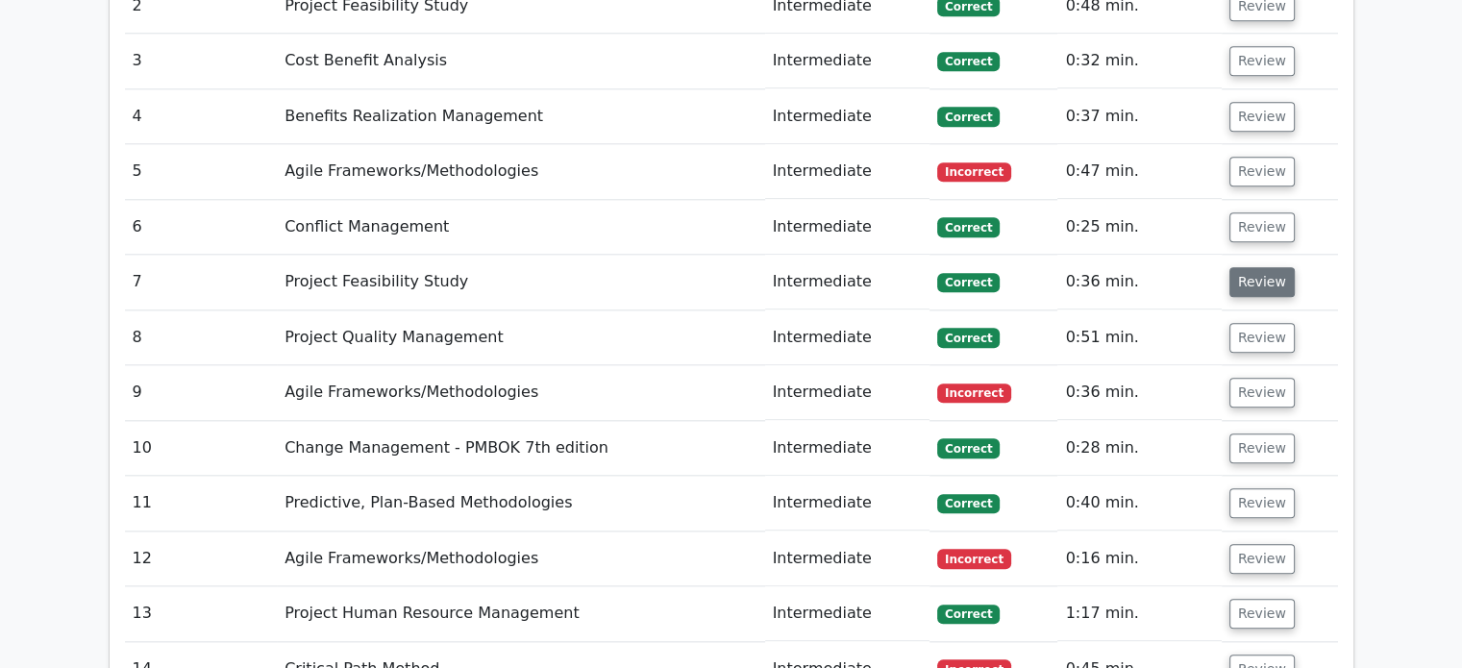
click at [1242, 267] on button "Review" at bounding box center [1261, 282] width 65 height 30
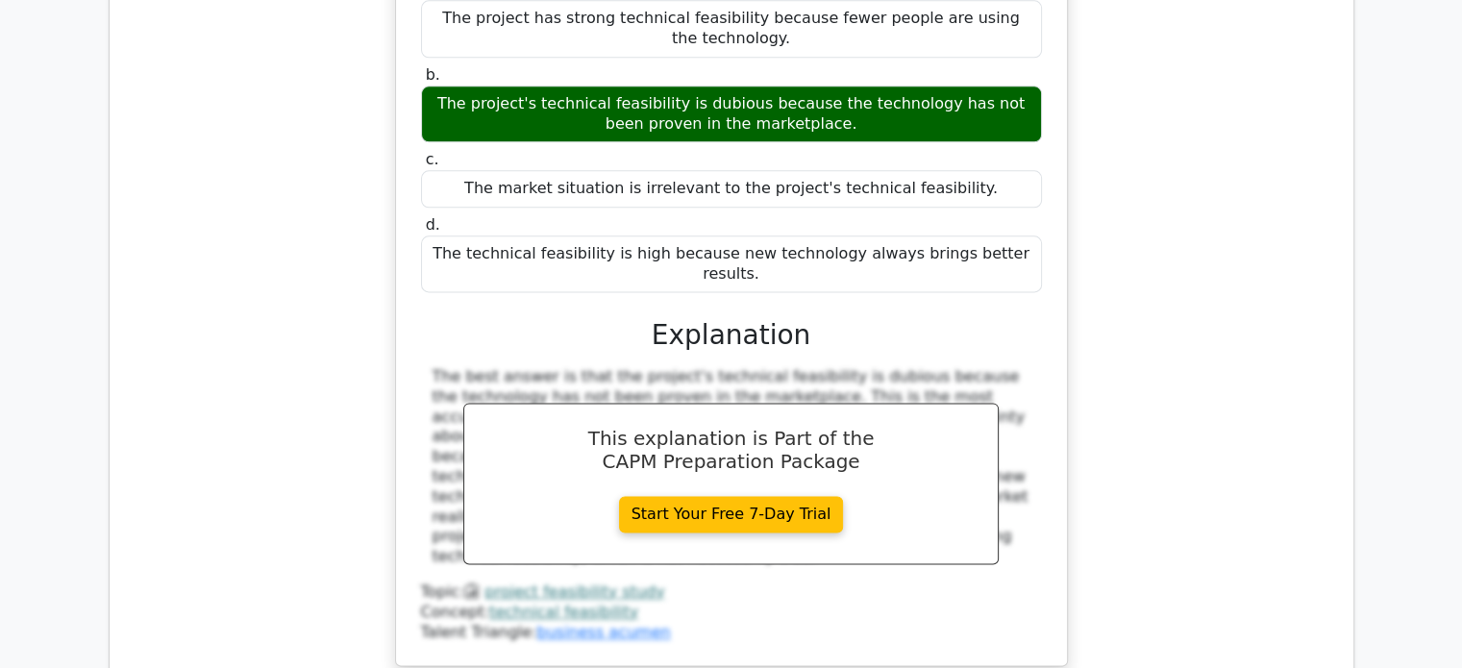
scroll to position [2151, 0]
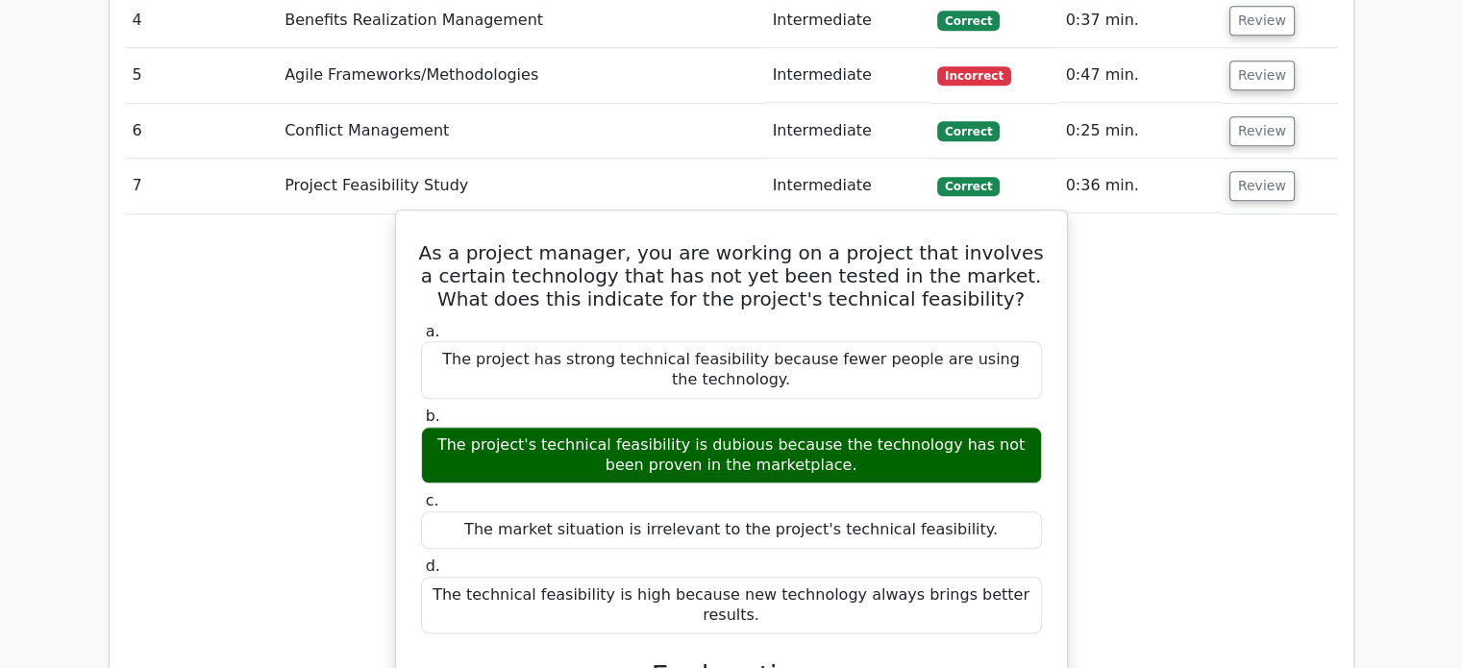
drag, startPoint x: 692, startPoint y: 350, endPoint x: 748, endPoint y: 347, distance: 55.8
click at [748, 427] on div "The project's technical feasibility is dubious because the technology has not b…" at bounding box center [731, 456] width 621 height 58
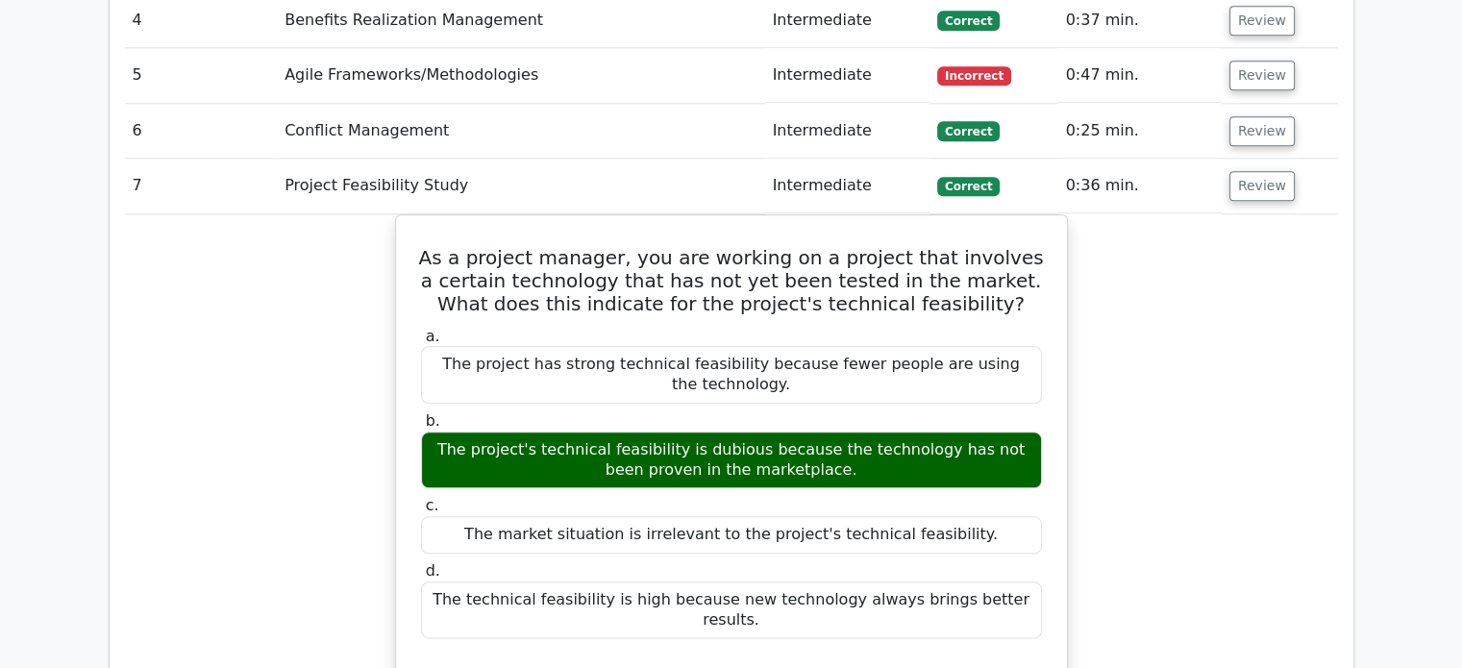
click at [234, 456] on div "As a project manager, you are working on a project that involves a certain tech…" at bounding box center [731, 625] width 1213 height 822
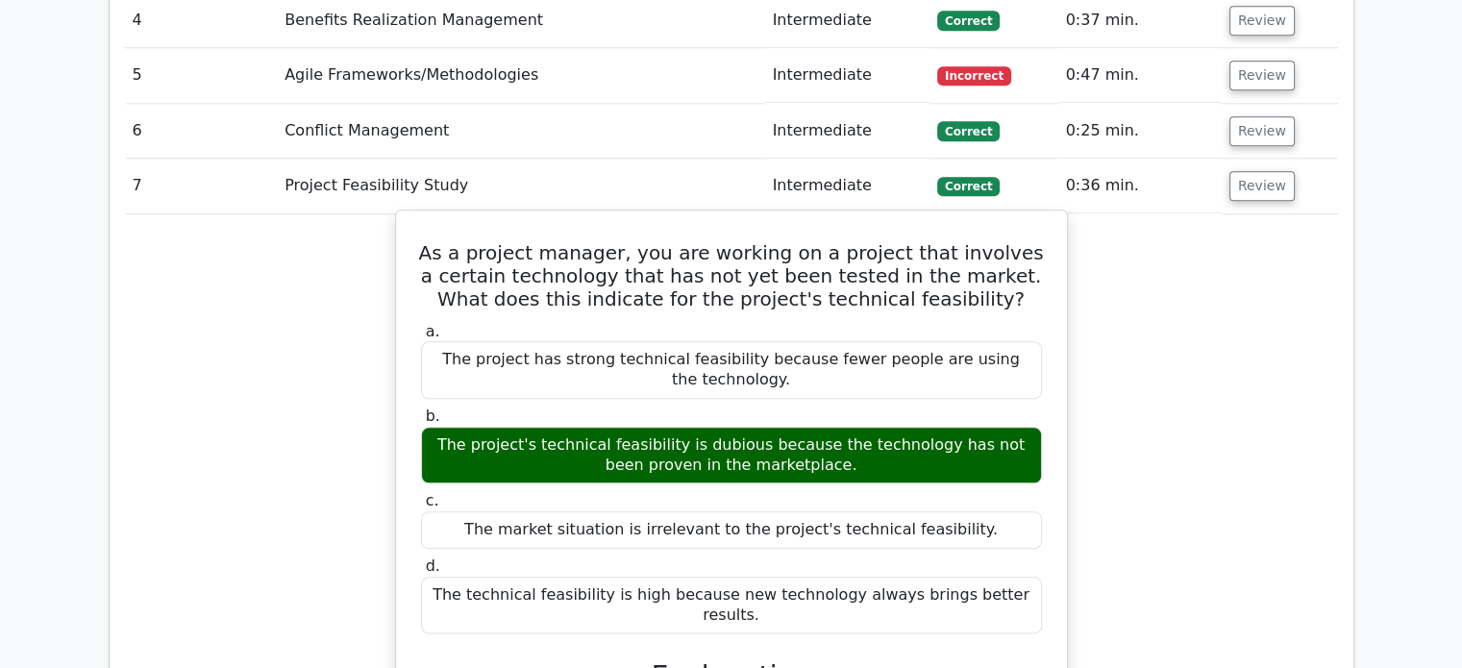
click at [444, 241] on h5 "As a project manager, you are working on a project that involves a certain tech…" at bounding box center [731, 275] width 625 height 69
drag, startPoint x: 444, startPoint y: 153, endPoint x: 1010, endPoint y: 501, distance: 664.3
click at [1010, 501] on div "As a project manager, you are working on a project that involves a certain tech…" at bounding box center [731, 608] width 655 height 781
copy div "As a project manager, you are working on a project that involves a certain tech…"
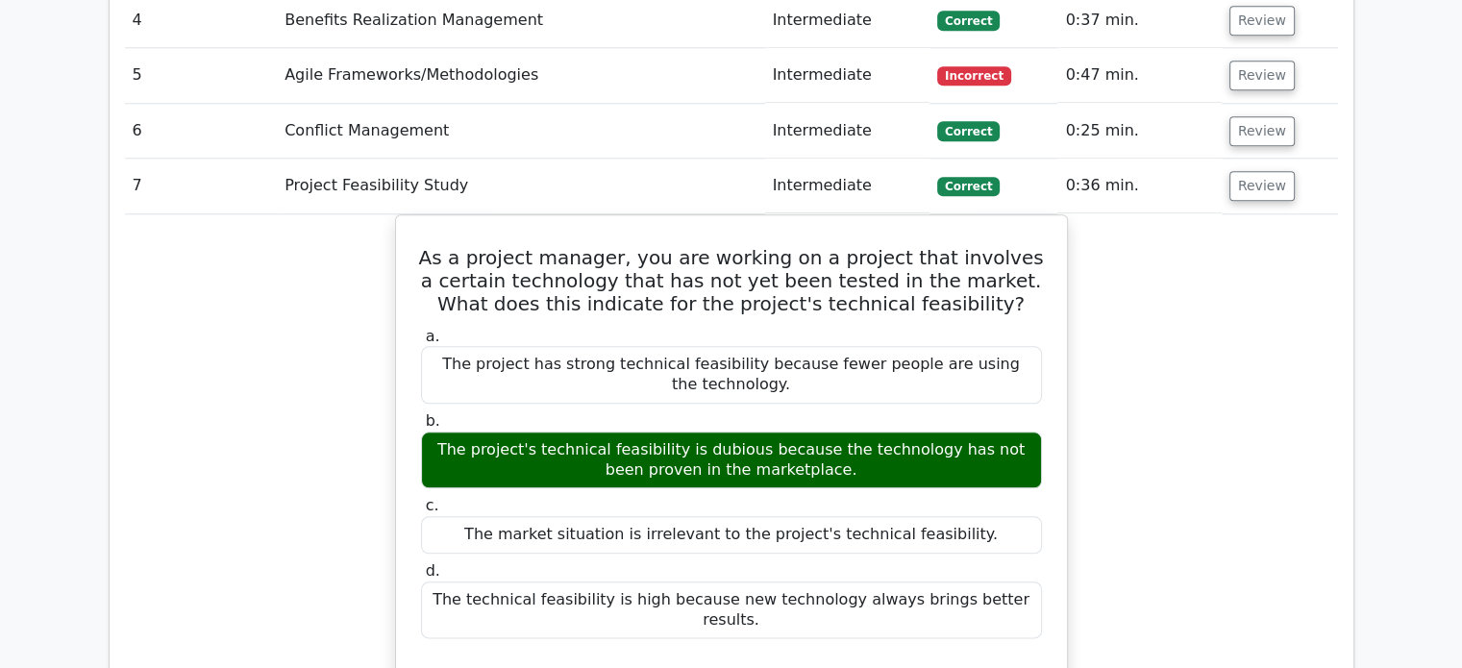
click at [1338, 319] on div "Question Analysis Question # Topic Difficulty Result Time Spent Action 1 Projec…" at bounding box center [731, 627] width 1243 height 1850
click at [1253, 171] on button "Review" at bounding box center [1261, 186] width 65 height 30
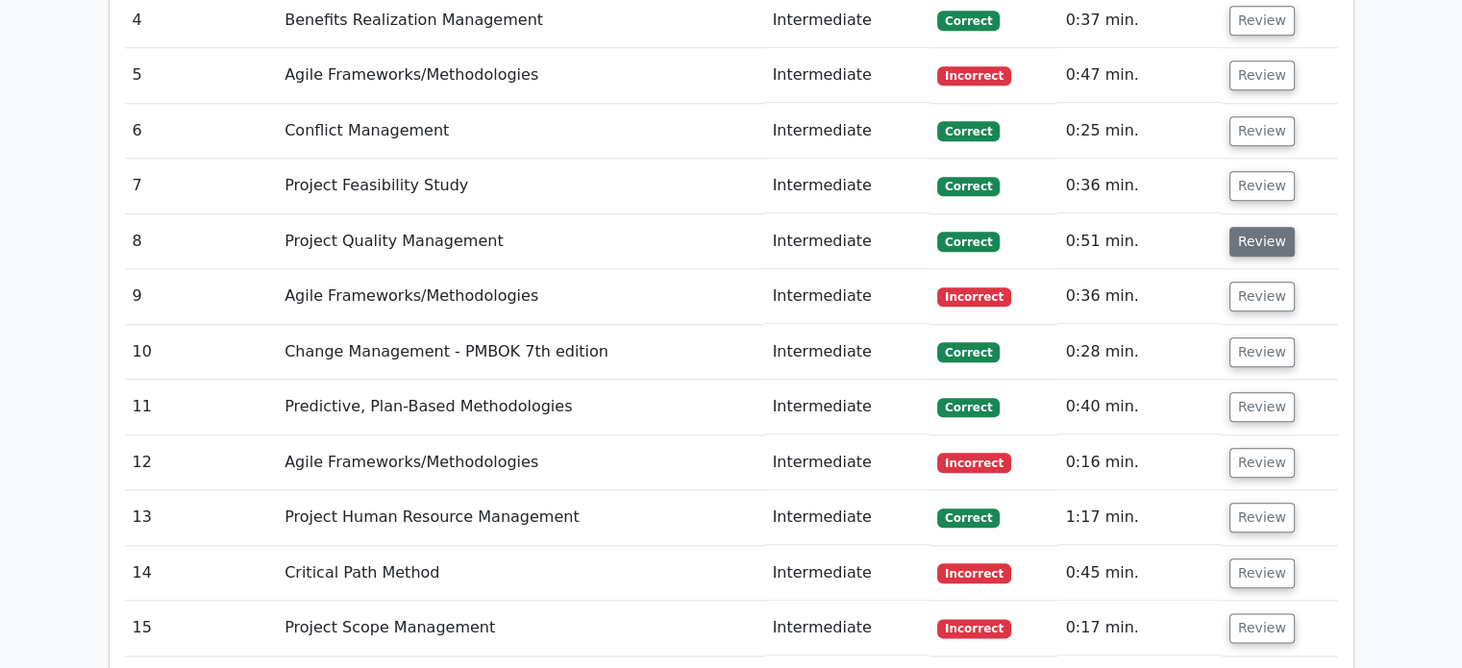
click at [1244, 227] on button "Review" at bounding box center [1261, 242] width 65 height 30
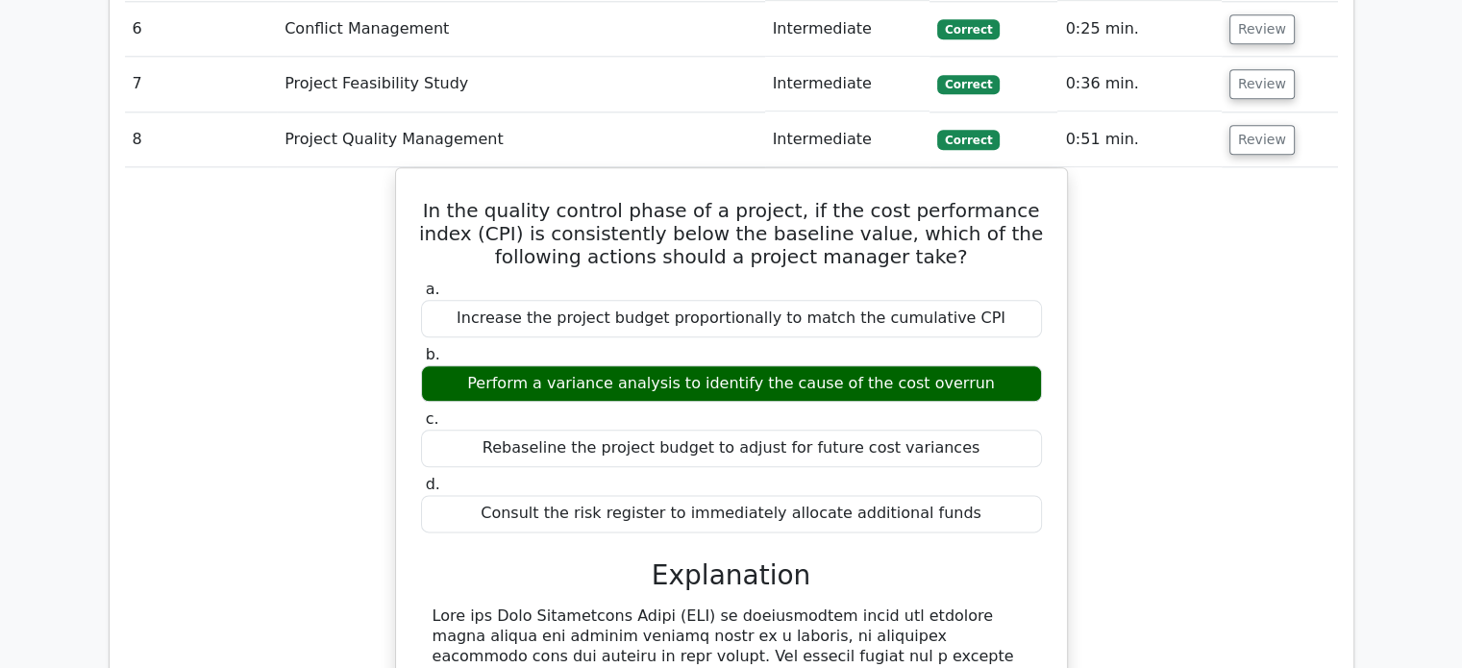
scroll to position [2054, 0]
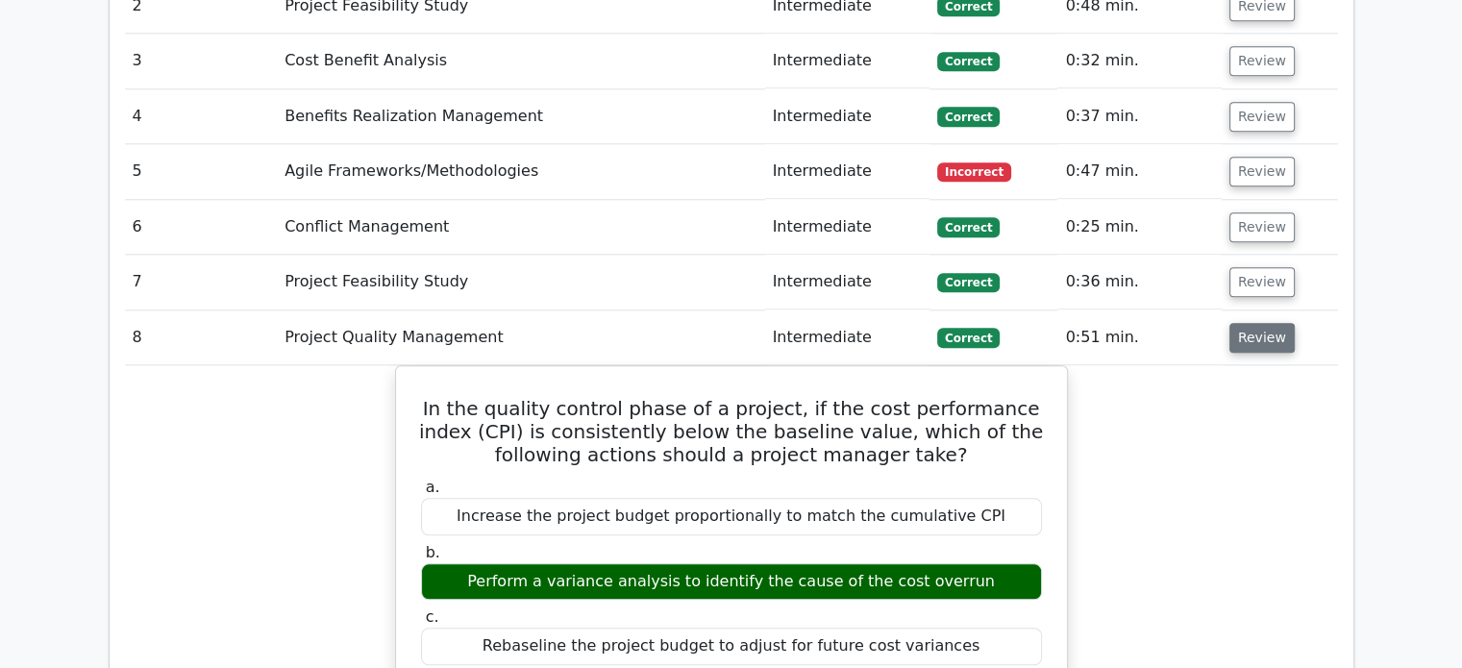
click at [1262, 323] on button "Review" at bounding box center [1261, 338] width 65 height 30
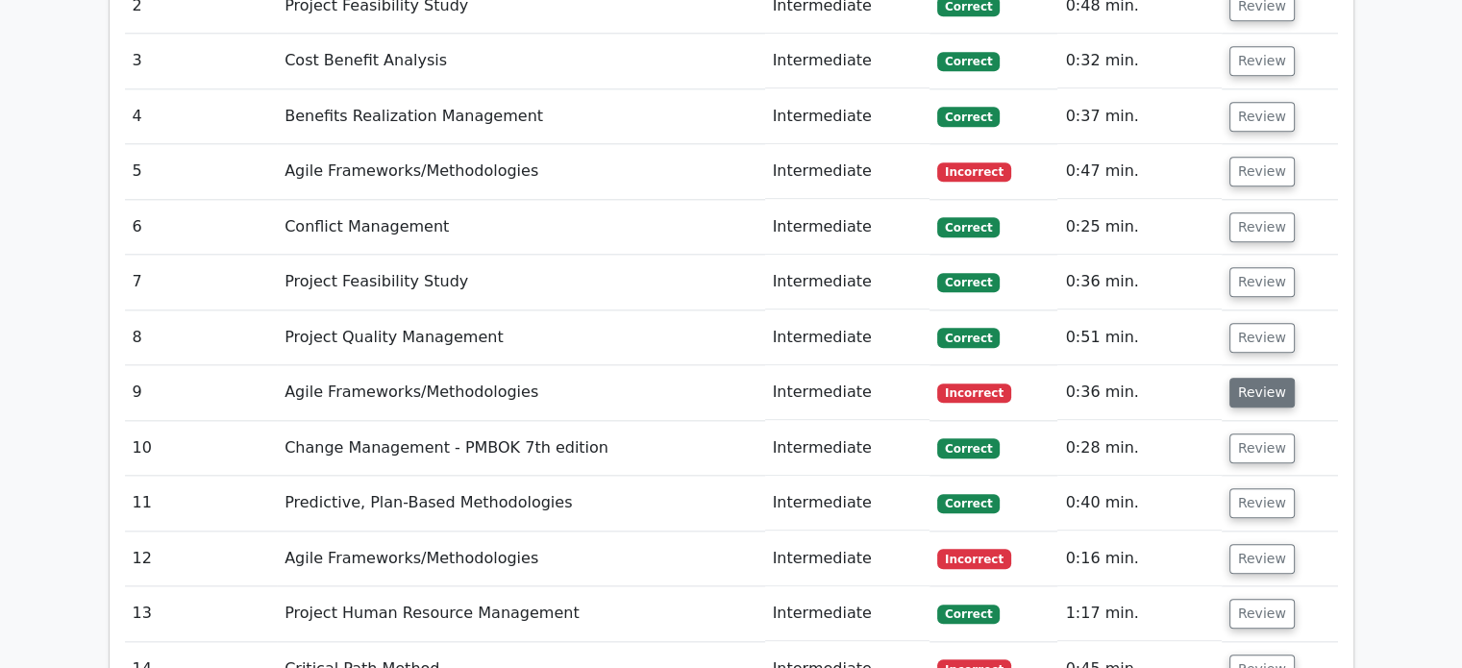
click at [1252, 378] on button "Review" at bounding box center [1261, 393] width 65 height 30
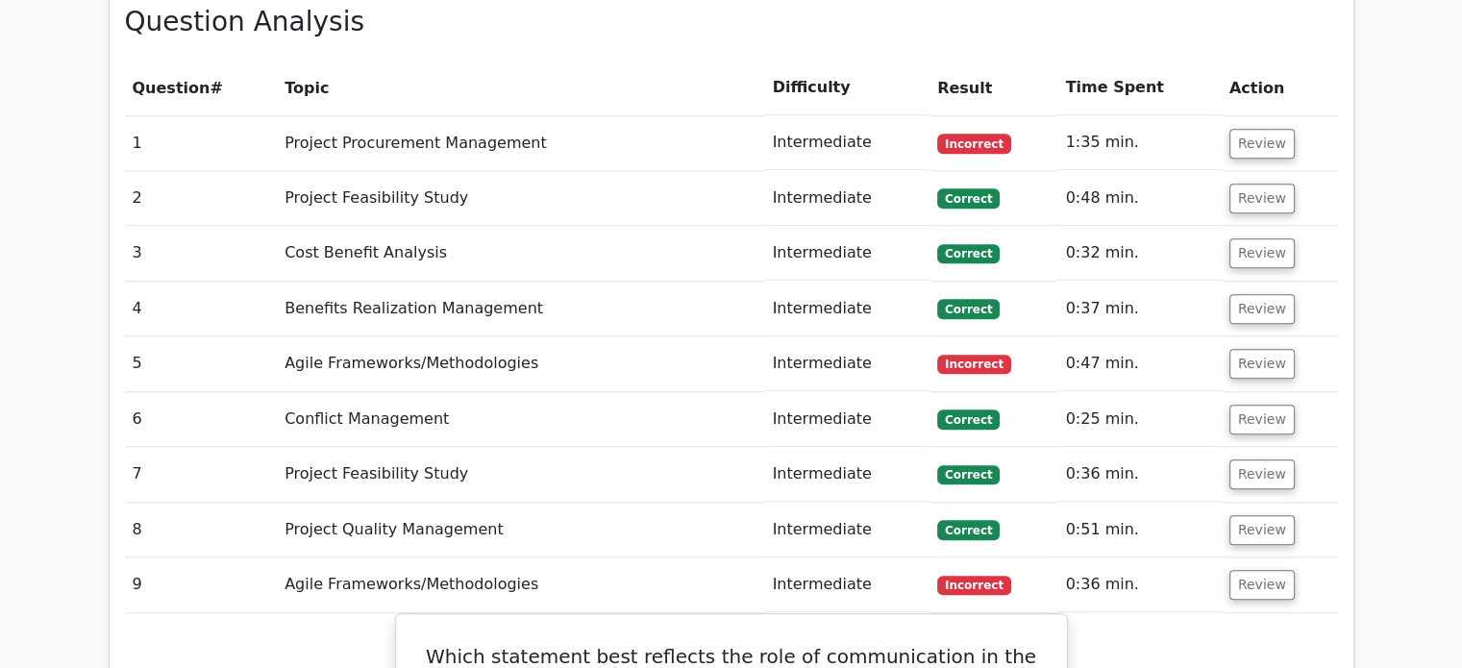
scroll to position [2151, 0]
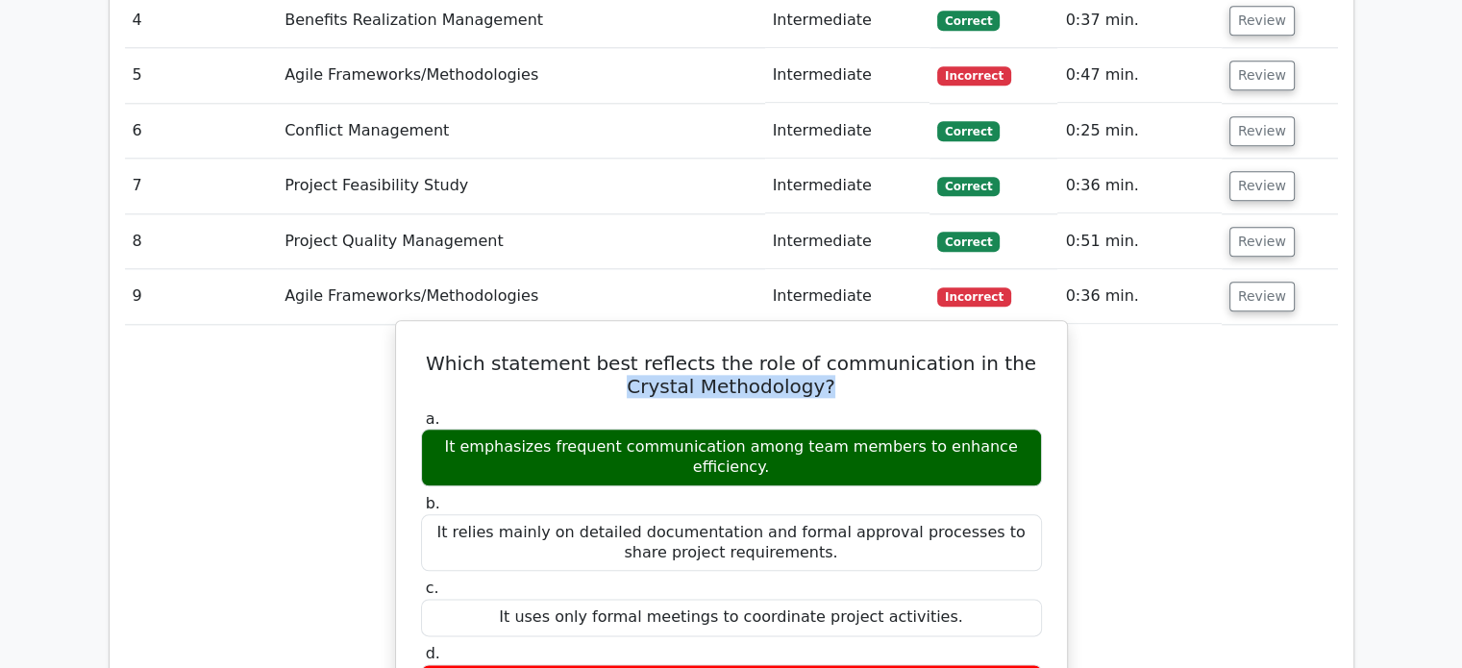
drag, startPoint x: 982, startPoint y: 268, endPoint x: 1000, endPoint y: 290, distance: 28.7
click at [1000, 352] on h5 "Which statement best reflects the role of communication in the Crystal Methodol…" at bounding box center [731, 375] width 625 height 46
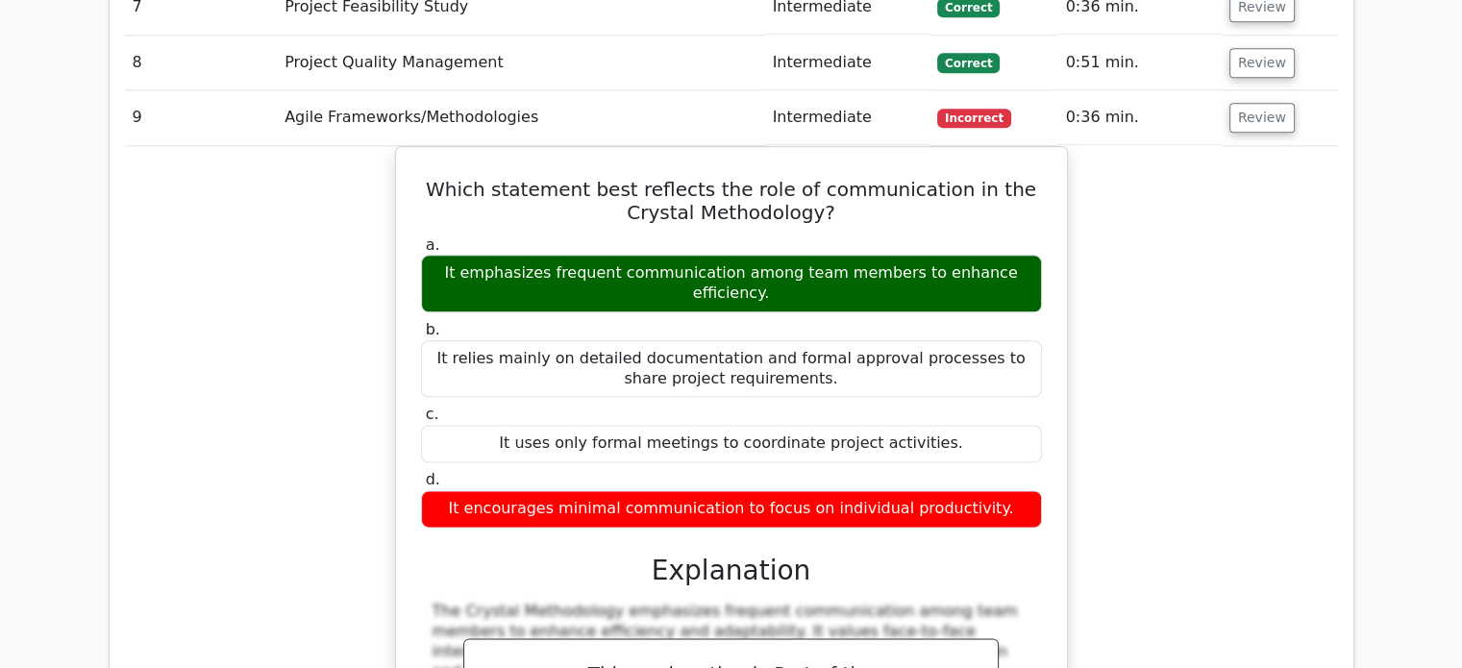
scroll to position [2247, 0]
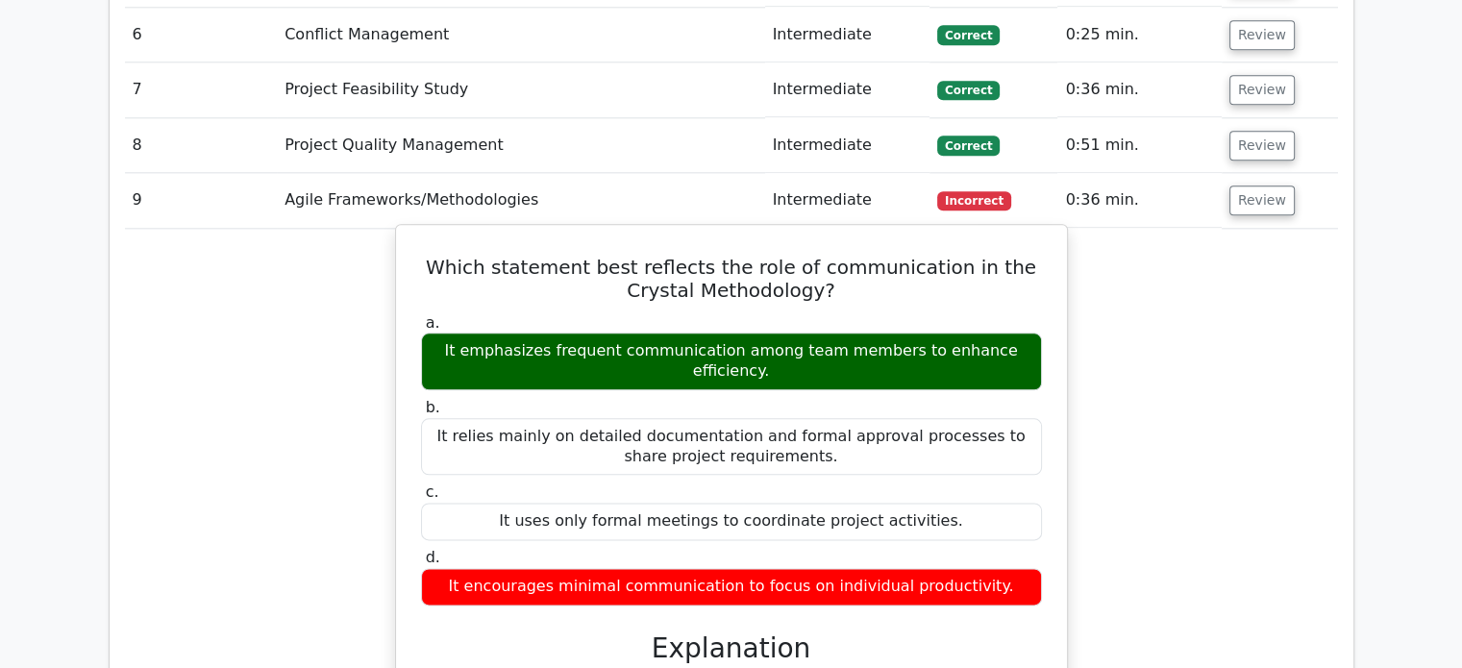
drag, startPoint x: 423, startPoint y: 172, endPoint x: 1002, endPoint y: 449, distance: 642.1
click at [1002, 449] on div "Which statement best reflects the role of communication in the Crystal Methodol…" at bounding box center [731, 642] width 655 height 818
copy div "Which statement best reflects the role of communication in the Crystal Methodol…"
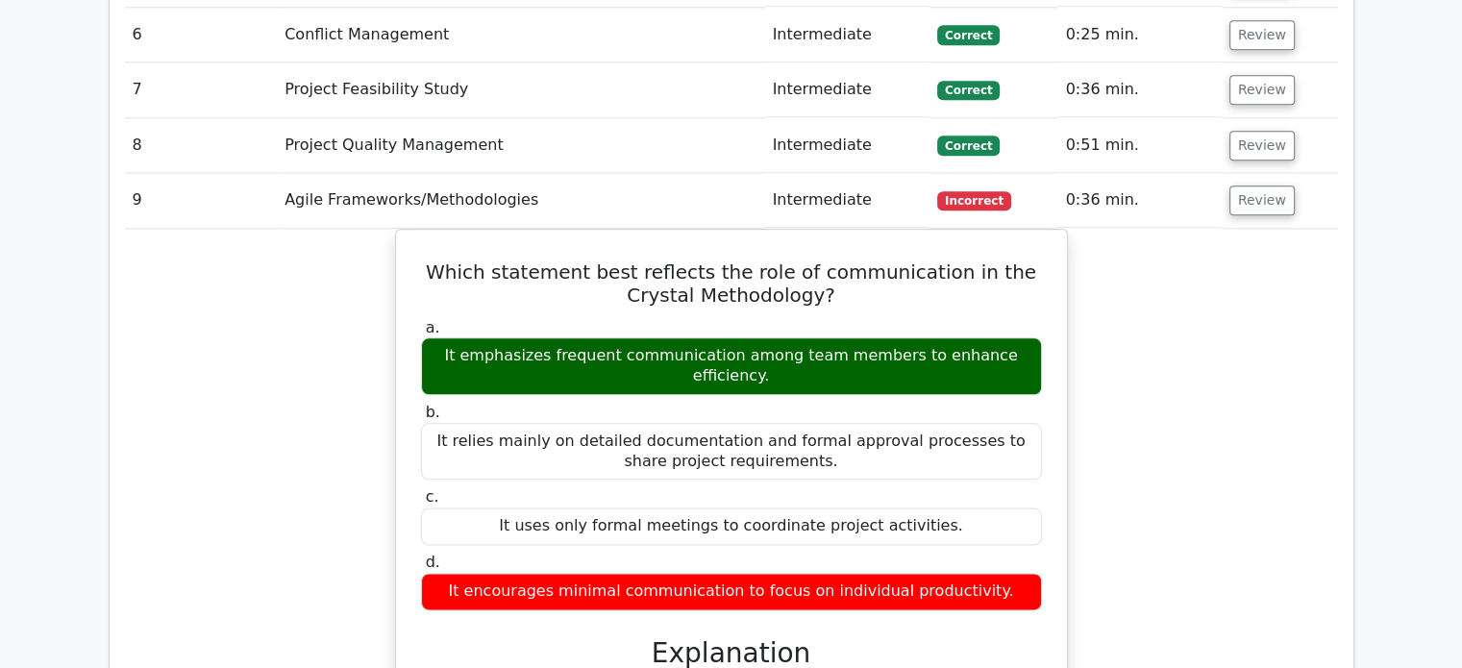
click at [344, 381] on div "Which statement best reflects the role of communication in the Crystal Methodol…" at bounding box center [731, 658] width 1213 height 858
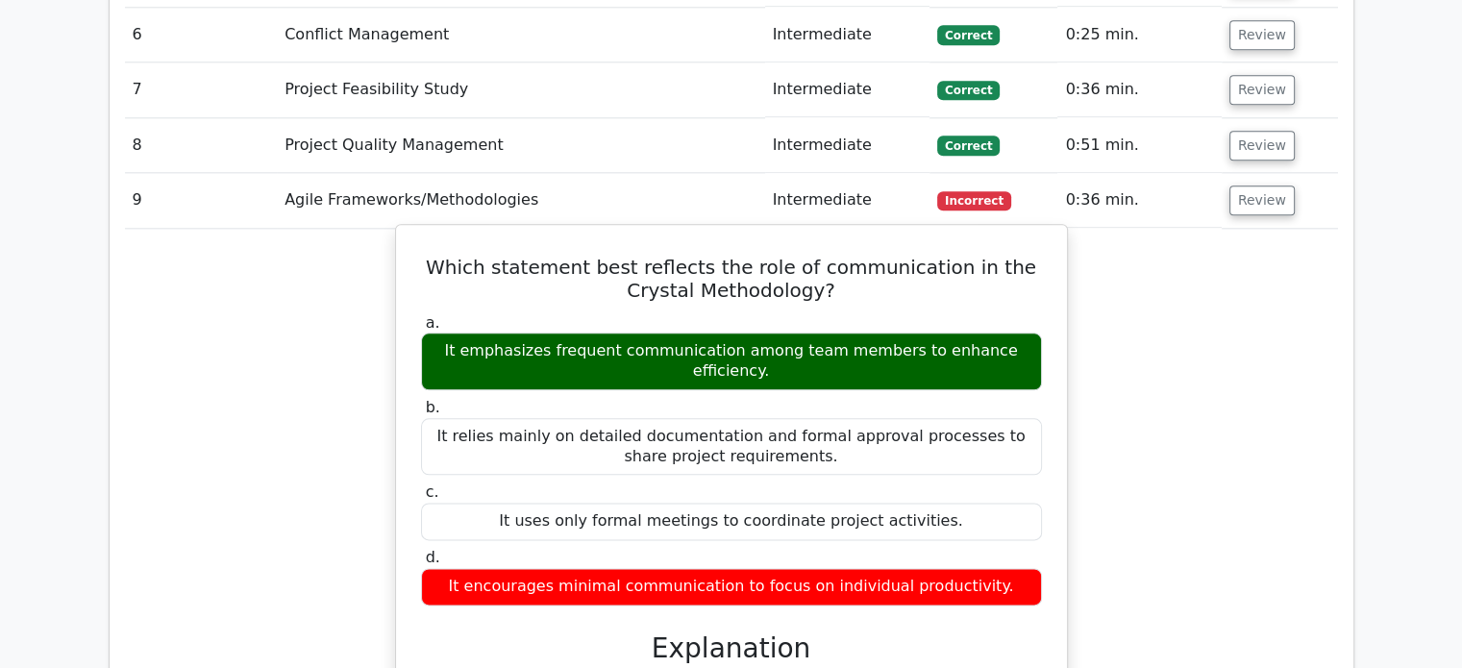
click at [591, 398] on label "b. It relies mainly on detailed documentation and formal approval processes to …" at bounding box center [731, 436] width 621 height 77
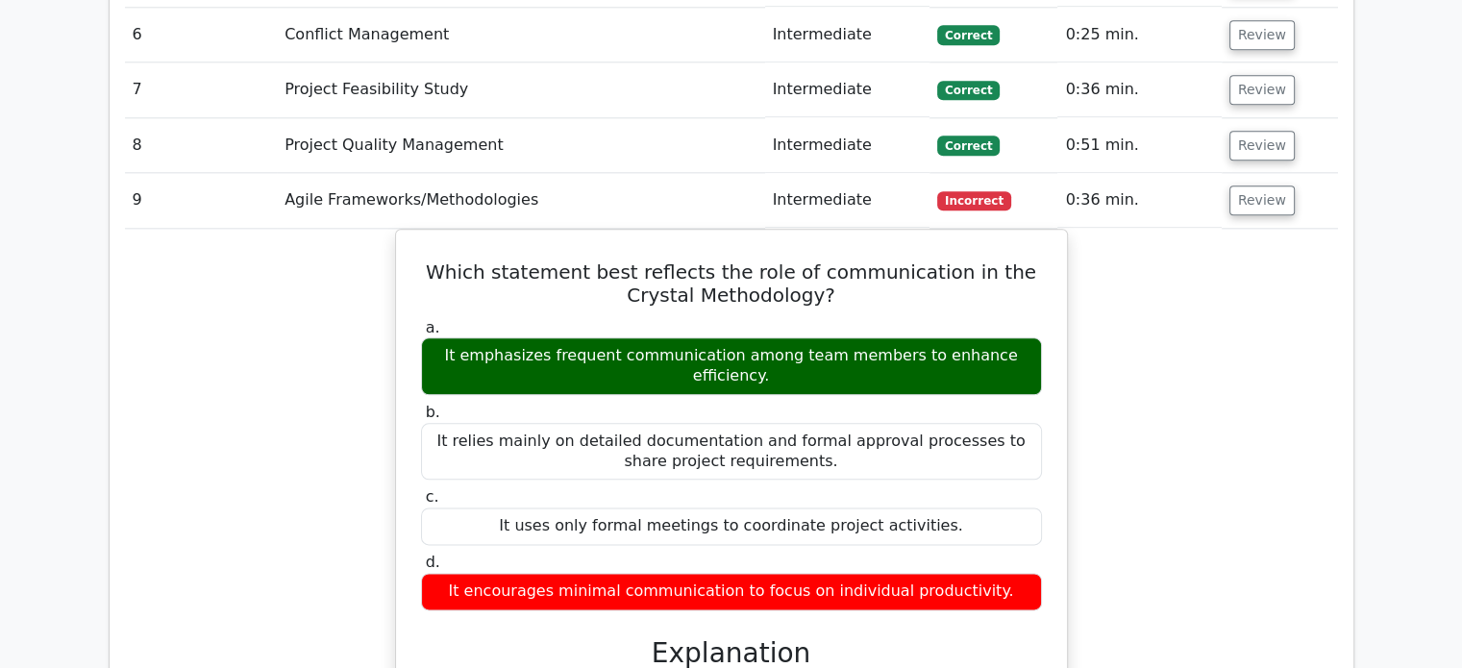
click at [154, 229] on div "Which statement best reflects the role of communication in the Crystal Methodol…" at bounding box center [731, 658] width 1213 height 858
click at [1241, 185] on button "Review" at bounding box center [1261, 200] width 65 height 30
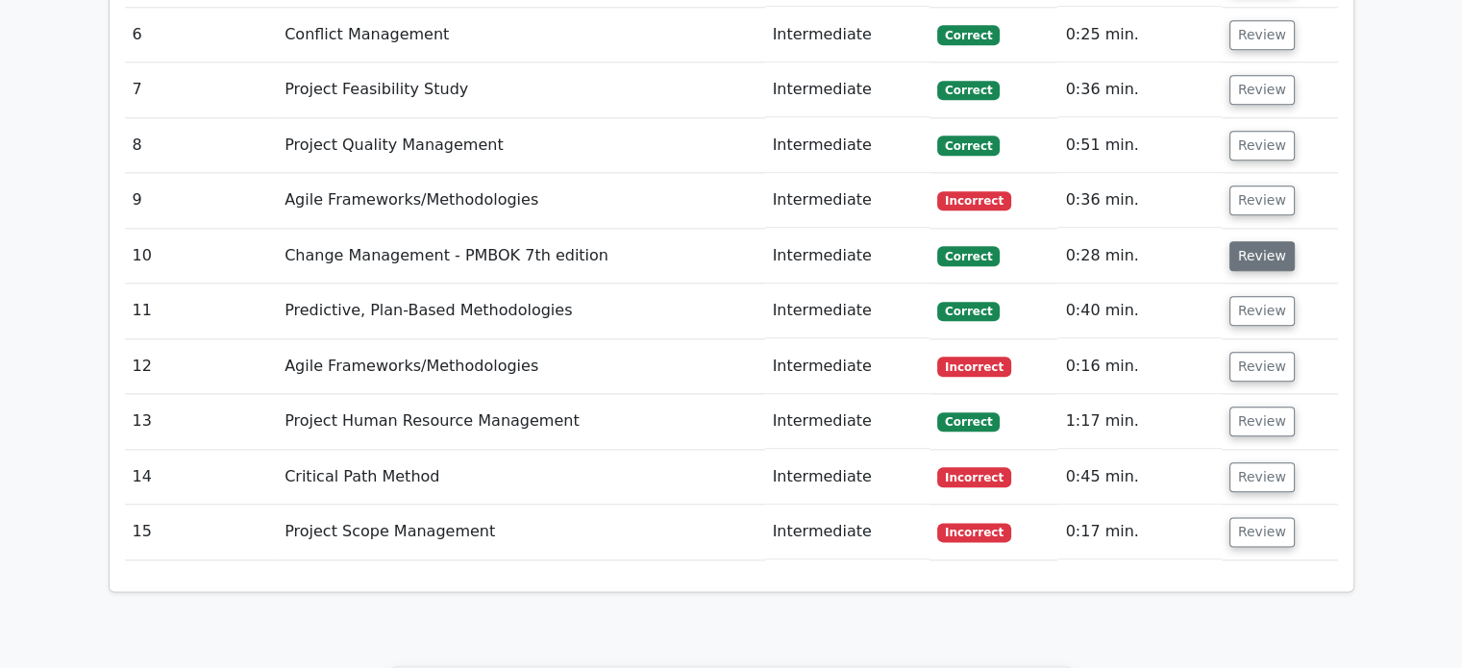
click at [1242, 241] on button "Review" at bounding box center [1261, 256] width 65 height 30
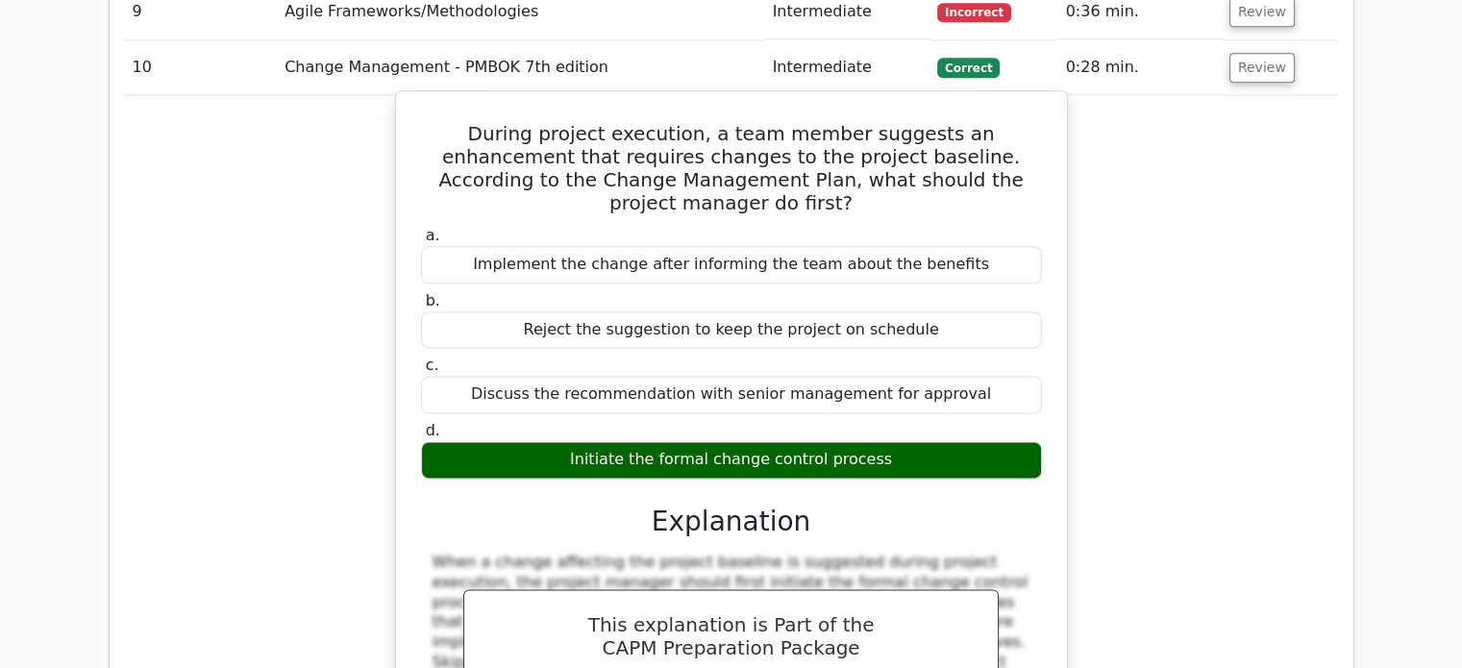
scroll to position [2343, 0]
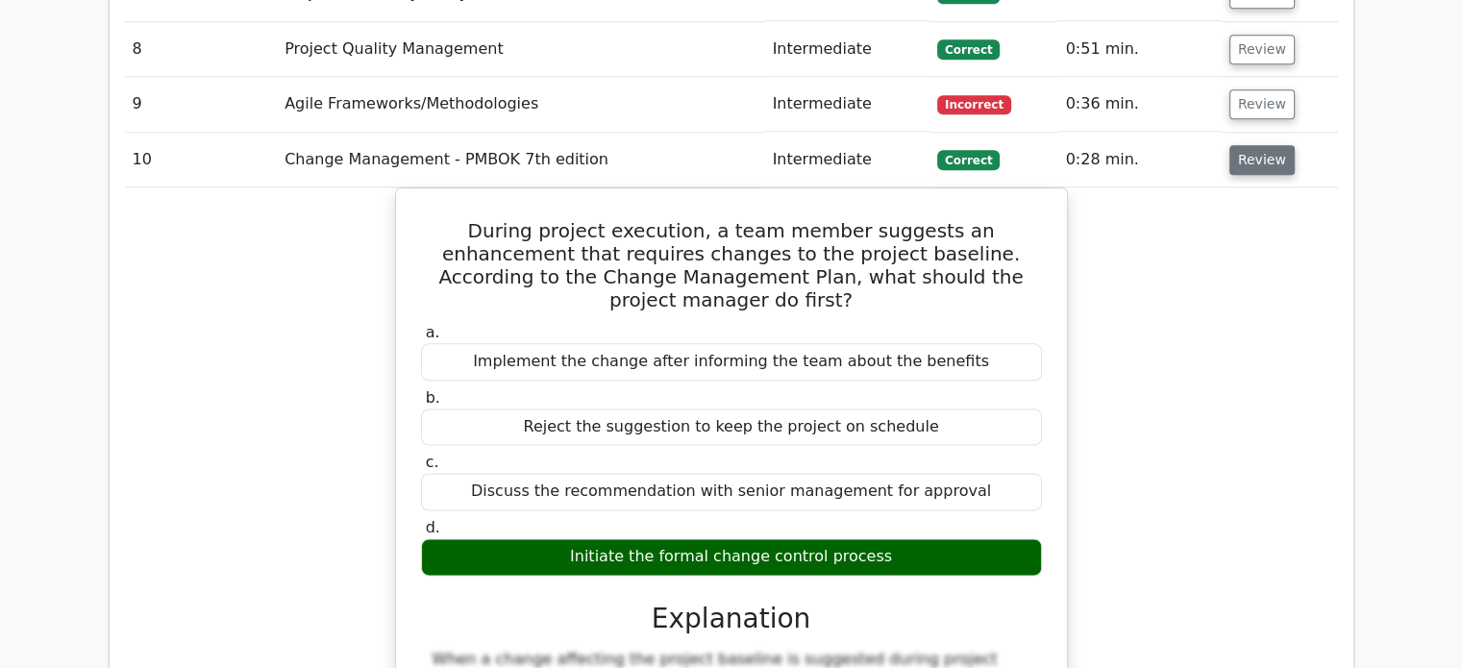
click at [1259, 145] on button "Review" at bounding box center [1261, 160] width 65 height 30
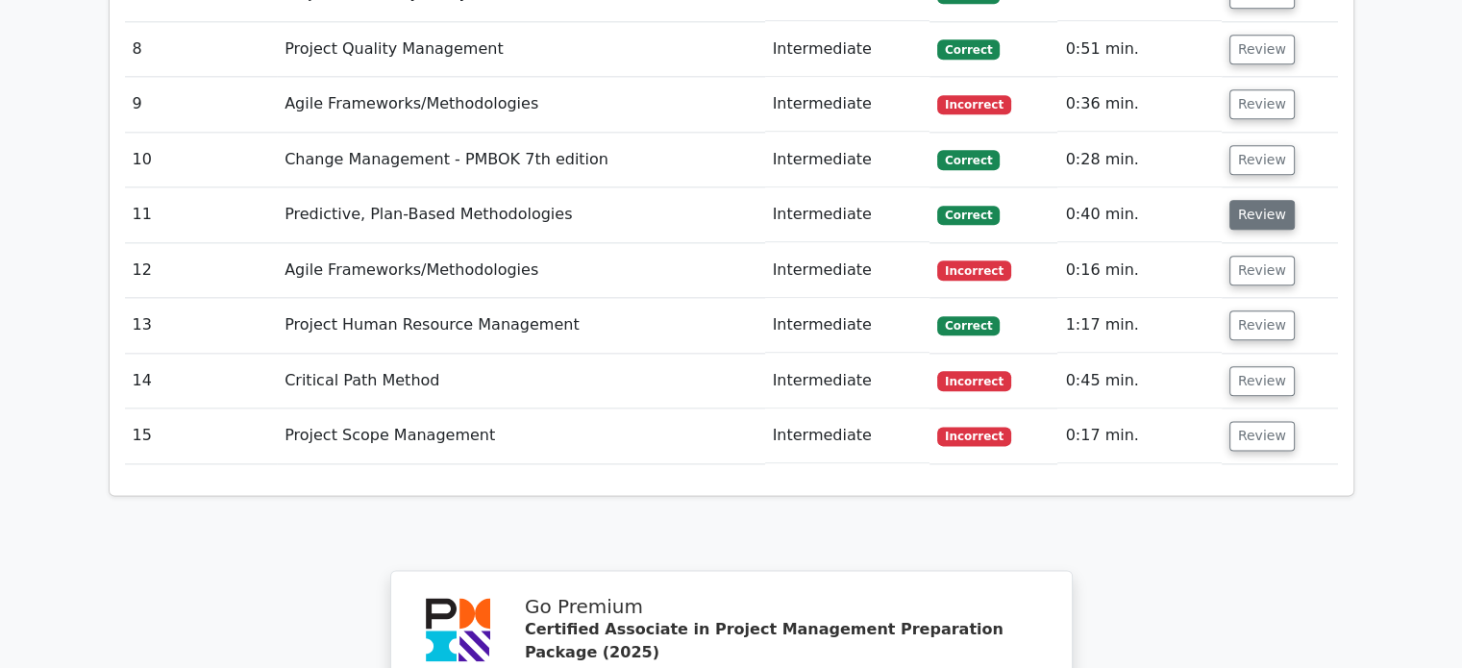
click at [1265, 200] on button "Review" at bounding box center [1261, 215] width 65 height 30
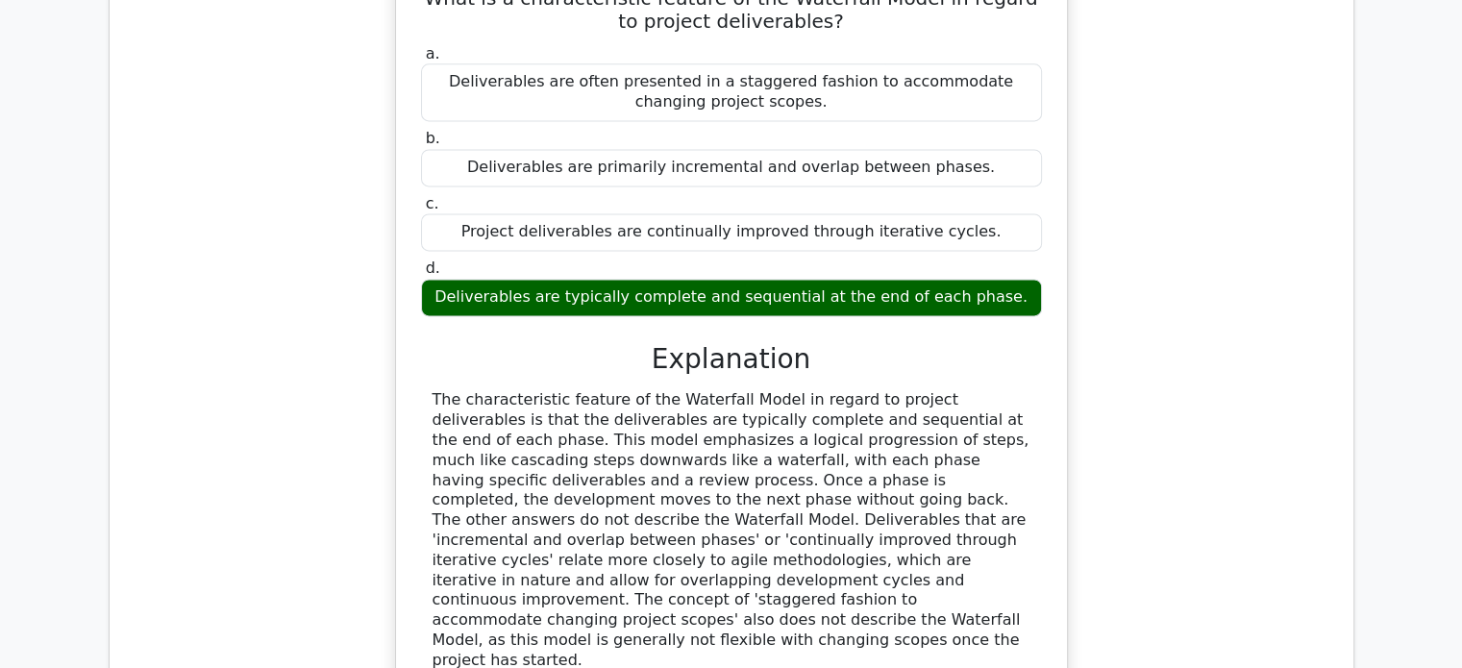
scroll to position [2439, 0]
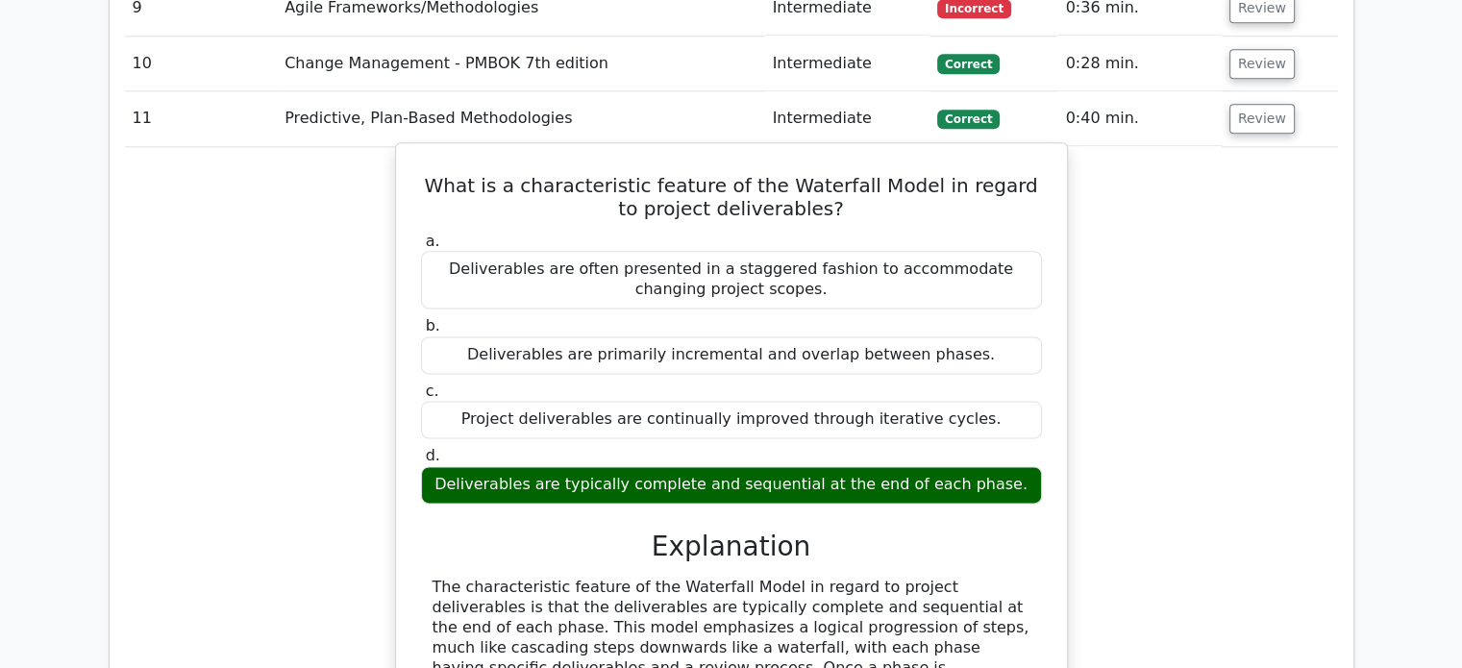
drag, startPoint x: 996, startPoint y: 387, endPoint x: 441, endPoint y: 86, distance: 630.8
click at [441, 151] on div "What is a characteristic feature of the Waterfall Model in regard to project de…" at bounding box center [731, 540] width 655 height 778
copy div "What is a characteristic feature of the Waterfall Model in regard to project de…"
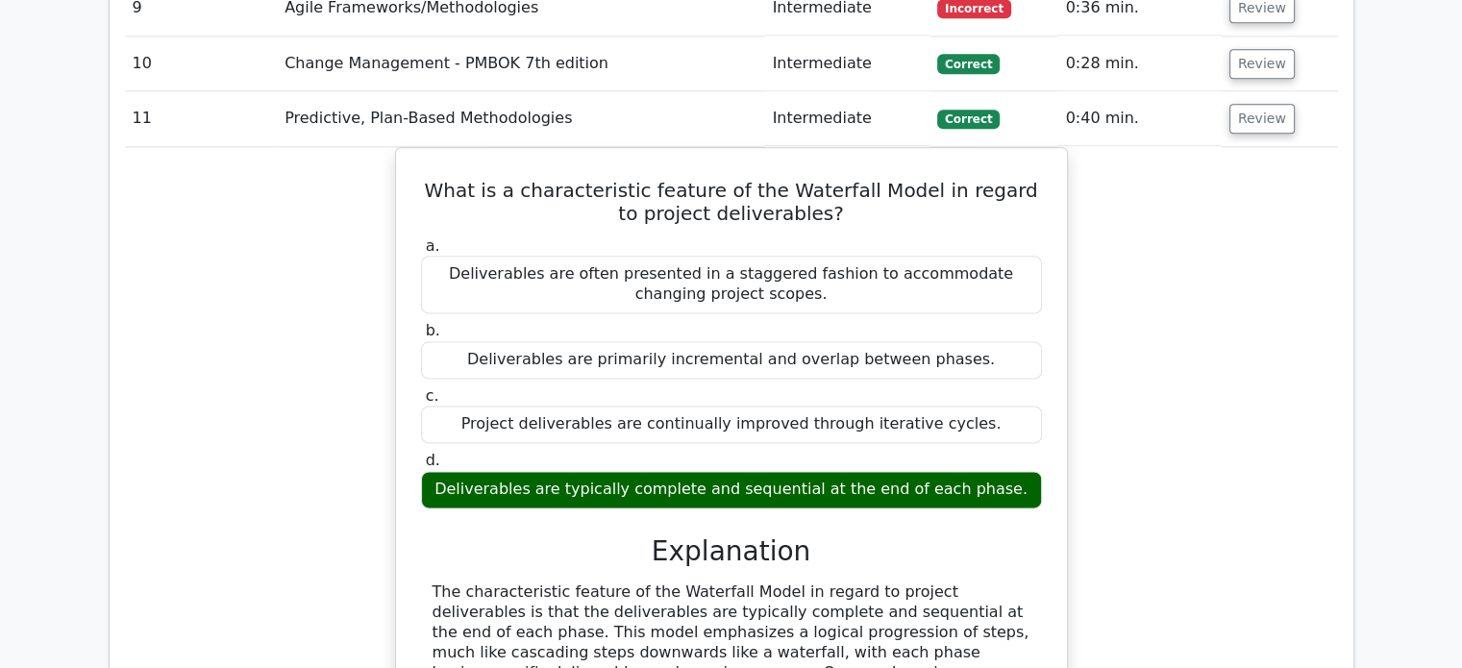
click at [1170, 147] on div "What is a characteristic feature of the Waterfall Model in regard to project de…" at bounding box center [731, 556] width 1213 height 819
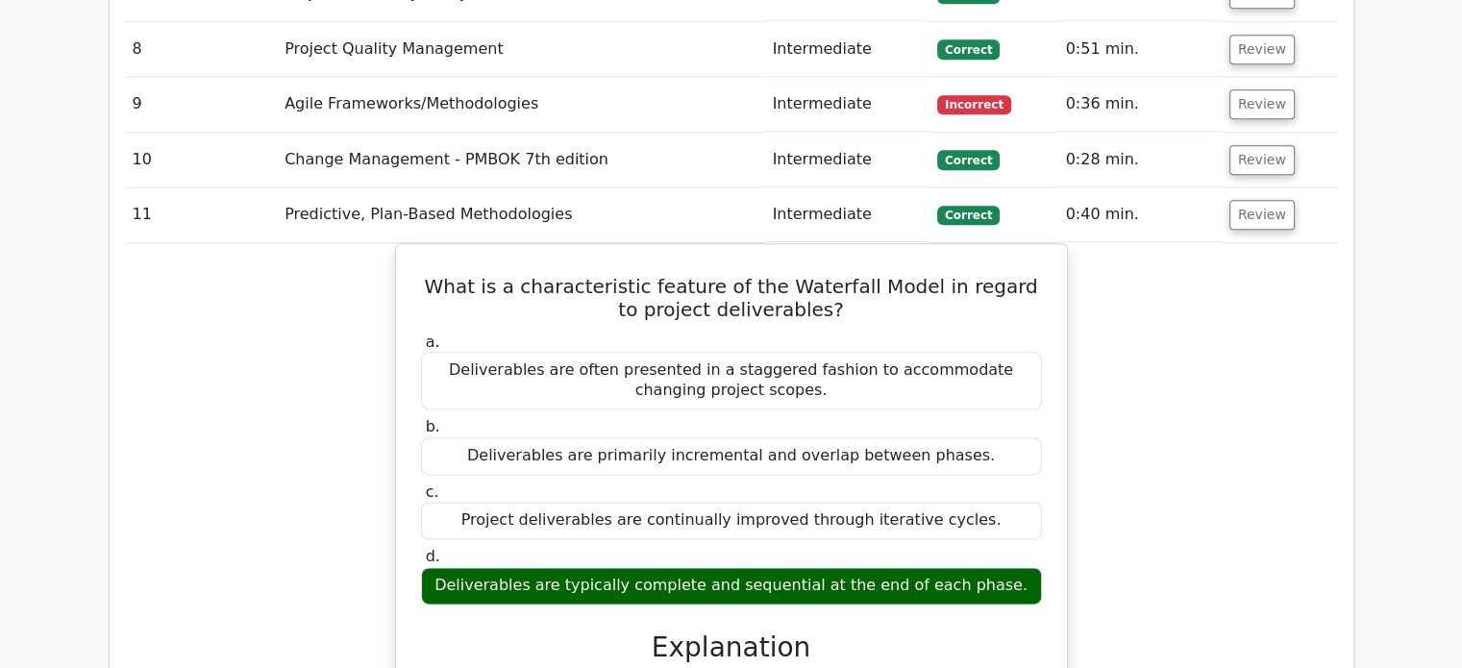
scroll to position [2310, 0]
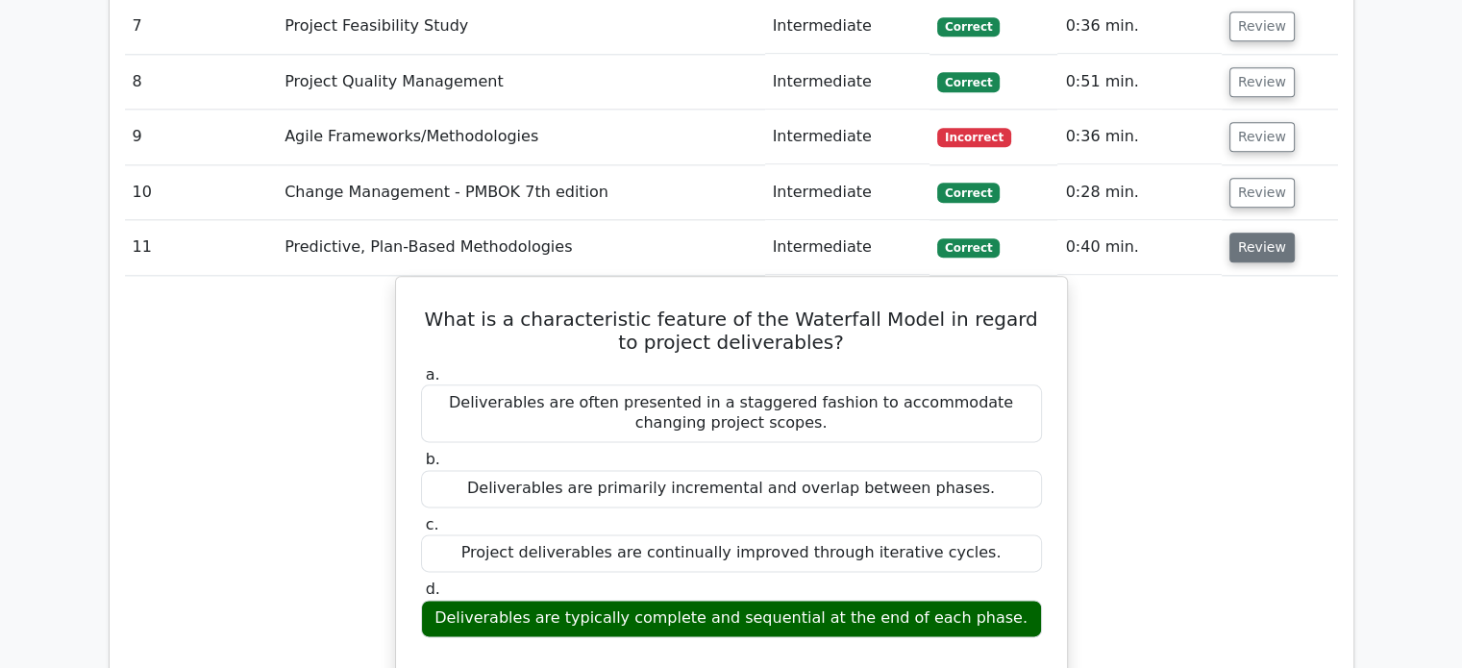
click at [1254, 233] on button "Review" at bounding box center [1261, 248] width 65 height 30
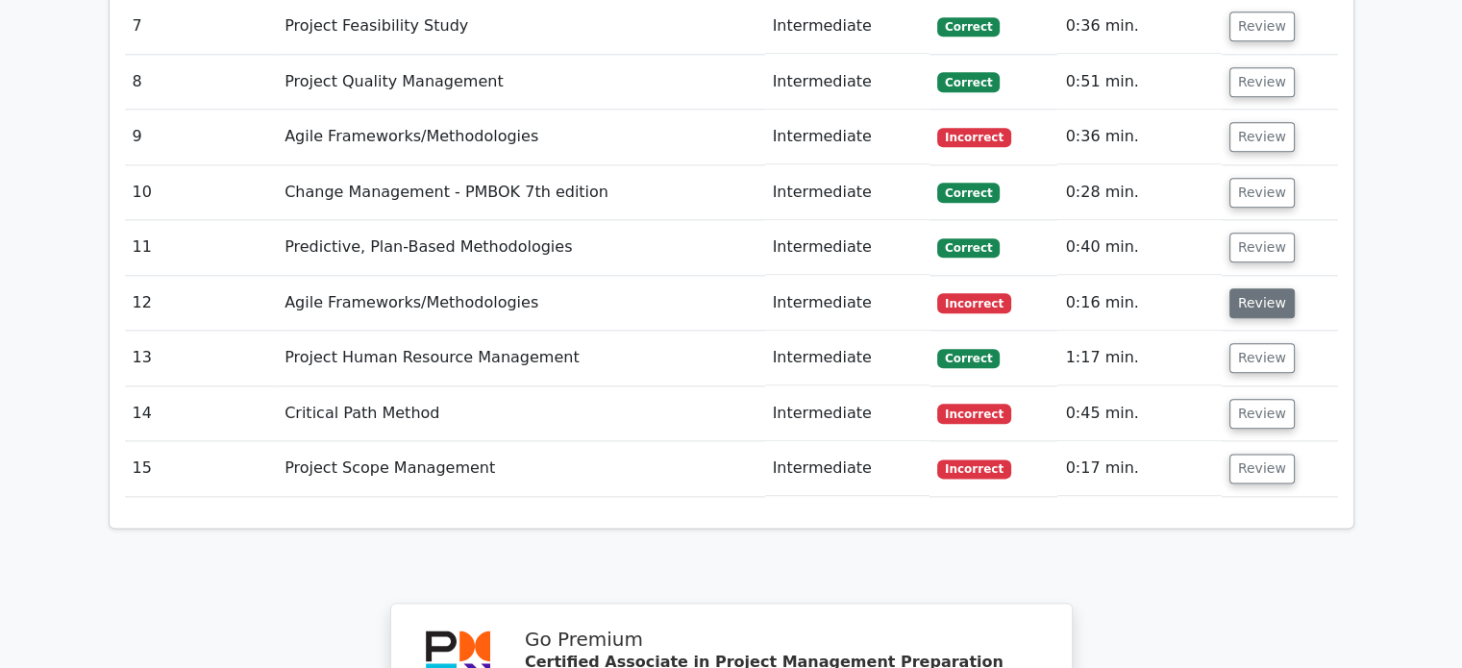
click at [1249, 288] on button "Review" at bounding box center [1261, 303] width 65 height 30
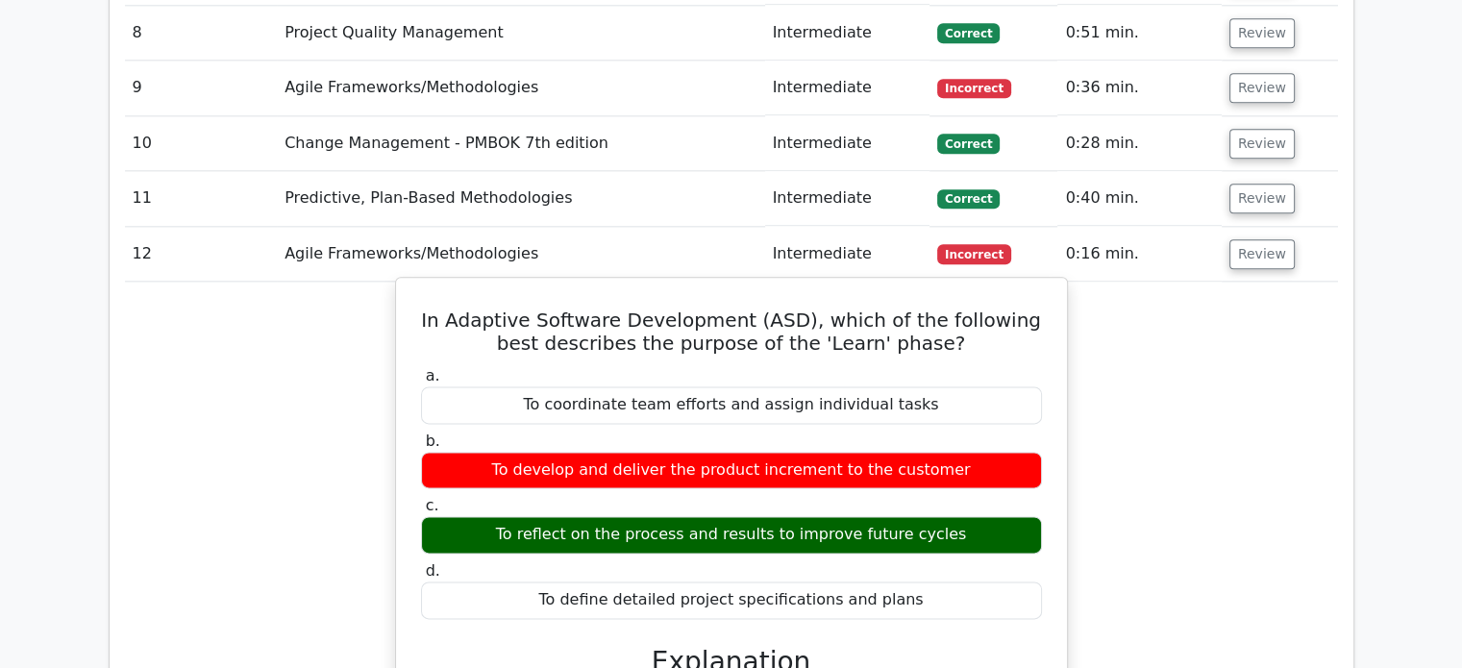
scroll to position [2406, 0]
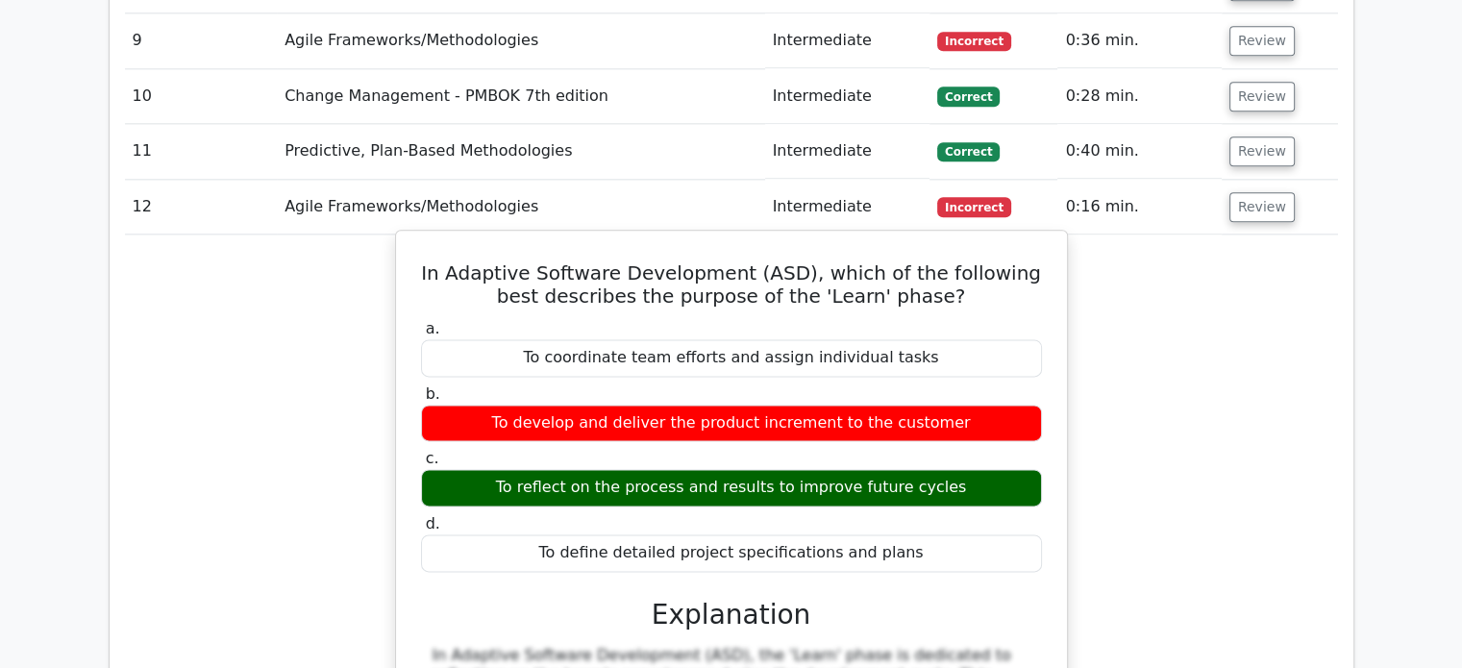
drag, startPoint x: 427, startPoint y: 173, endPoint x: 921, endPoint y: 453, distance: 567.6
click at [921, 453] on div "In Adaptive Software Development (ASD), which of the following best describes t…" at bounding box center [731, 597] width 655 height 718
copy div "In Adaptive Software Development (ASD), which of the following best describes t…"
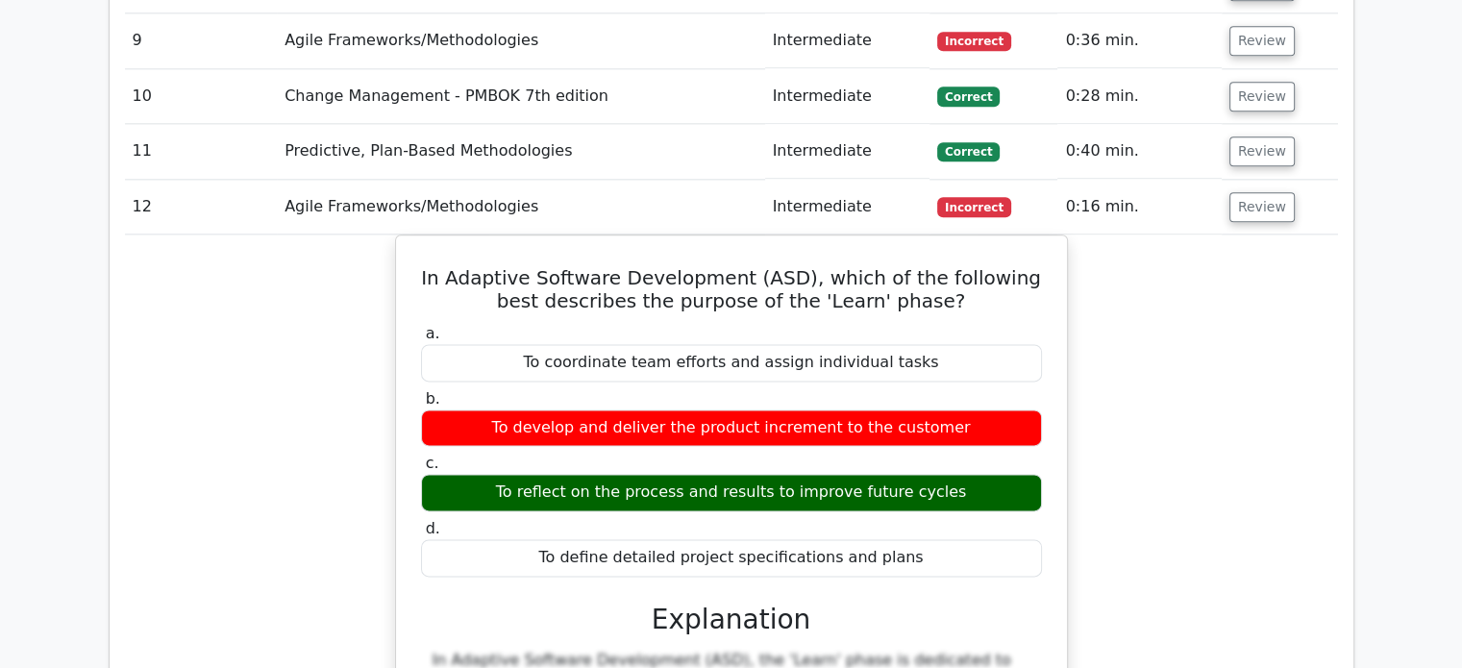
click at [284, 234] on div "In Adaptive Software Development (ASD), which of the following best describes t…" at bounding box center [731, 613] width 1213 height 758
click at [1268, 192] on button "Review" at bounding box center [1261, 207] width 65 height 30
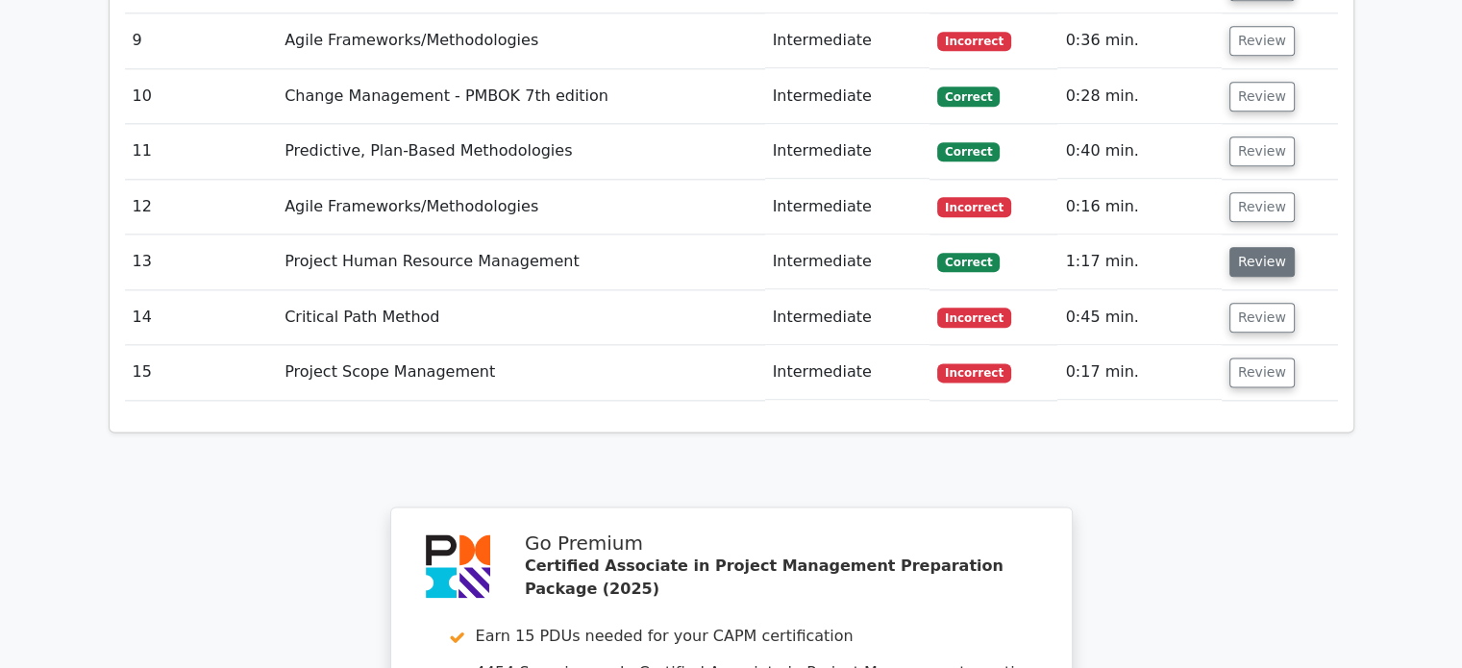
click at [1245, 247] on button "Review" at bounding box center [1261, 262] width 65 height 30
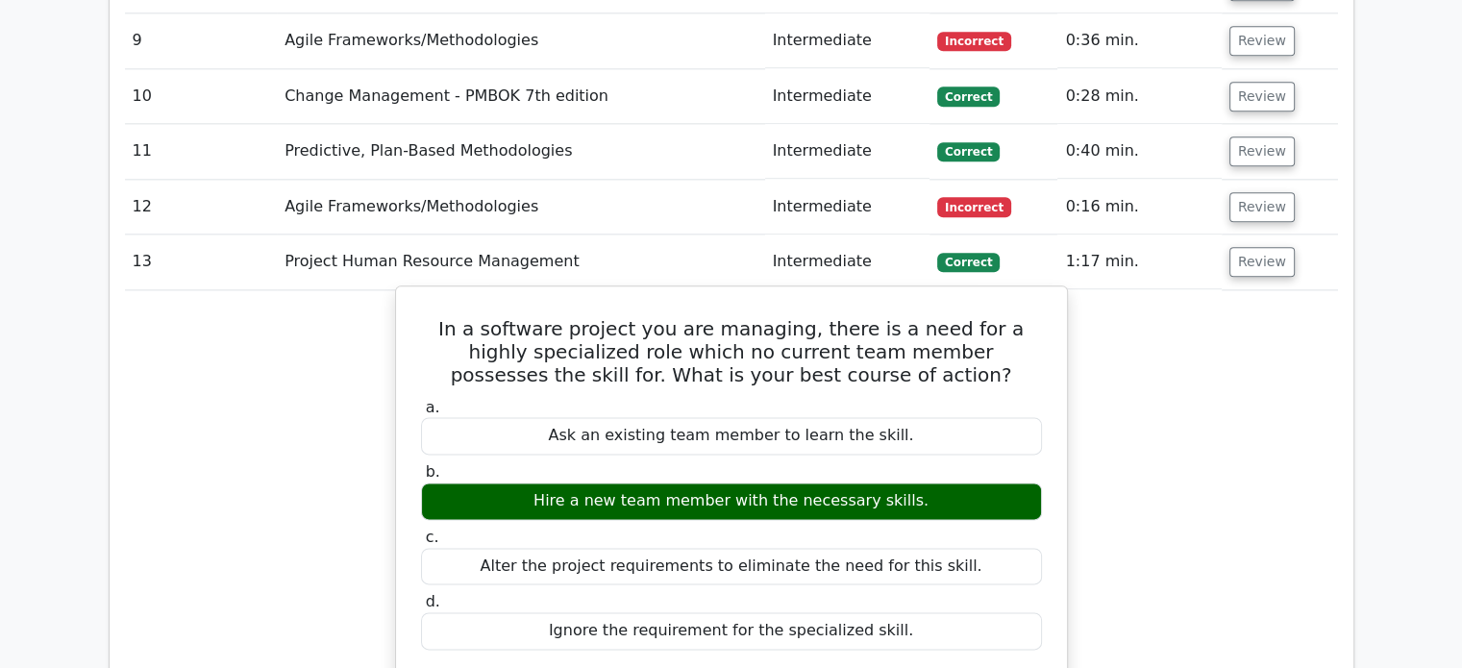
scroll to position [2502, 0]
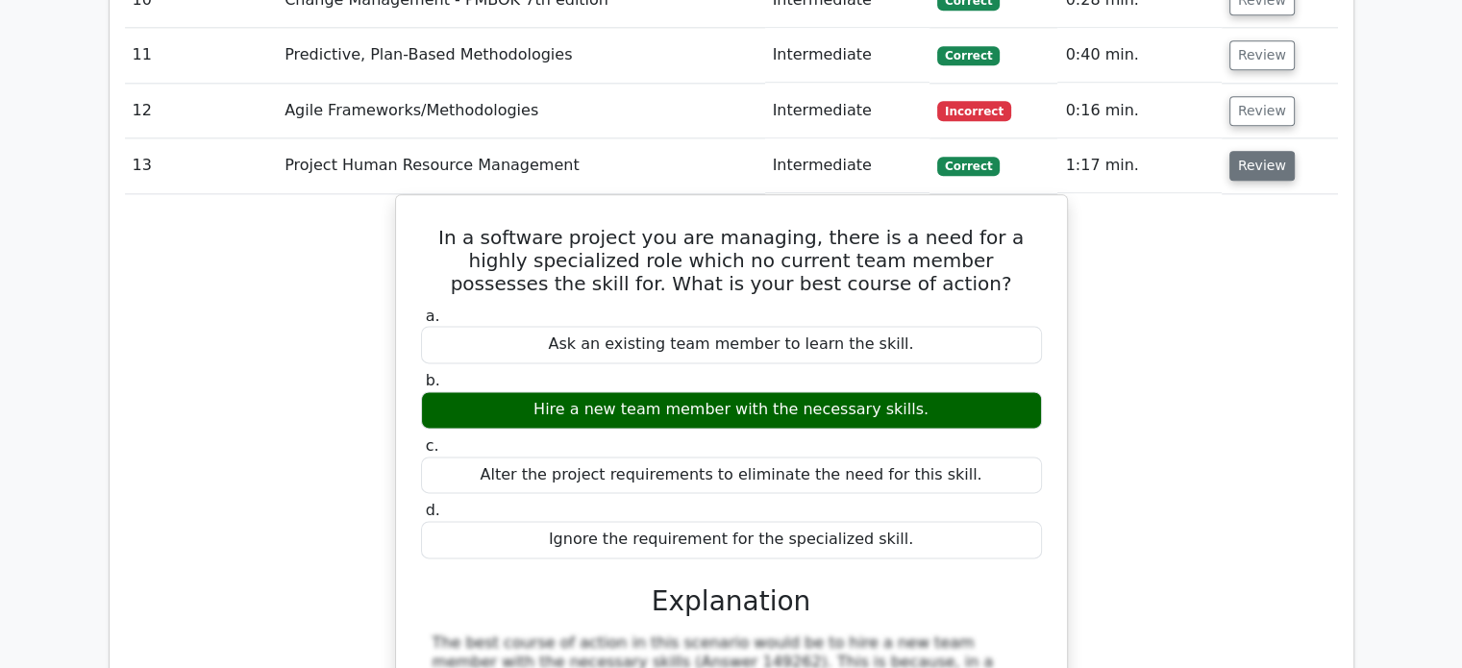
click at [1262, 151] on button "Review" at bounding box center [1261, 166] width 65 height 30
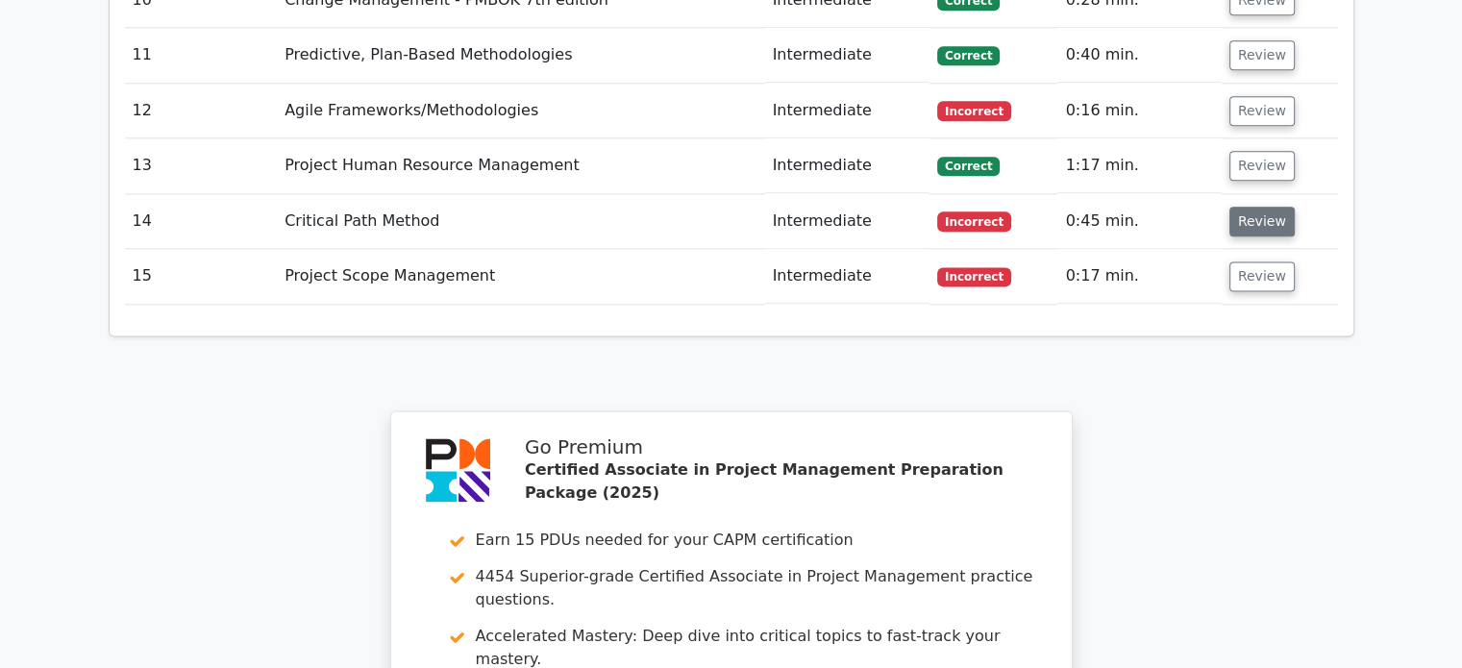
click at [1262, 207] on button "Review" at bounding box center [1261, 222] width 65 height 30
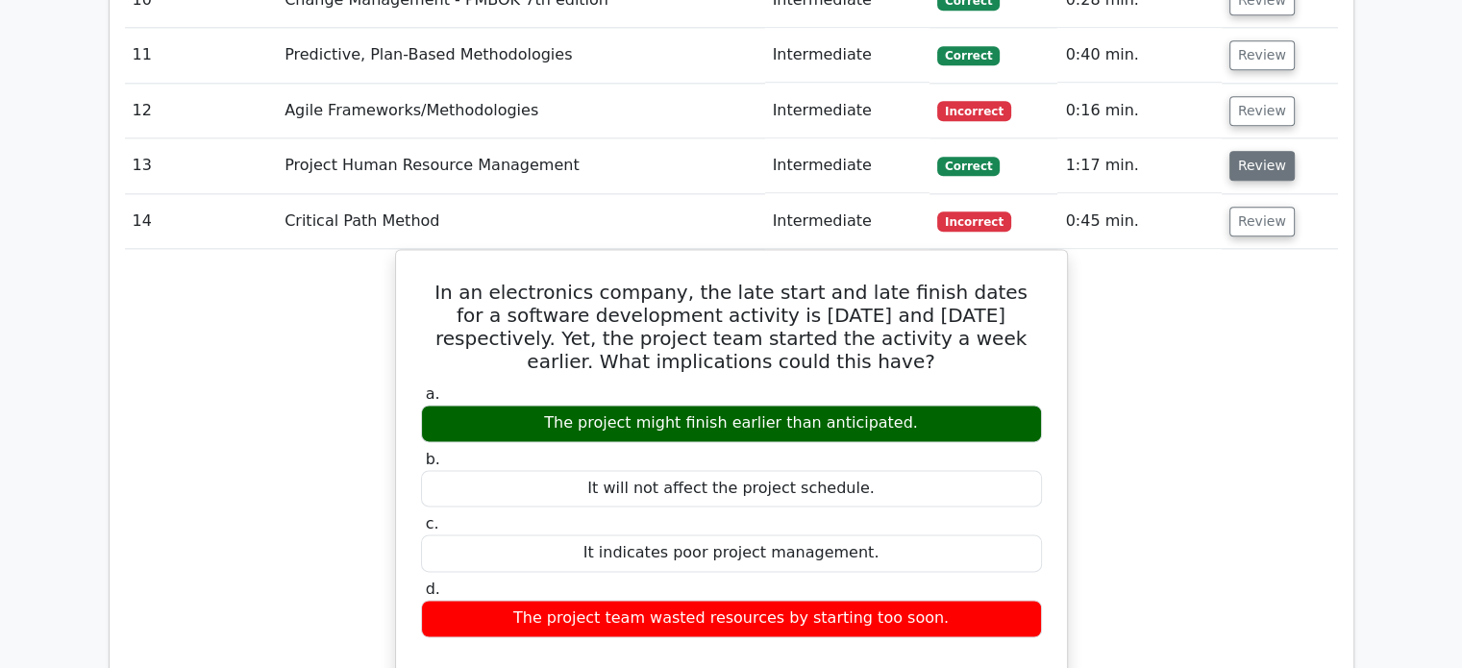
drag, startPoint x: 1217, startPoint y: 86, endPoint x: 1249, endPoint y: 69, distance: 37.0
click at [1217, 138] on td "1:17 min." at bounding box center [1138, 165] width 163 height 55
click at [1252, 151] on button "Review" at bounding box center [1261, 166] width 65 height 30
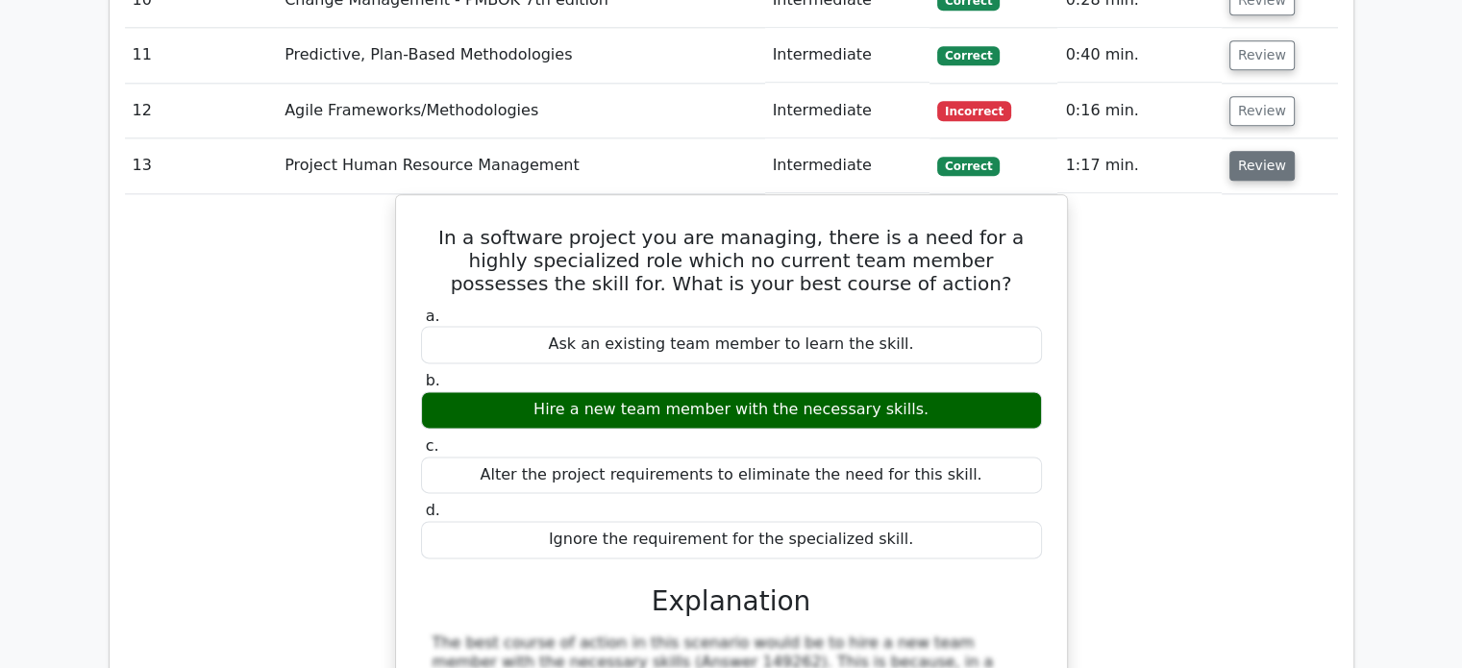
click at [1250, 151] on button "Review" at bounding box center [1261, 166] width 65 height 30
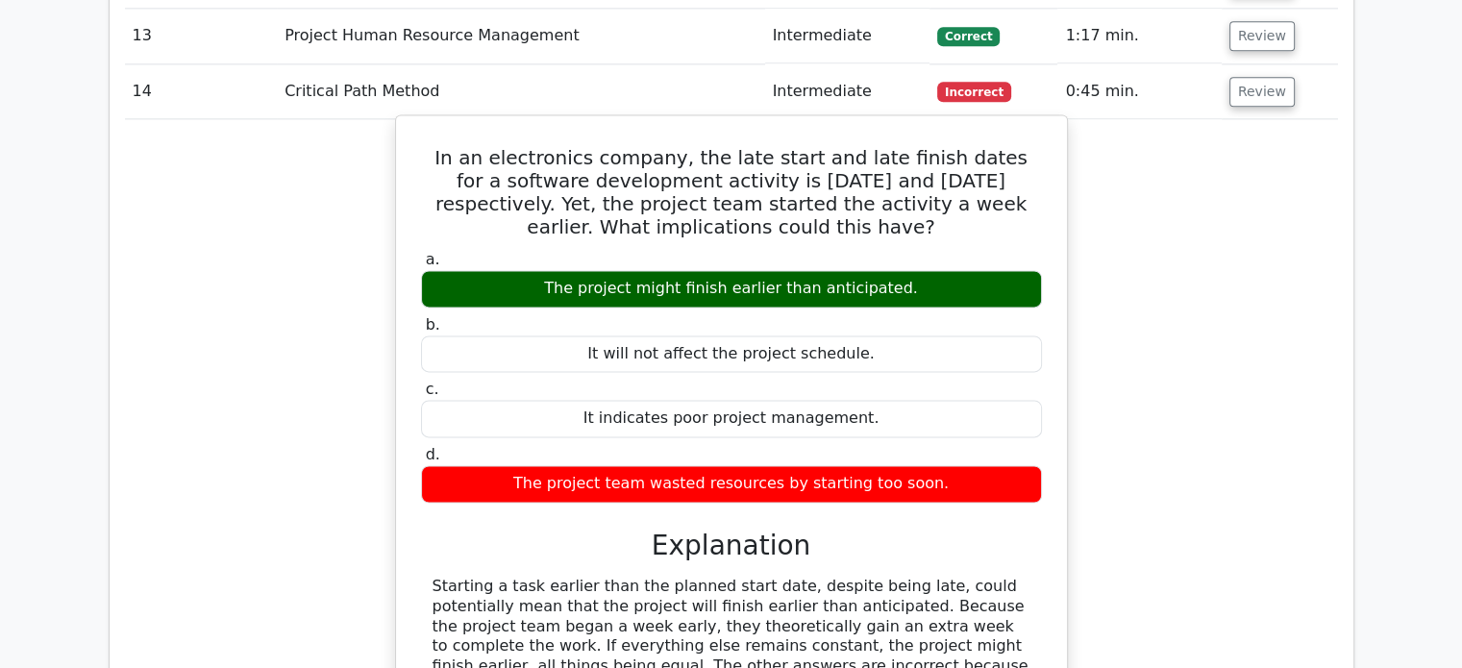
scroll to position [2633, 0]
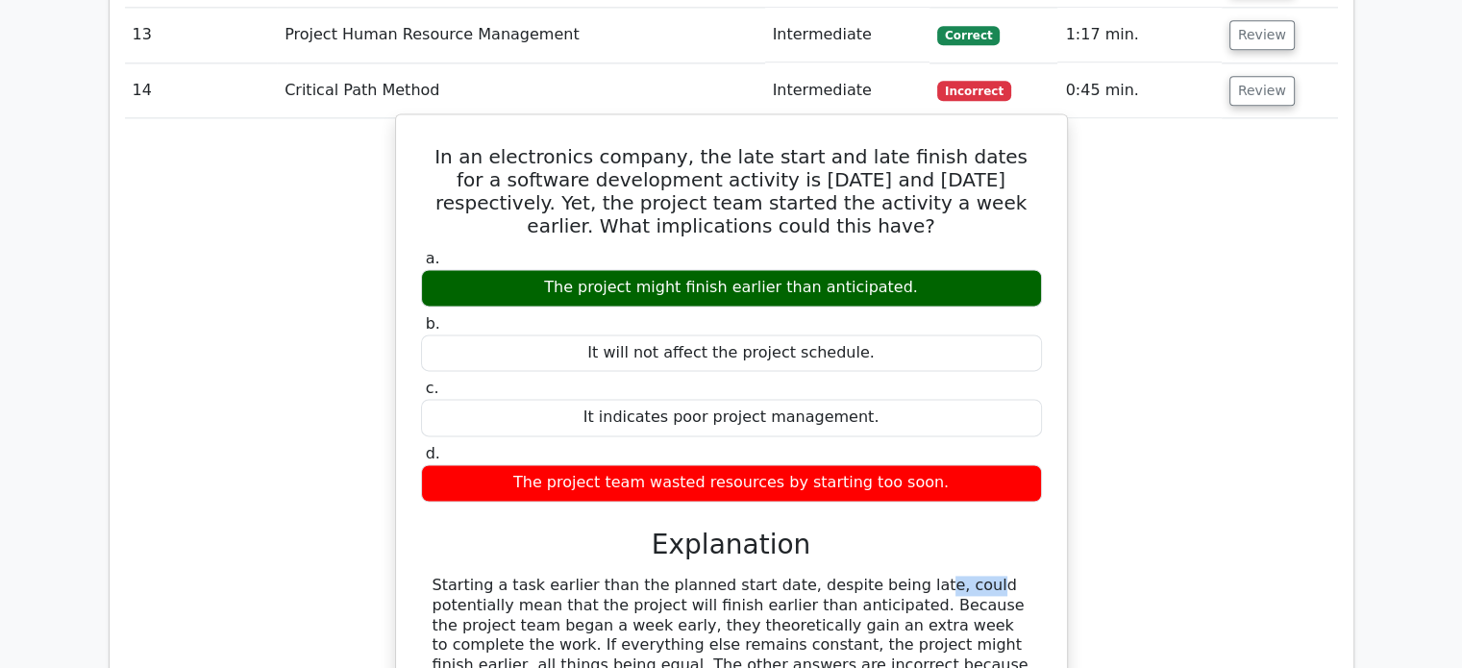
drag, startPoint x: 791, startPoint y: 486, endPoint x: 818, endPoint y: 486, distance: 26.9
click at [818, 576] on div "Starting a task earlier than the planned start date, despite being late, could …" at bounding box center [731, 666] width 598 height 180
click at [853, 576] on div "Starting a task earlier than the planned start date, despite being late, could …" at bounding box center [731, 666] width 598 height 180
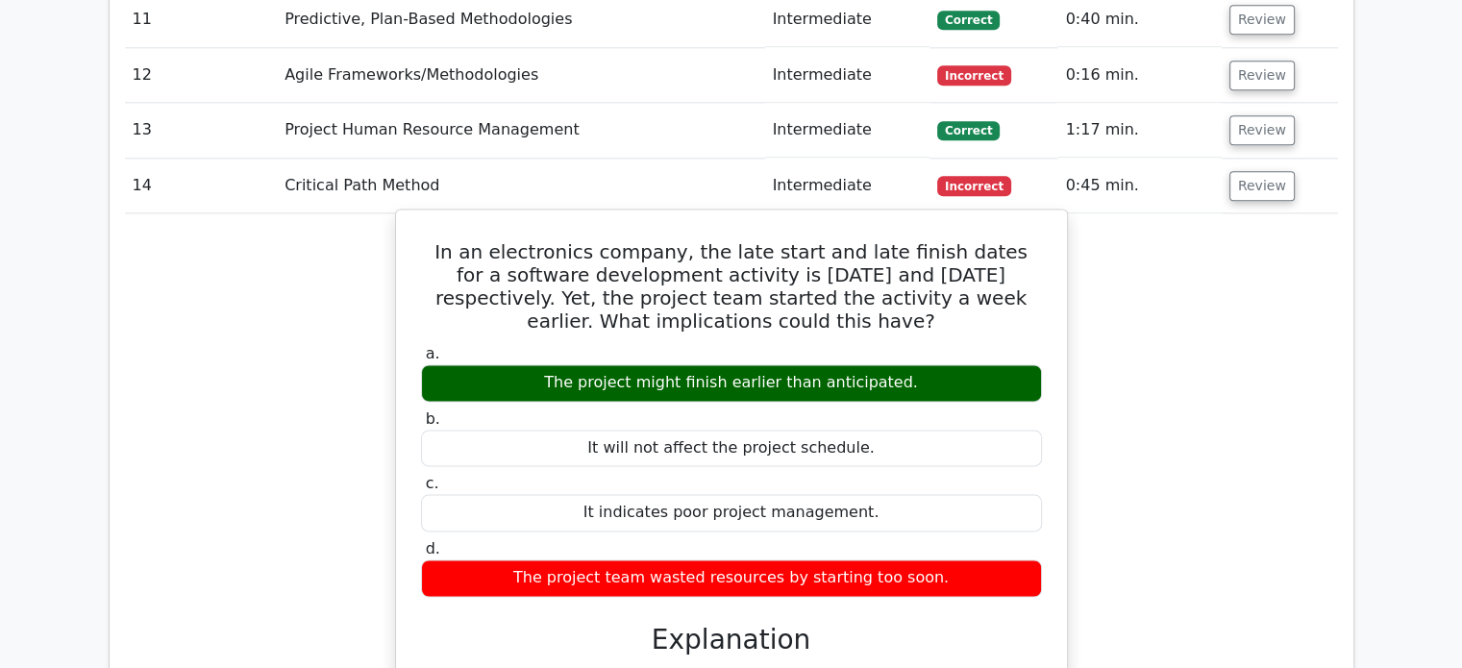
scroll to position [2537, 0]
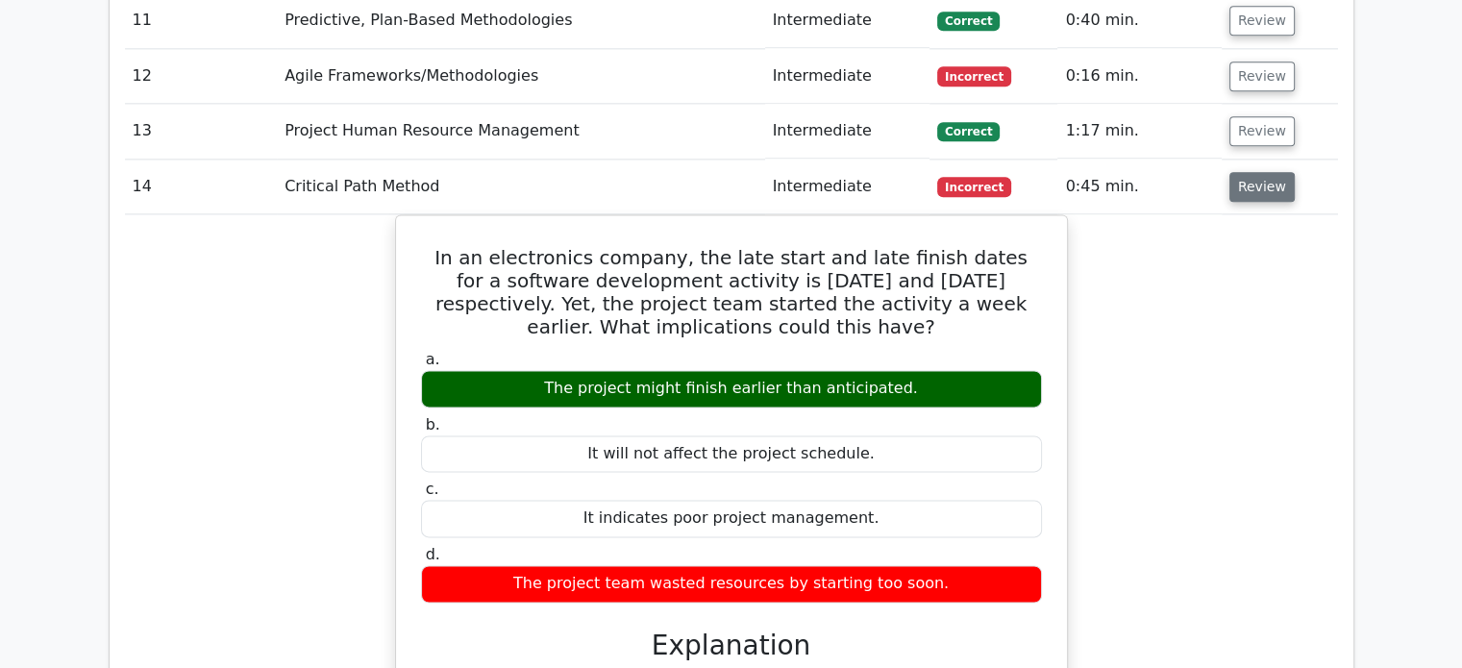
click at [1257, 172] on button "Review" at bounding box center [1261, 187] width 65 height 30
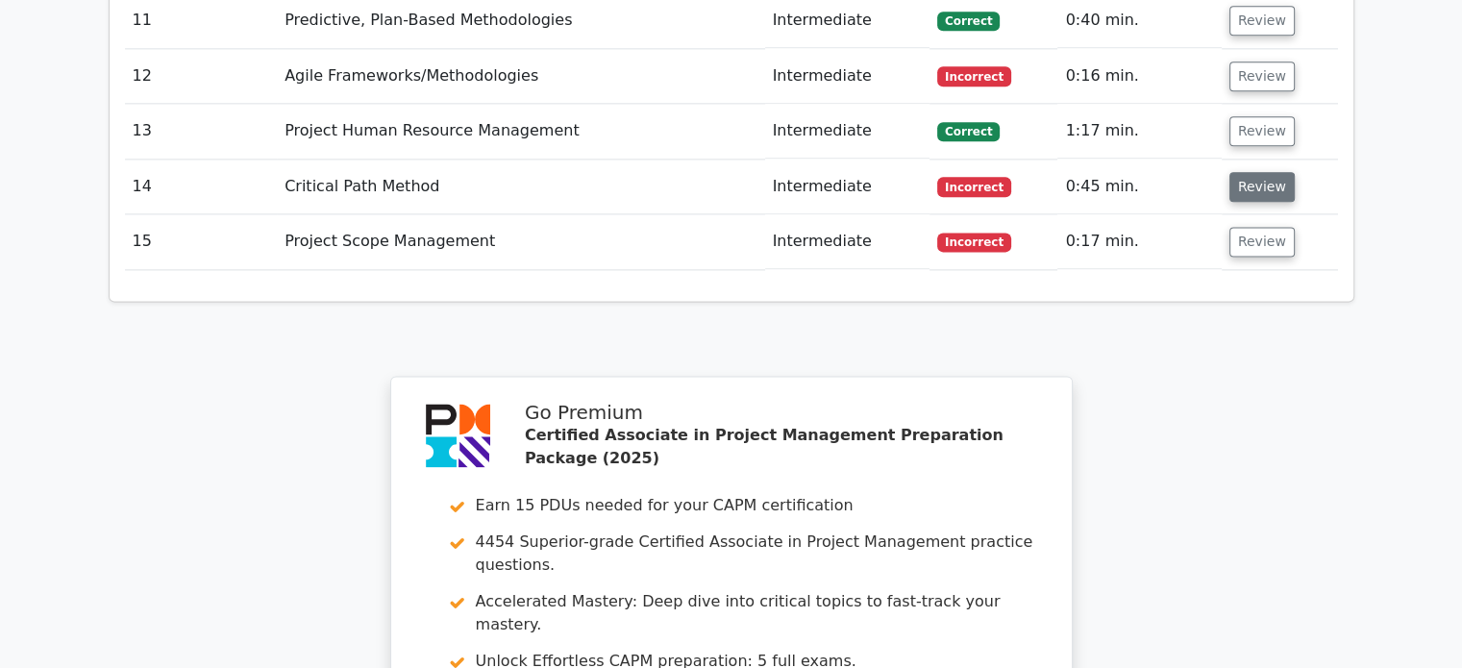
click at [1251, 172] on button "Review" at bounding box center [1261, 187] width 65 height 30
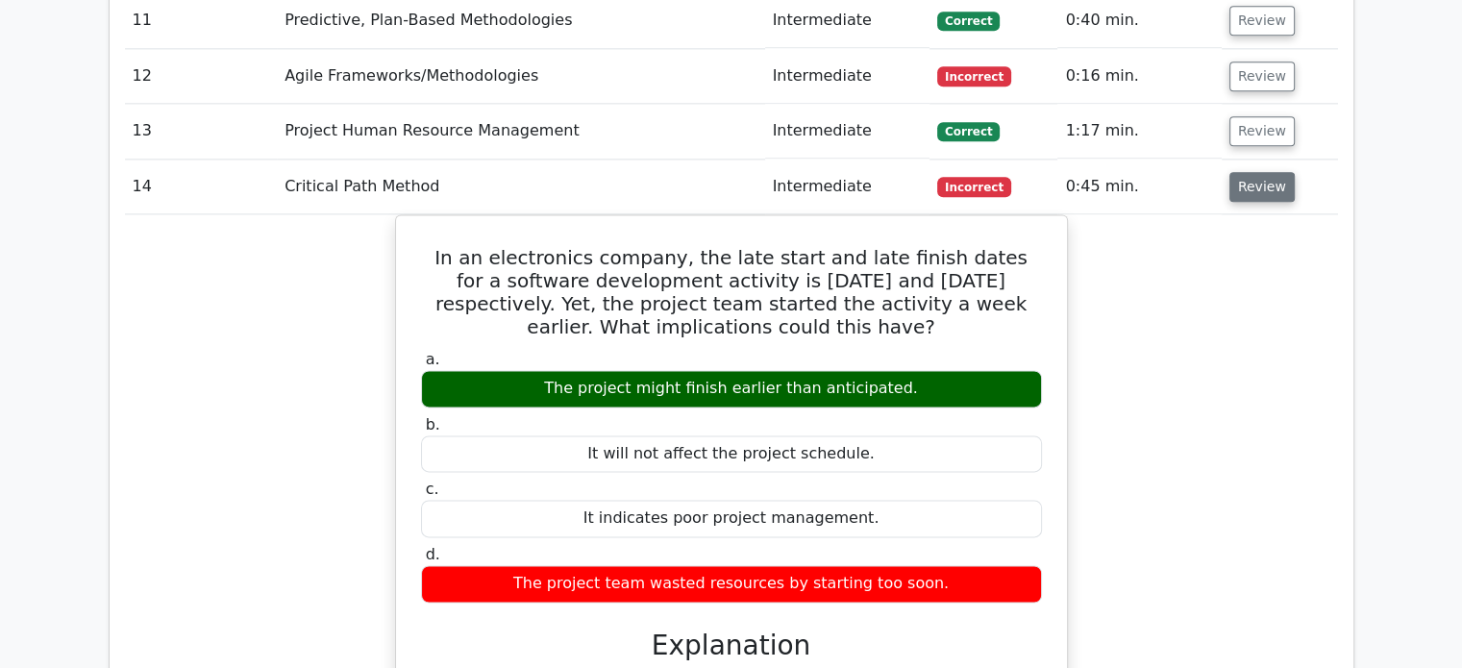
click at [1251, 172] on button "Review" at bounding box center [1261, 187] width 65 height 30
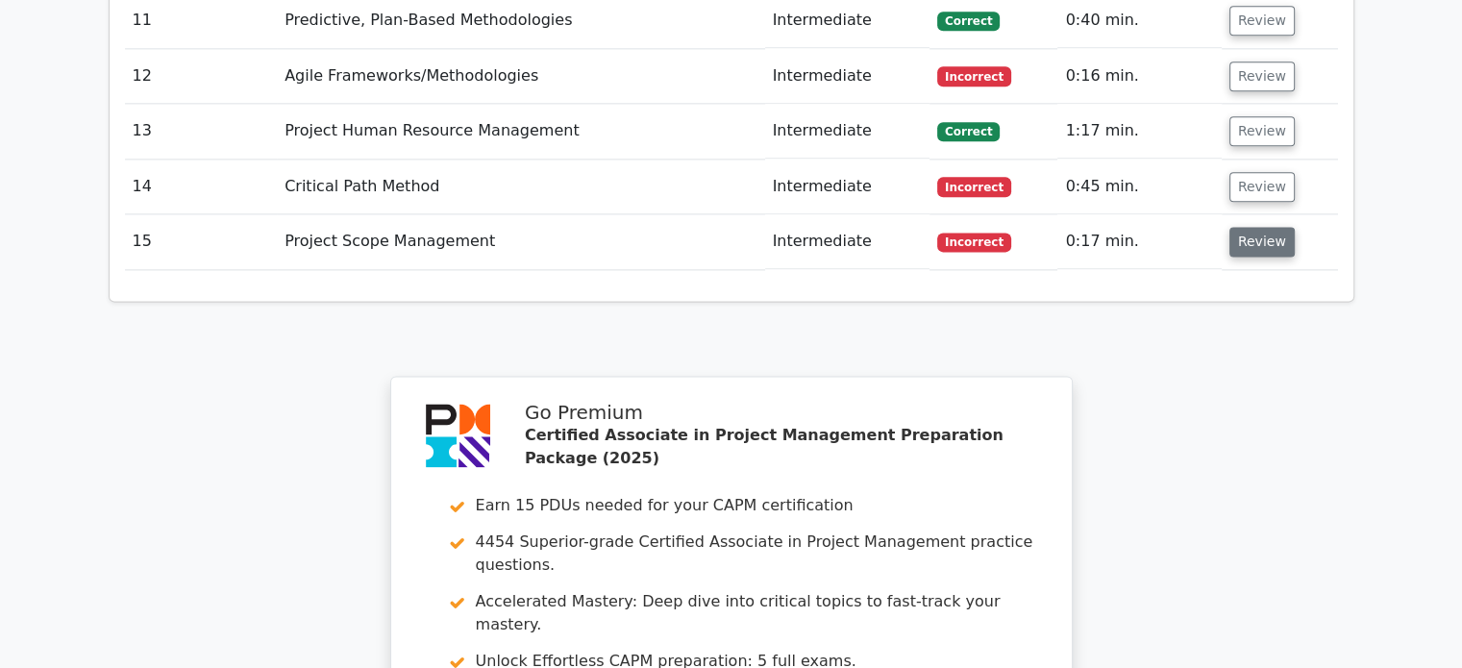
click at [1250, 227] on button "Review" at bounding box center [1261, 242] width 65 height 30
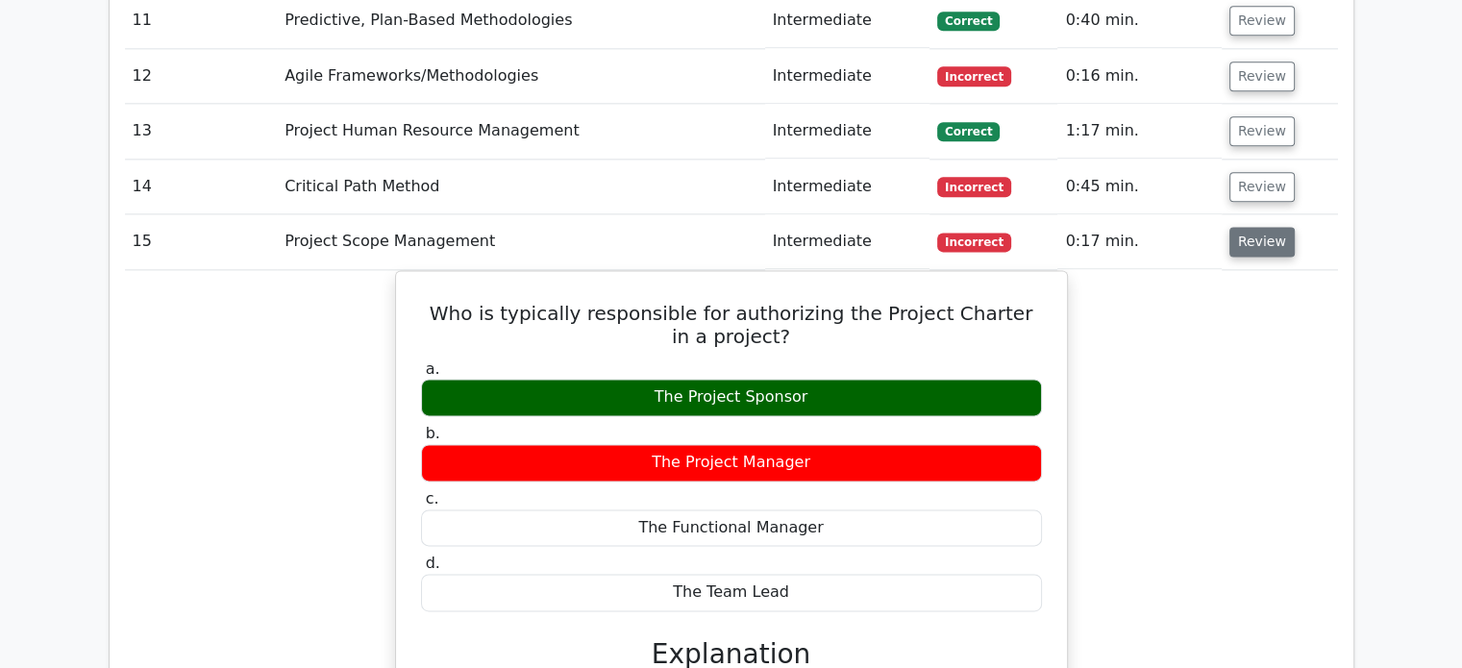
click at [1256, 227] on button "Review" at bounding box center [1261, 242] width 65 height 30
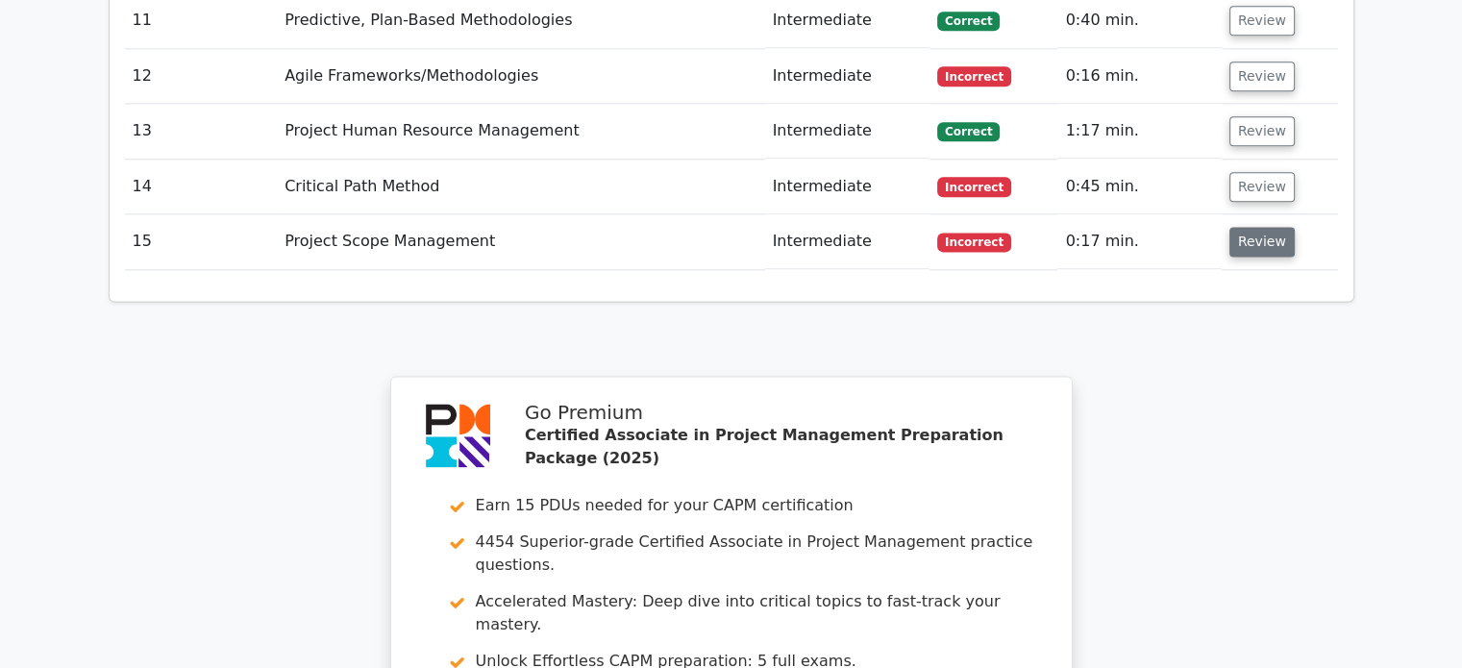
click at [1256, 227] on button "Review" at bounding box center [1261, 242] width 65 height 30
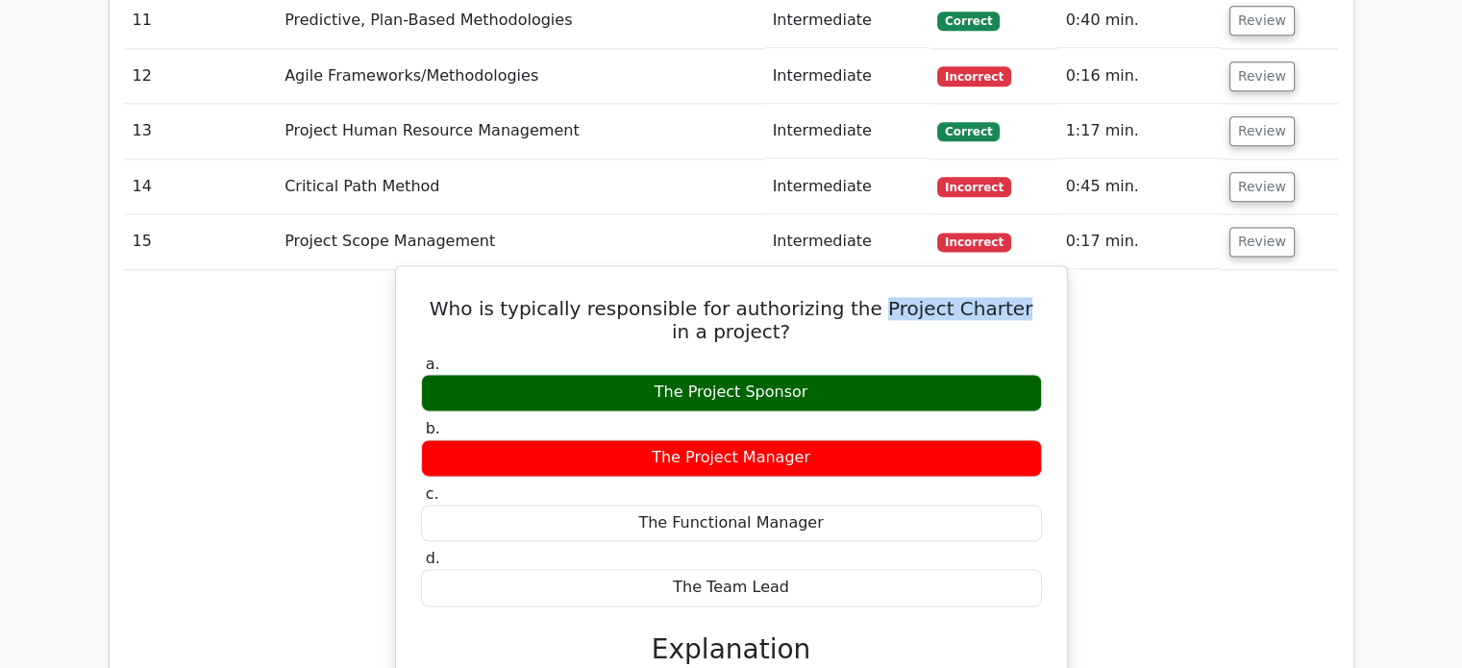
drag, startPoint x: 859, startPoint y: 205, endPoint x: 987, endPoint y: 210, distance: 127.9
click at [987, 297] on h5 "Who is typically responsible for authorizing the Project Charter in a project?" at bounding box center [731, 320] width 625 height 46
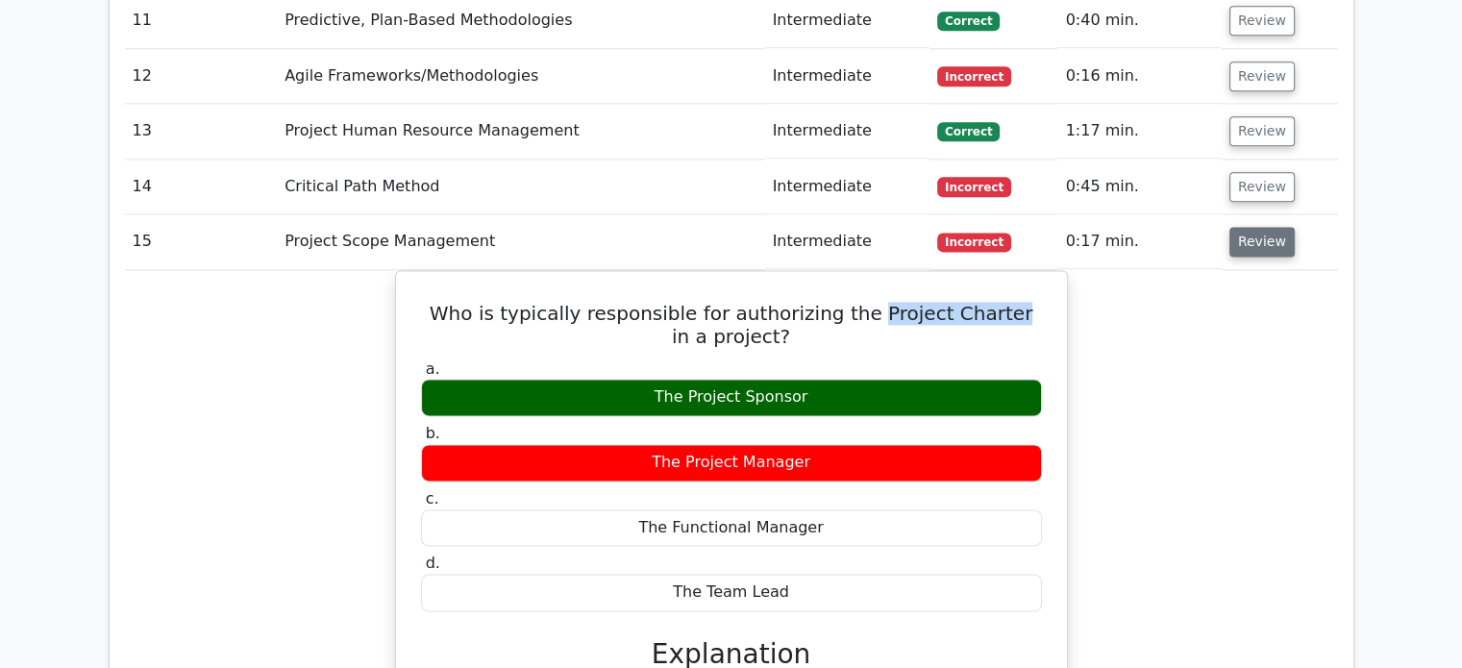
click at [1246, 227] on button "Review" at bounding box center [1261, 242] width 65 height 30
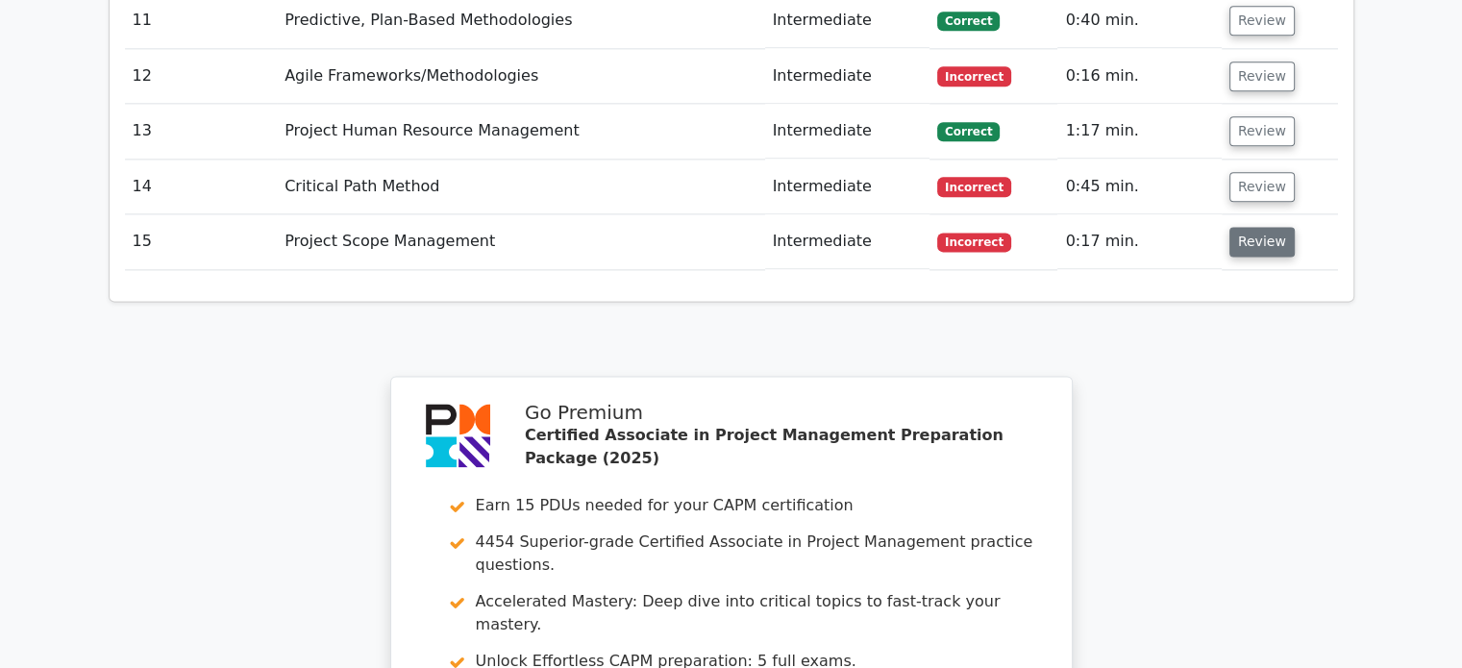
click at [1246, 227] on button "Review" at bounding box center [1261, 242] width 65 height 30
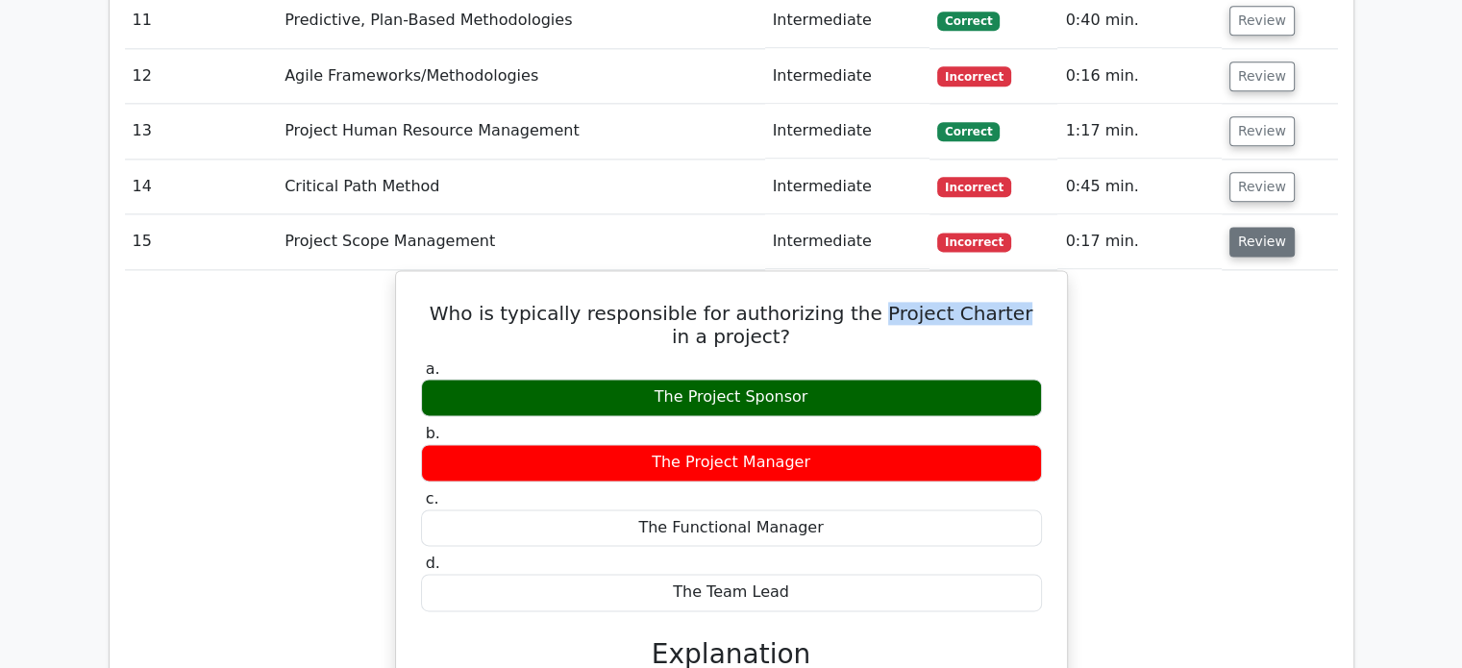
click at [1246, 227] on button "Review" at bounding box center [1261, 242] width 65 height 30
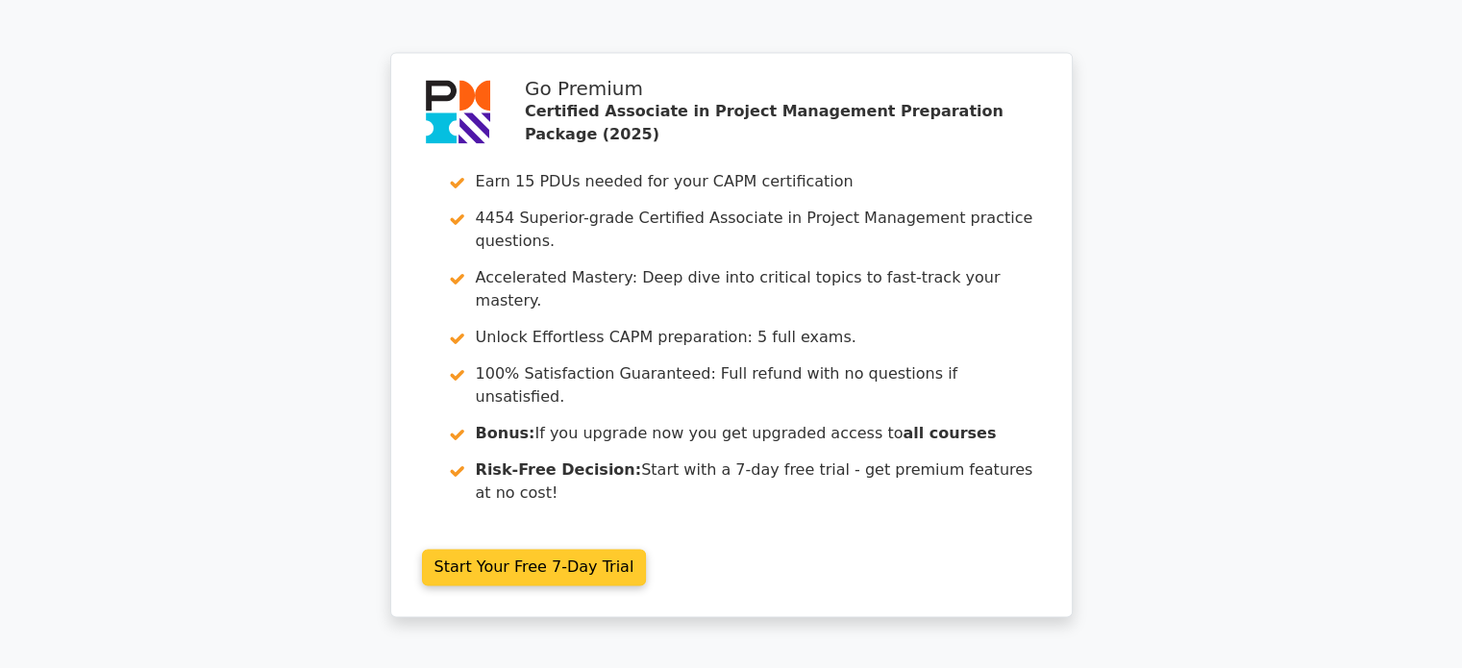
scroll to position [2995, 0]
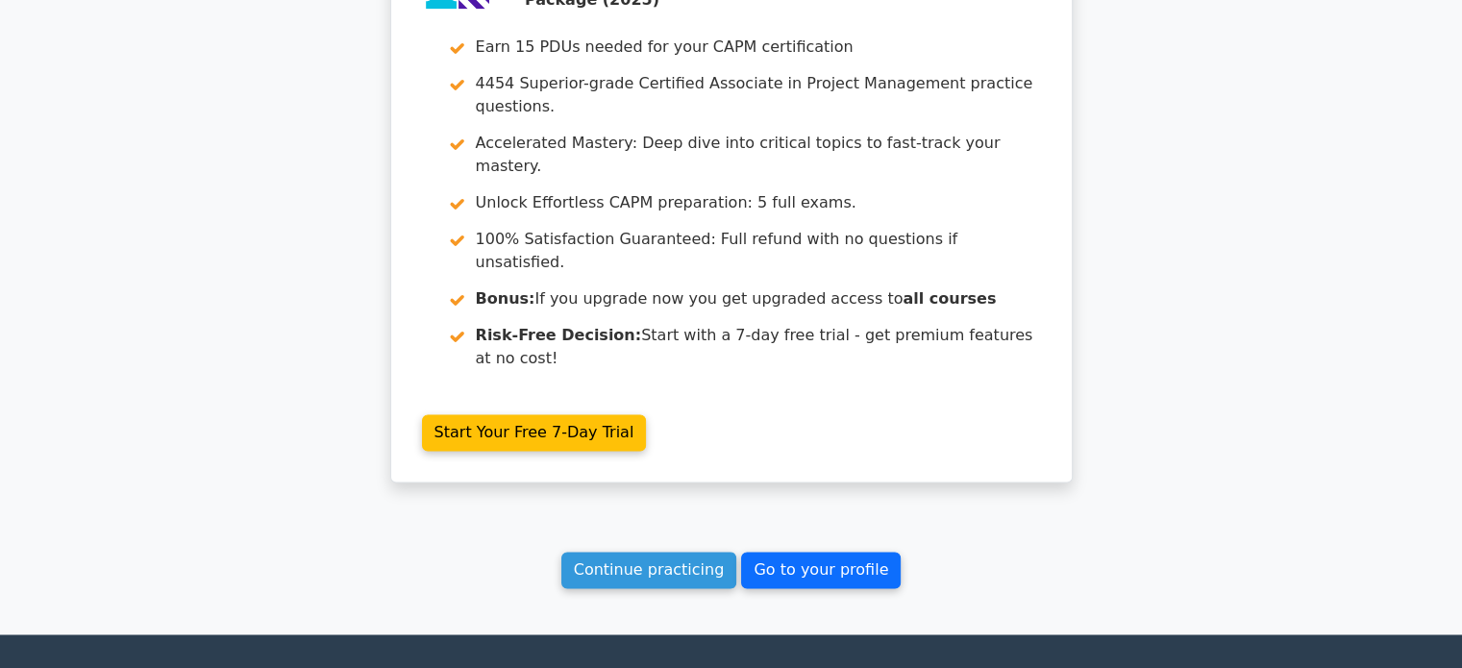
click at [782, 552] on link "Go to your profile" at bounding box center [821, 570] width 160 height 37
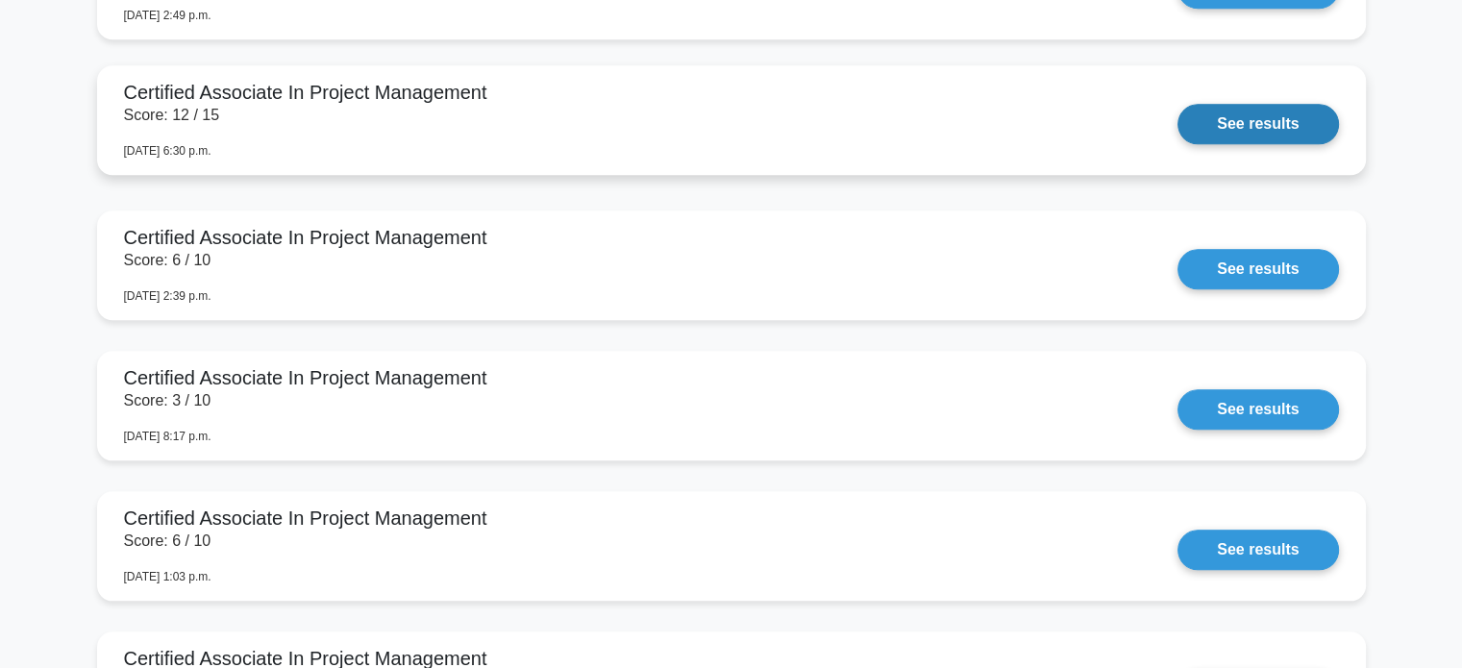
scroll to position [2018, 0]
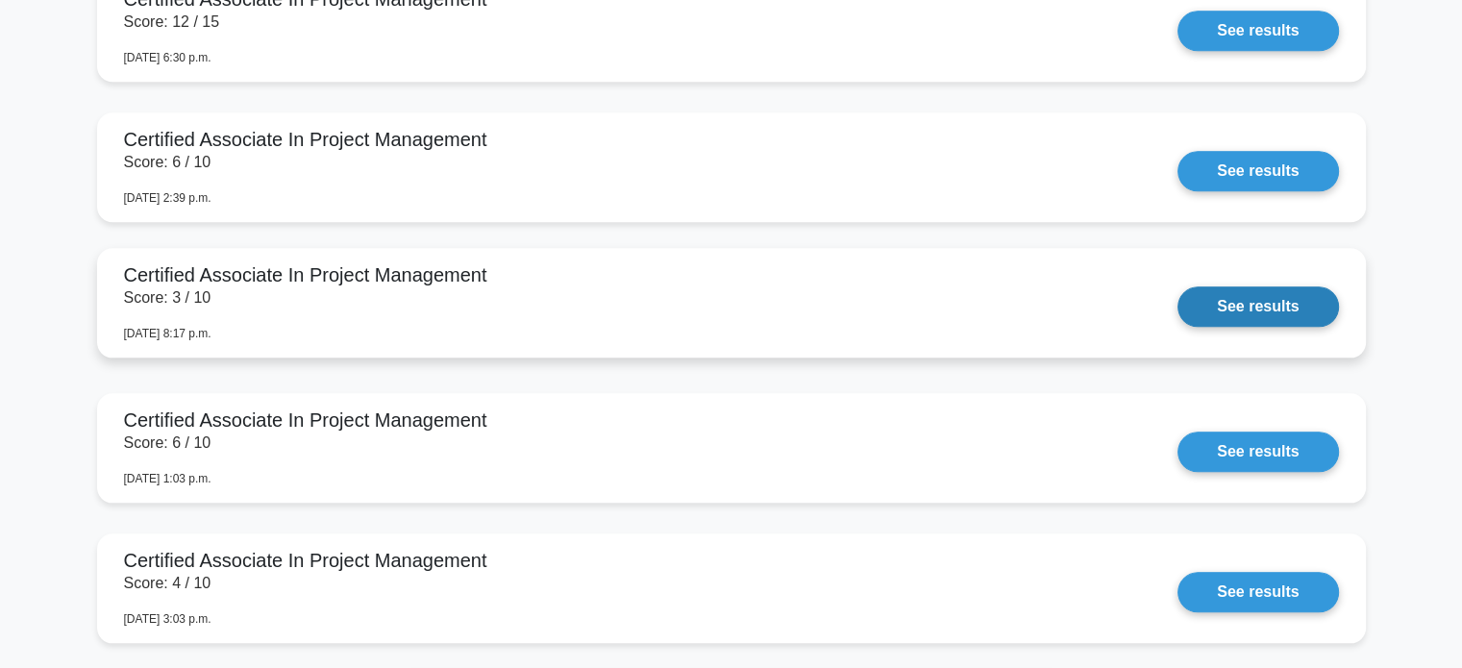
click at [1236, 315] on link "See results" at bounding box center [1257, 306] width 160 height 40
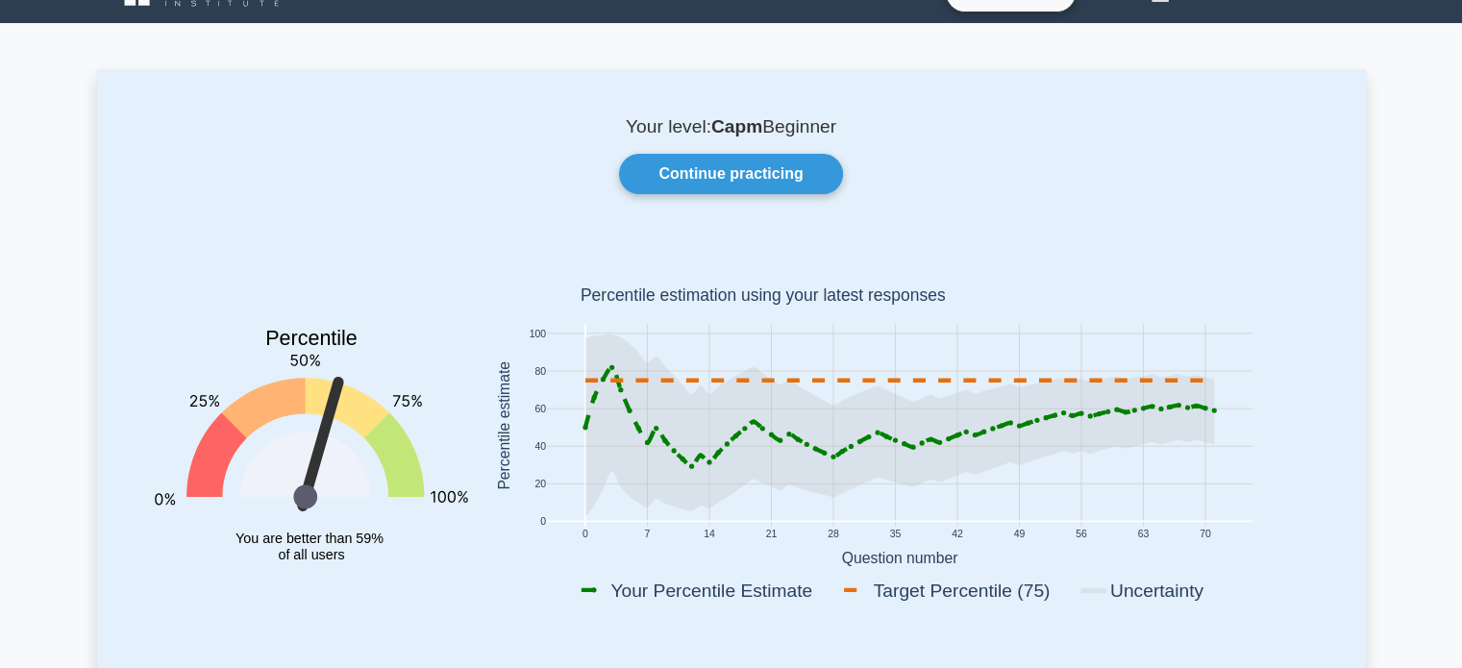
scroll to position [0, 0]
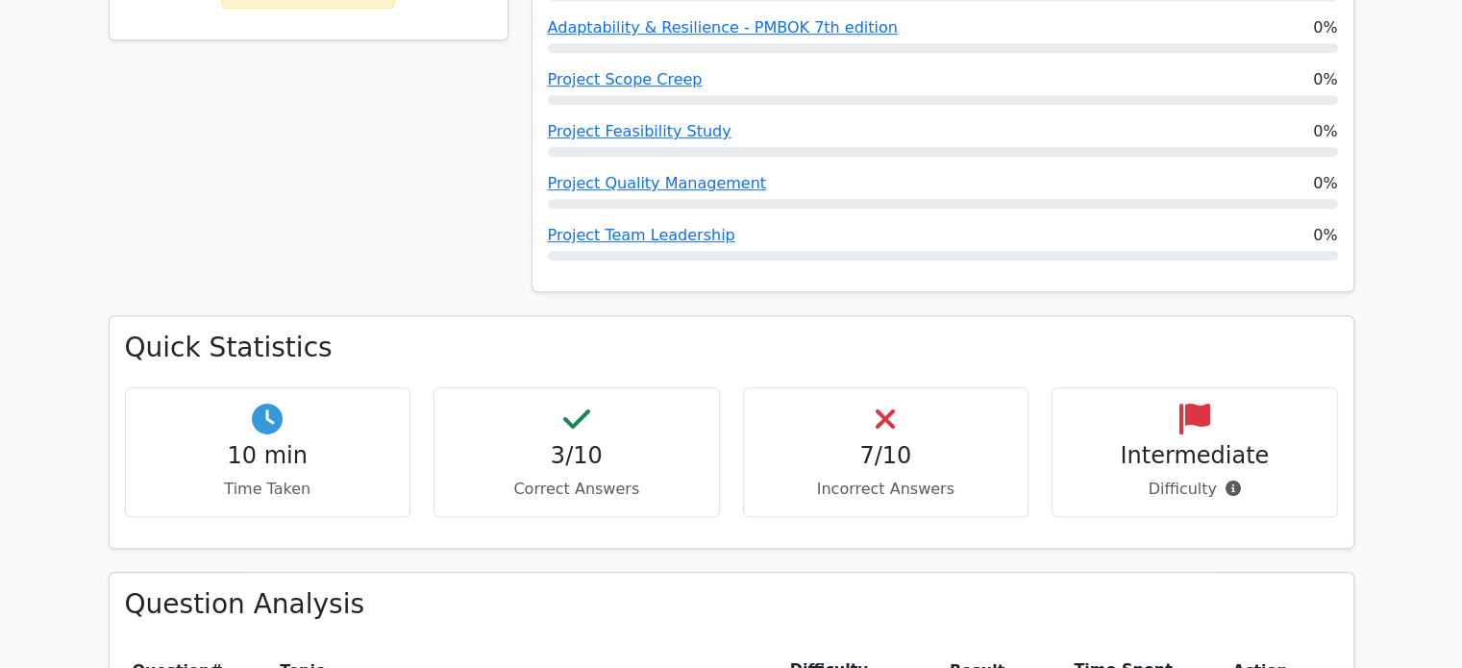
scroll to position [1099, 0]
